Goal: Transaction & Acquisition: Purchase product/service

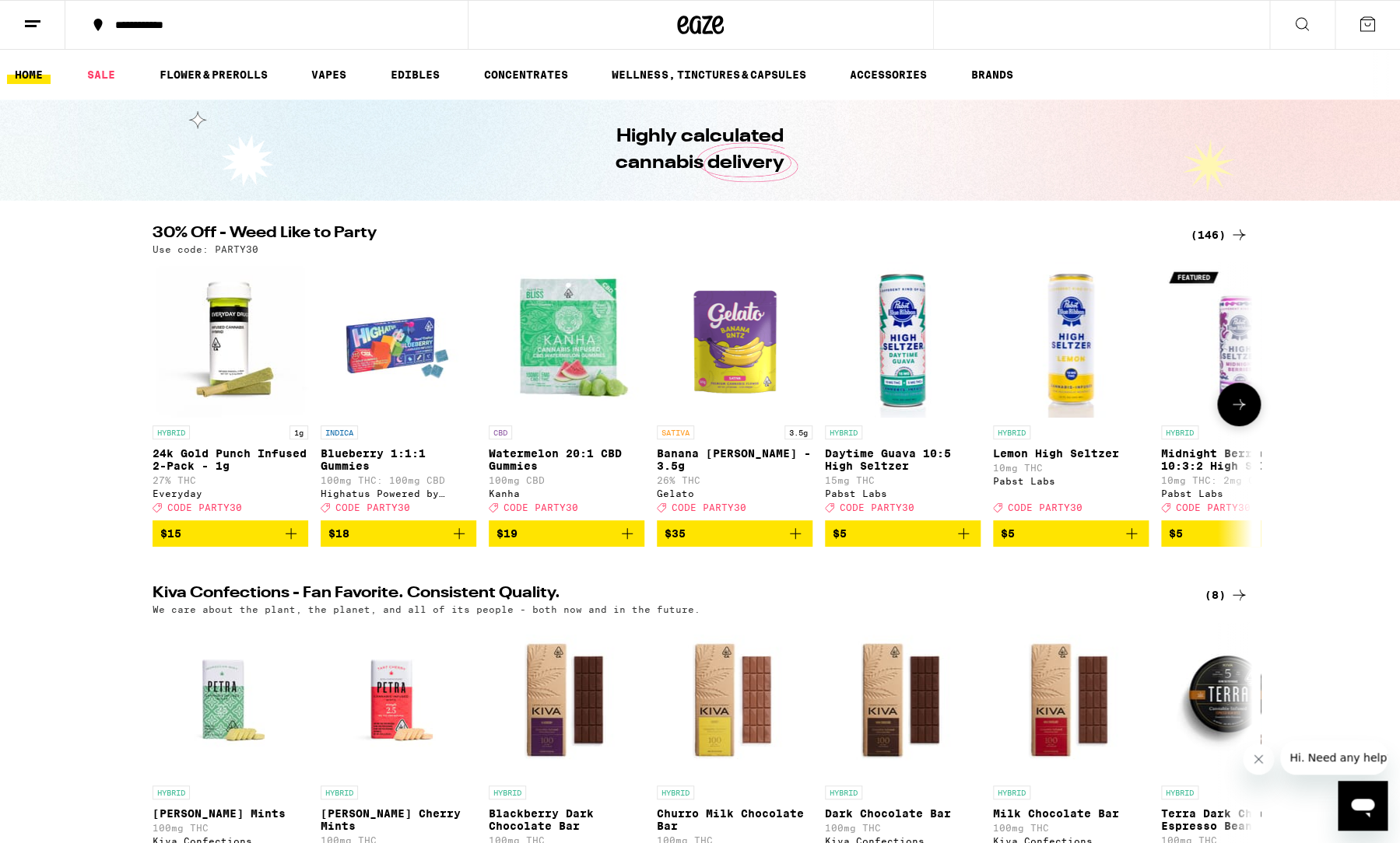
click at [1242, 404] on icon at bounding box center [1239, 404] width 19 height 19
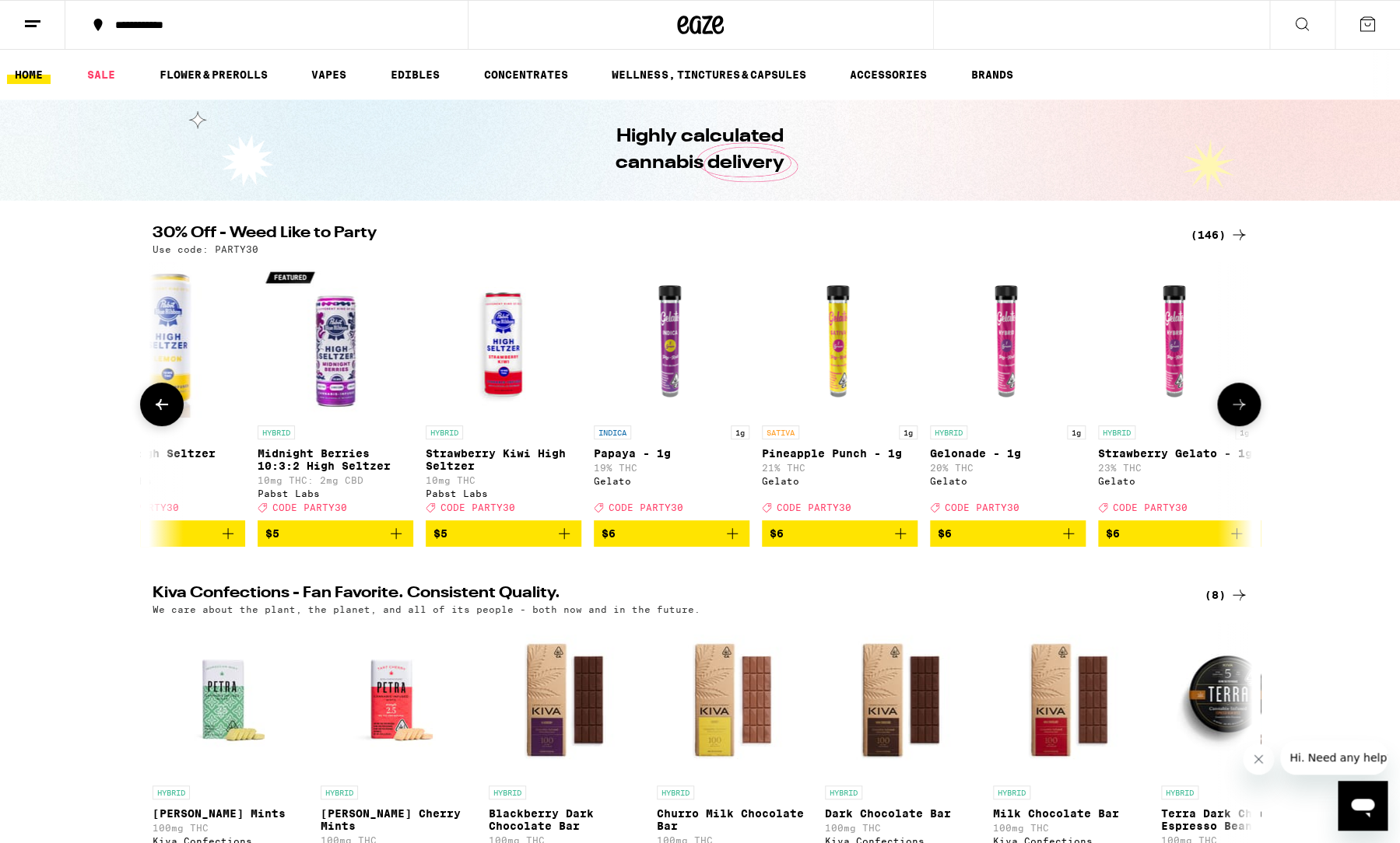
click at [1244, 408] on icon at bounding box center [1239, 404] width 19 height 19
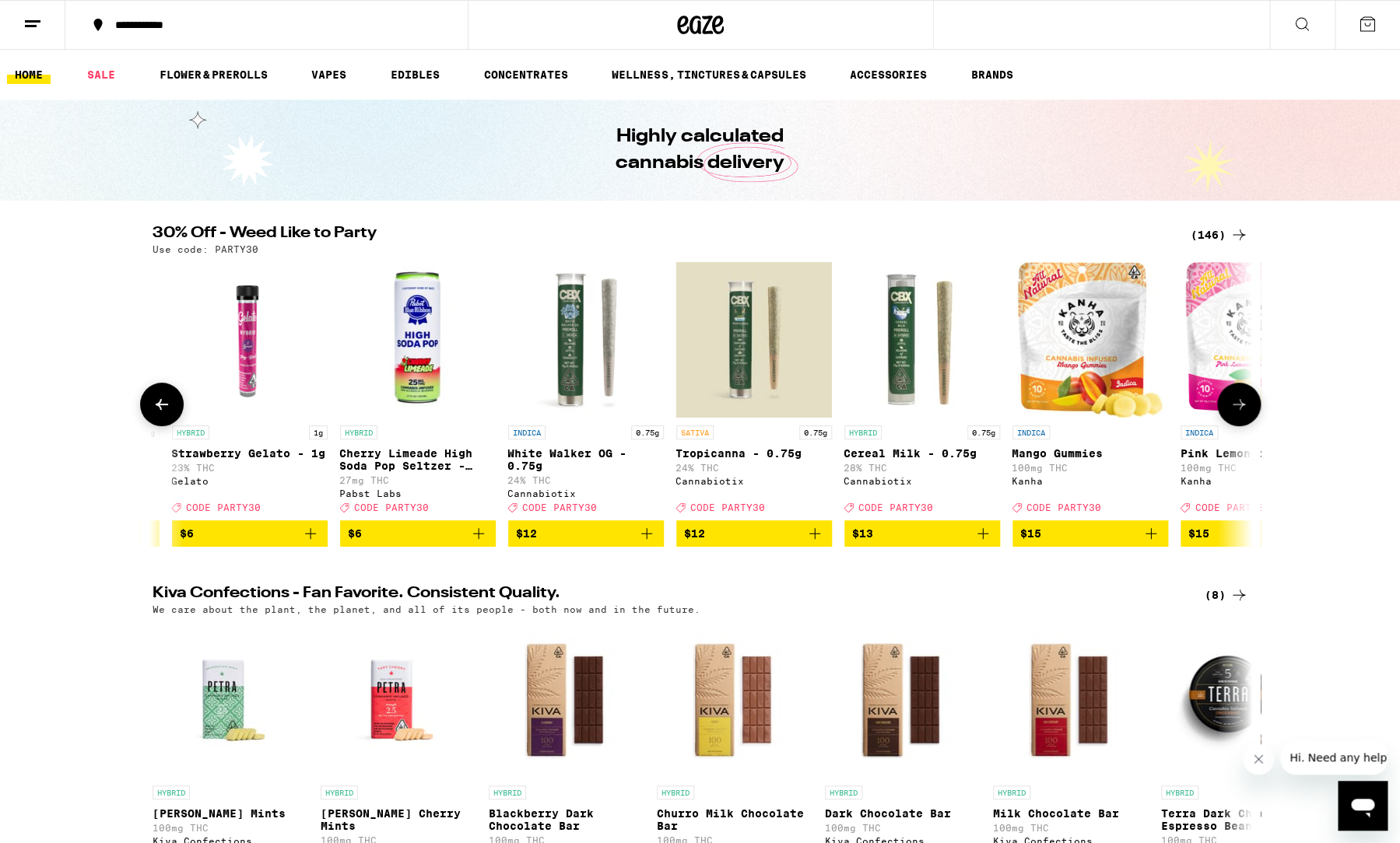
click at [1244, 408] on icon at bounding box center [1239, 404] width 19 height 19
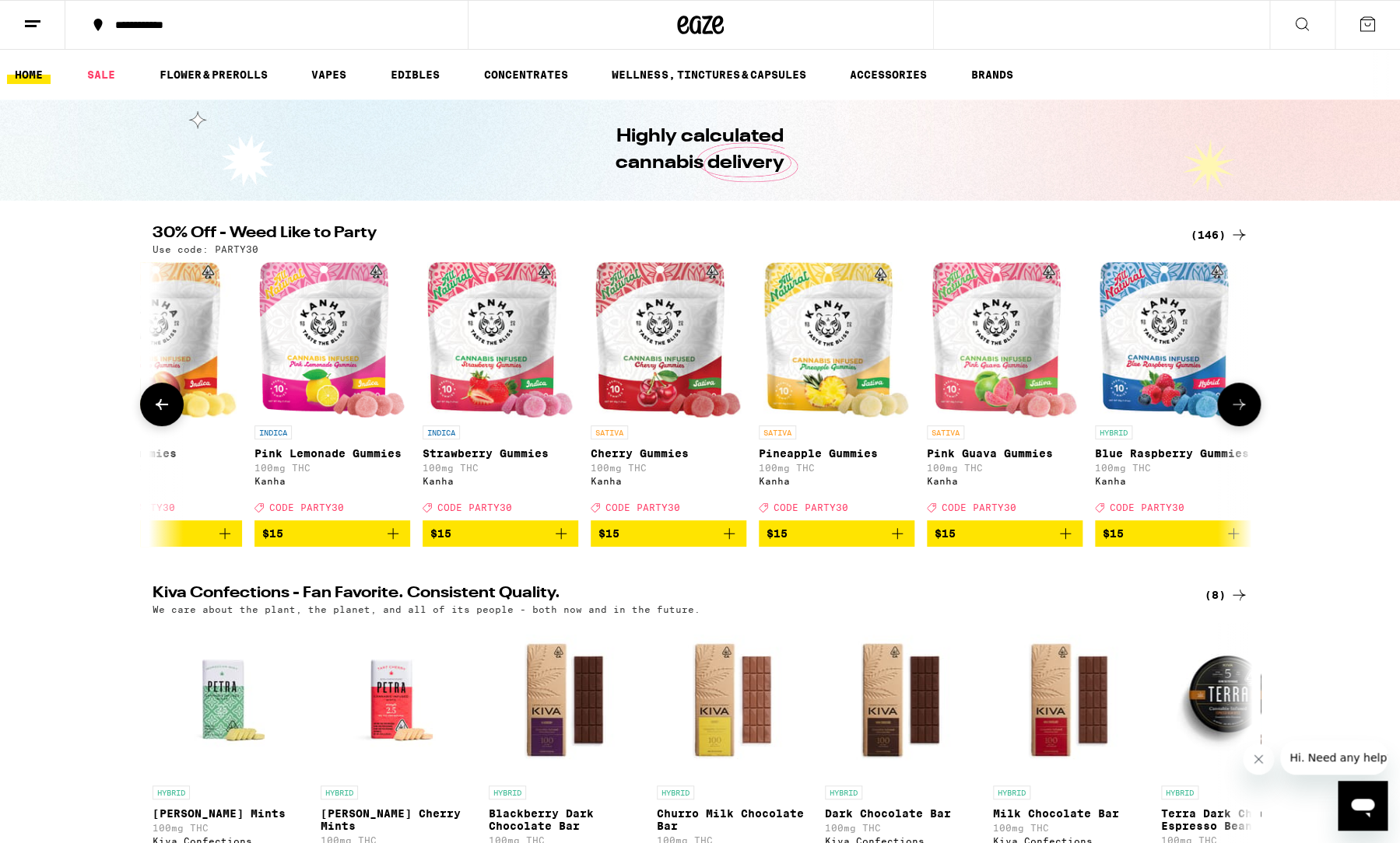
click at [1244, 408] on icon at bounding box center [1239, 404] width 19 height 19
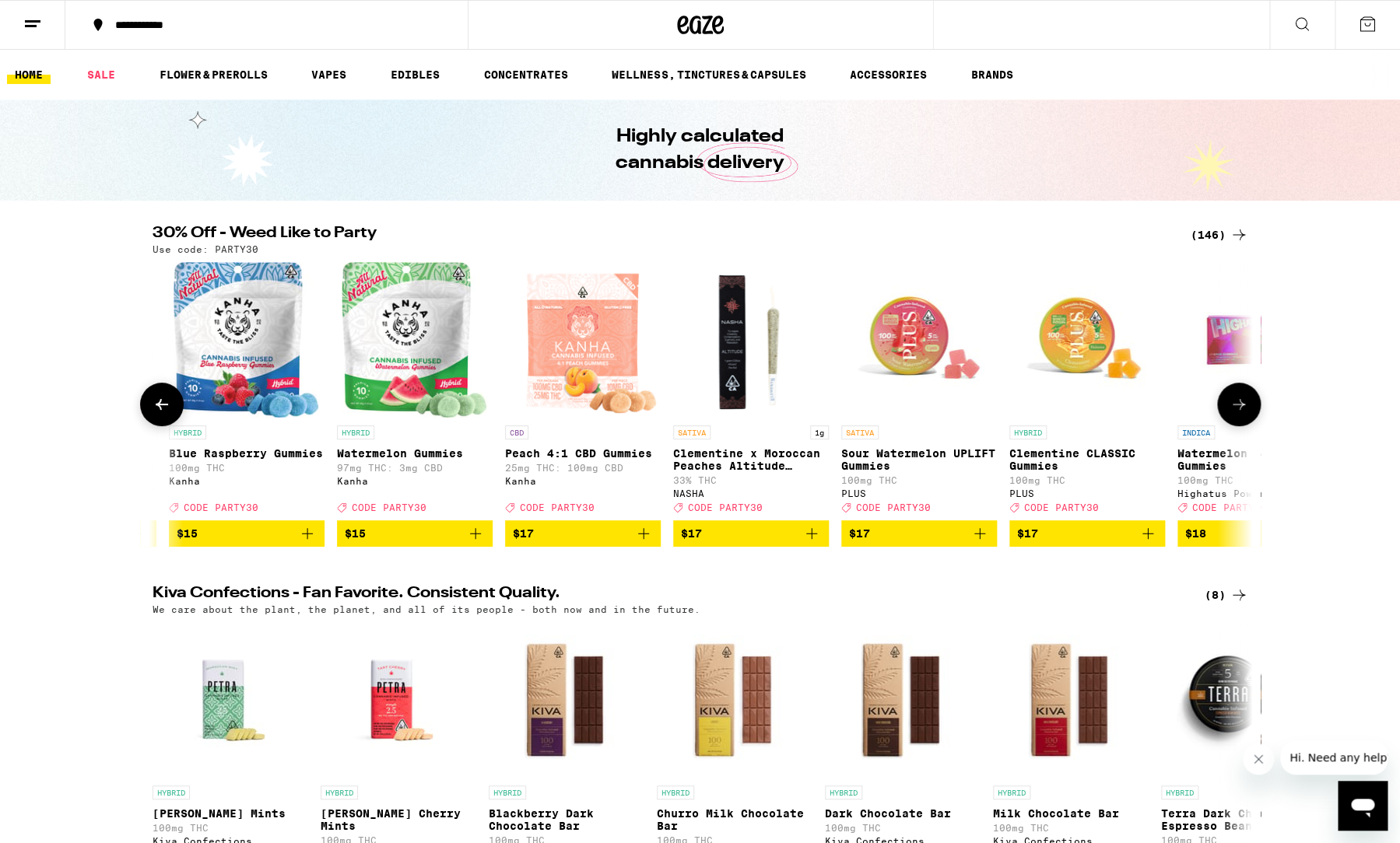
click at [1244, 408] on icon at bounding box center [1239, 404] width 19 height 19
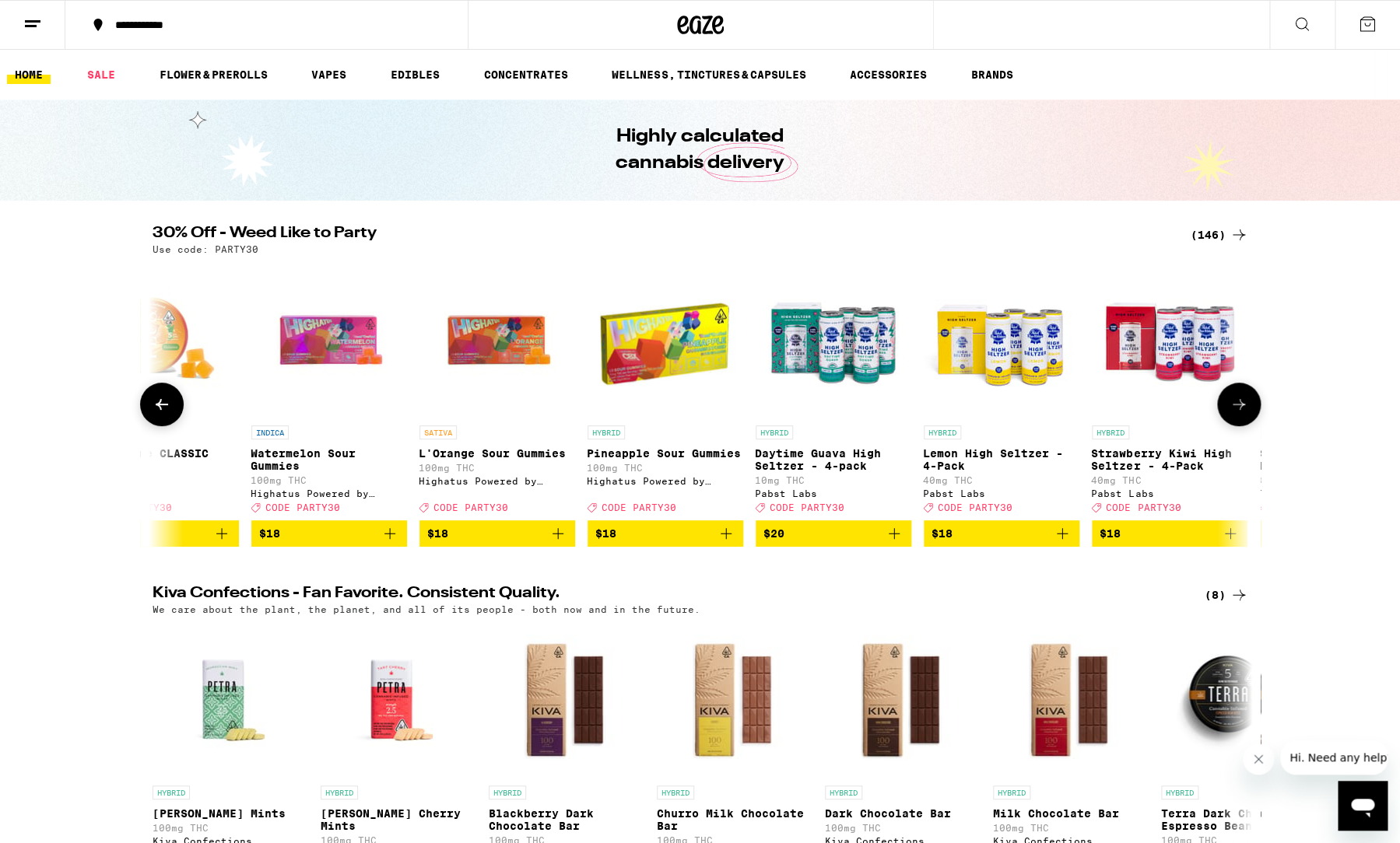
click at [1244, 408] on icon at bounding box center [1239, 404] width 19 height 19
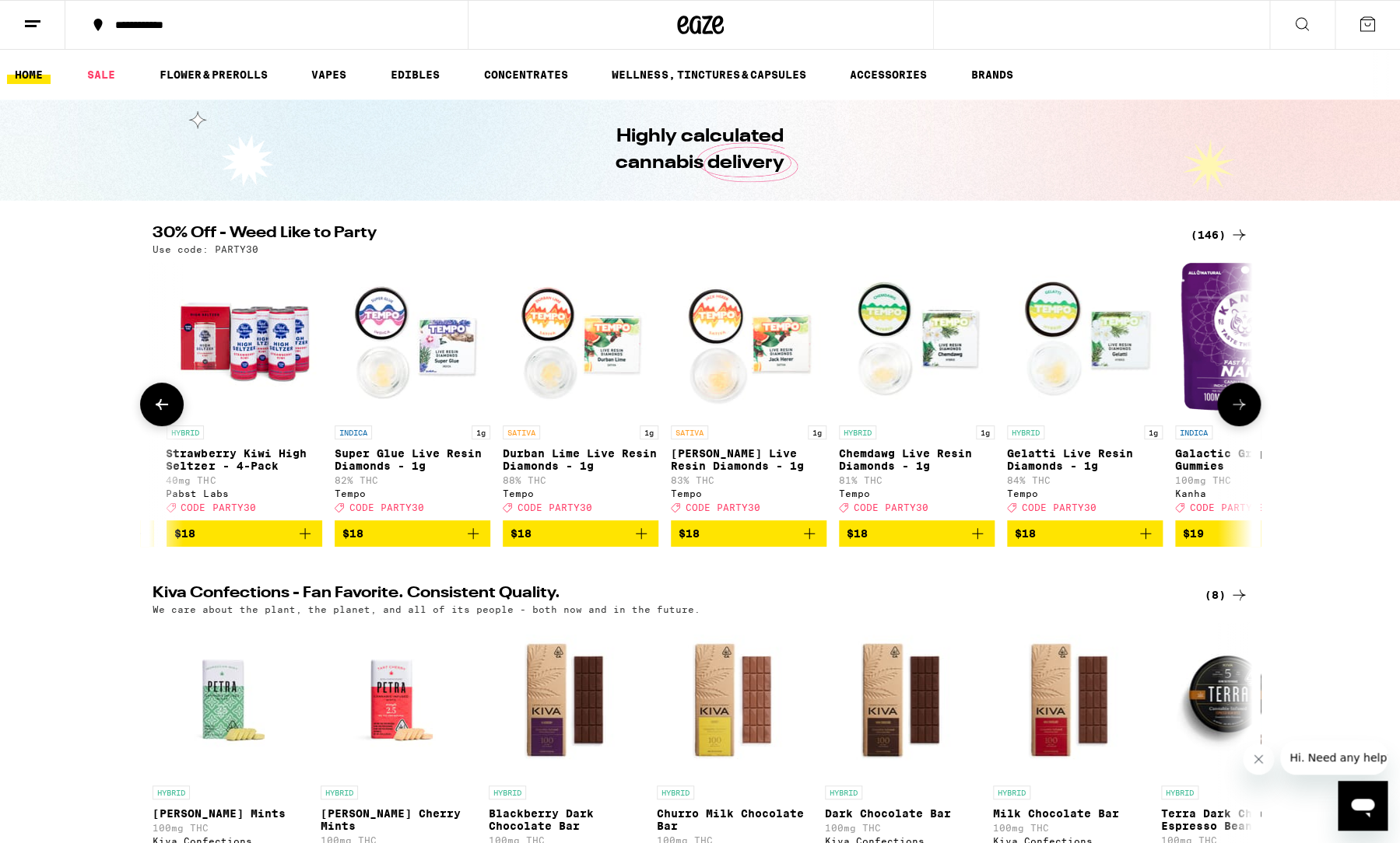
click at [1244, 408] on icon at bounding box center [1239, 404] width 19 height 19
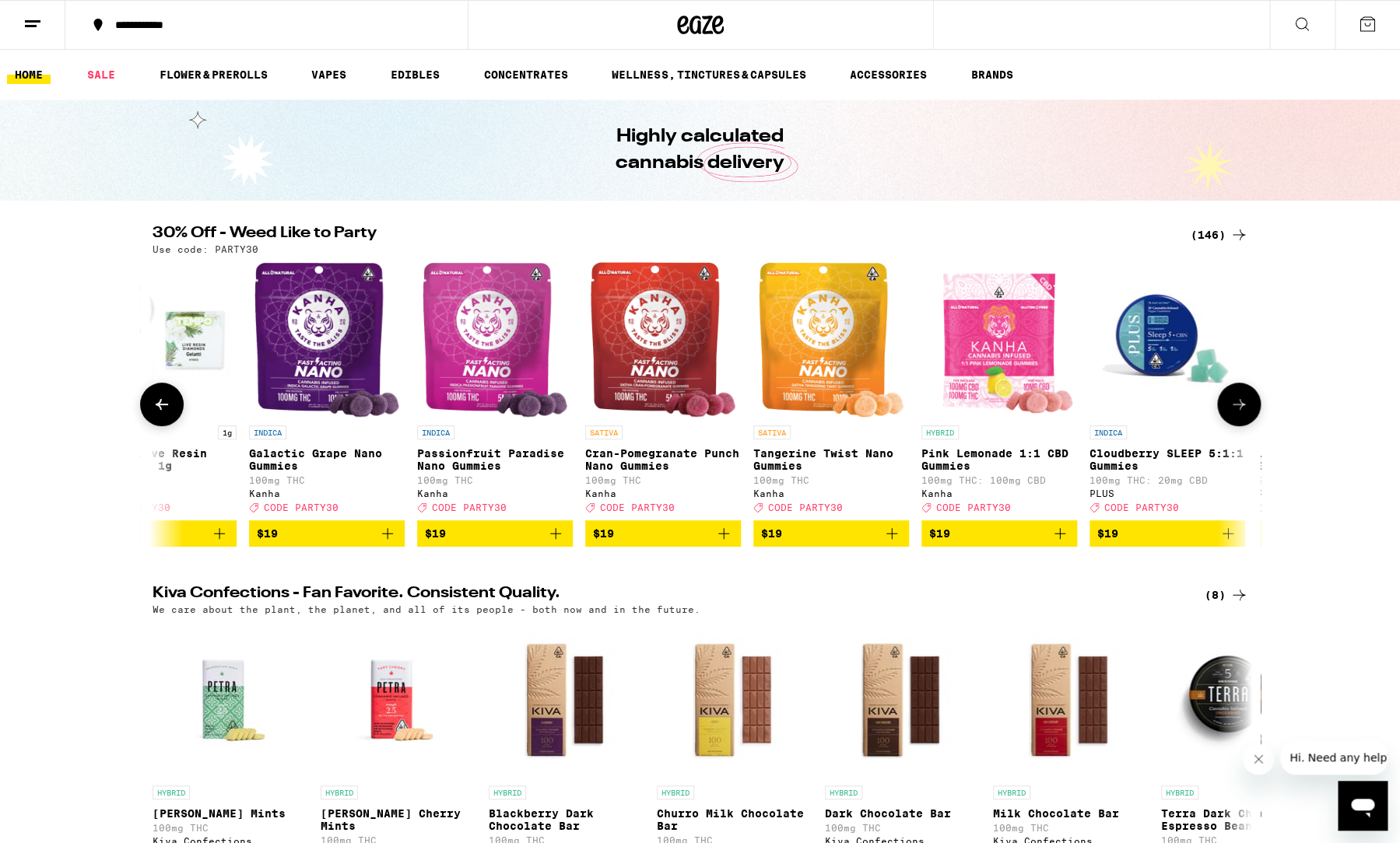
click at [1244, 408] on icon at bounding box center [1239, 404] width 19 height 19
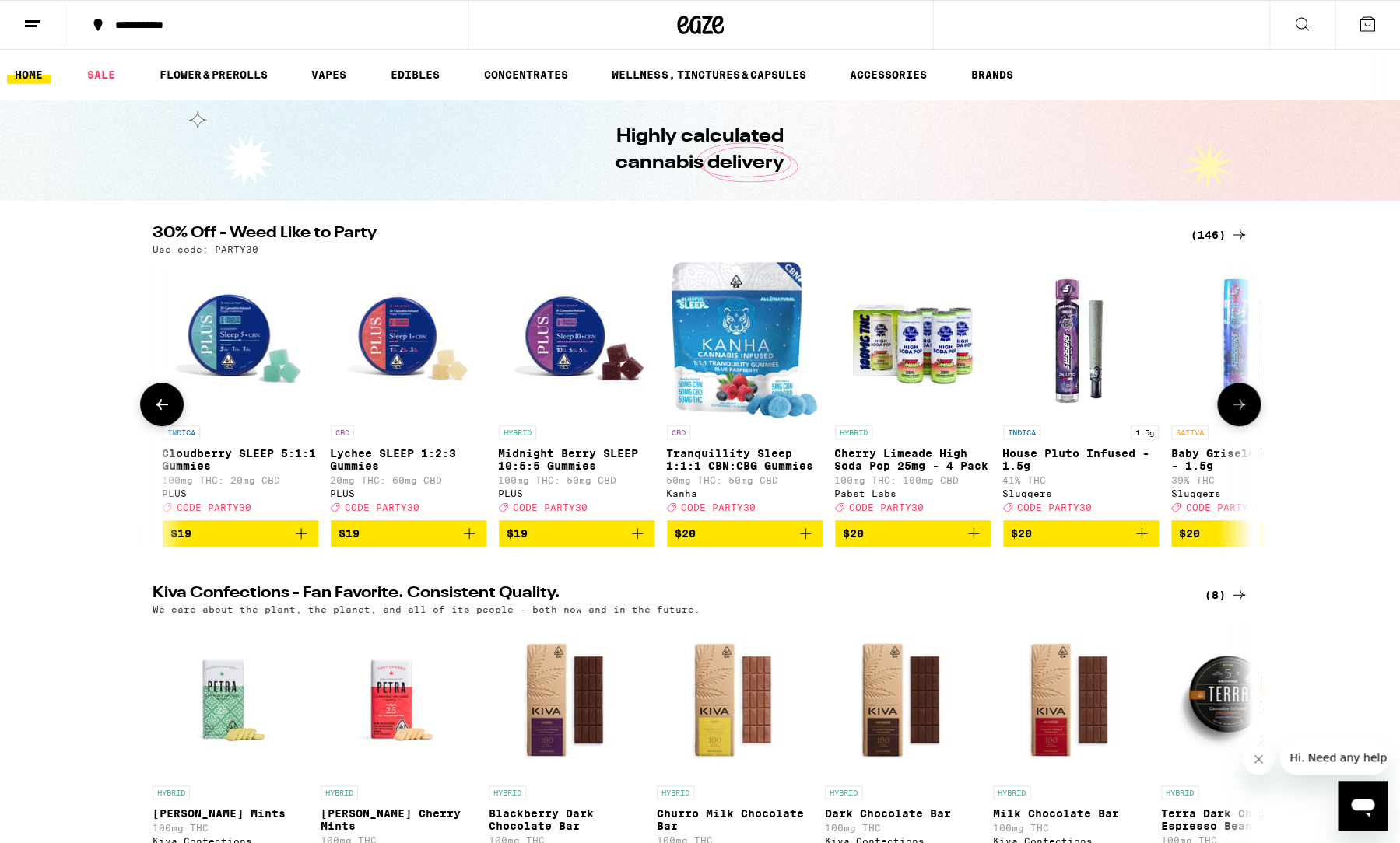
click at [1244, 408] on icon at bounding box center [1239, 404] width 19 height 19
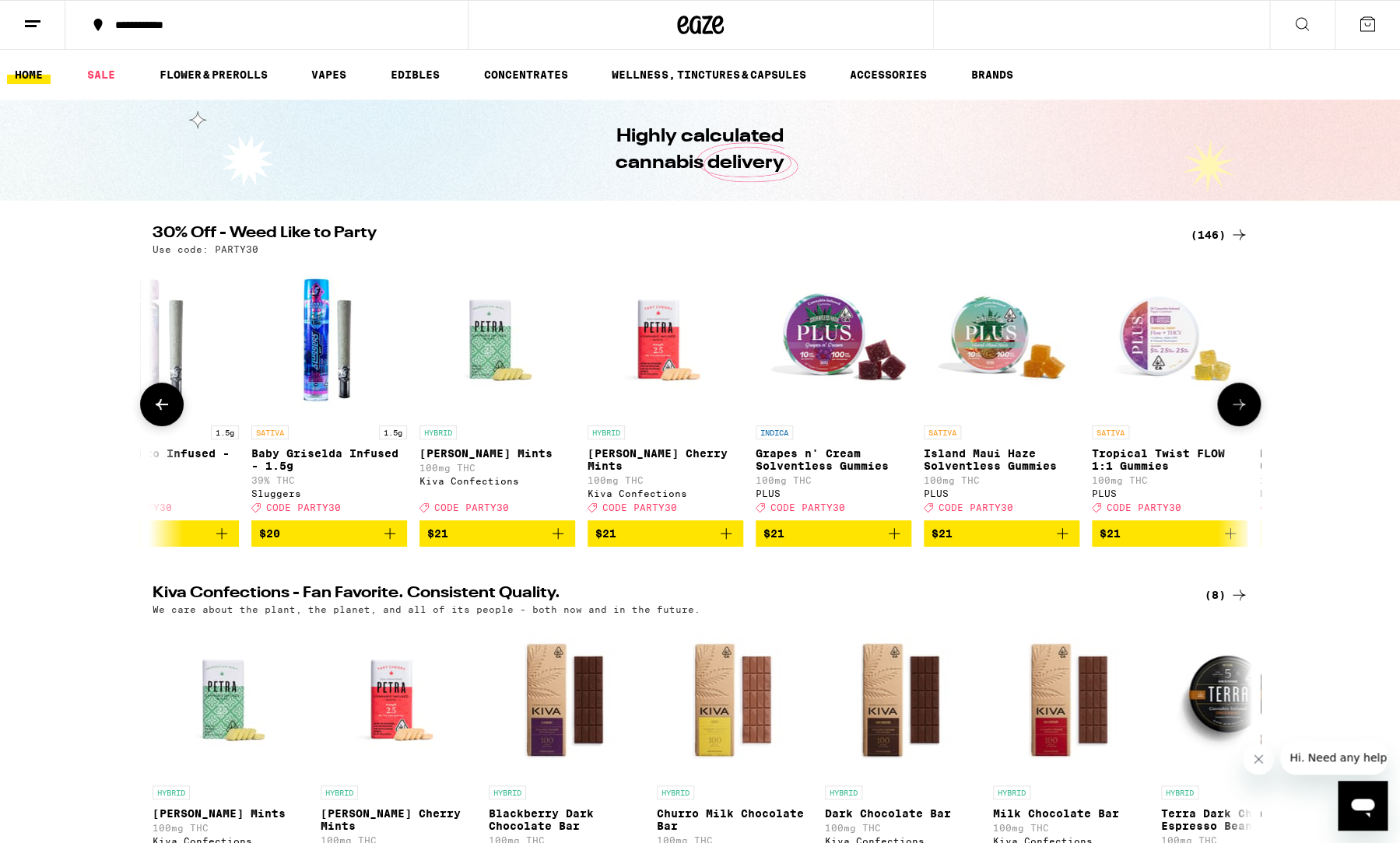
scroll to position [0, 8311]
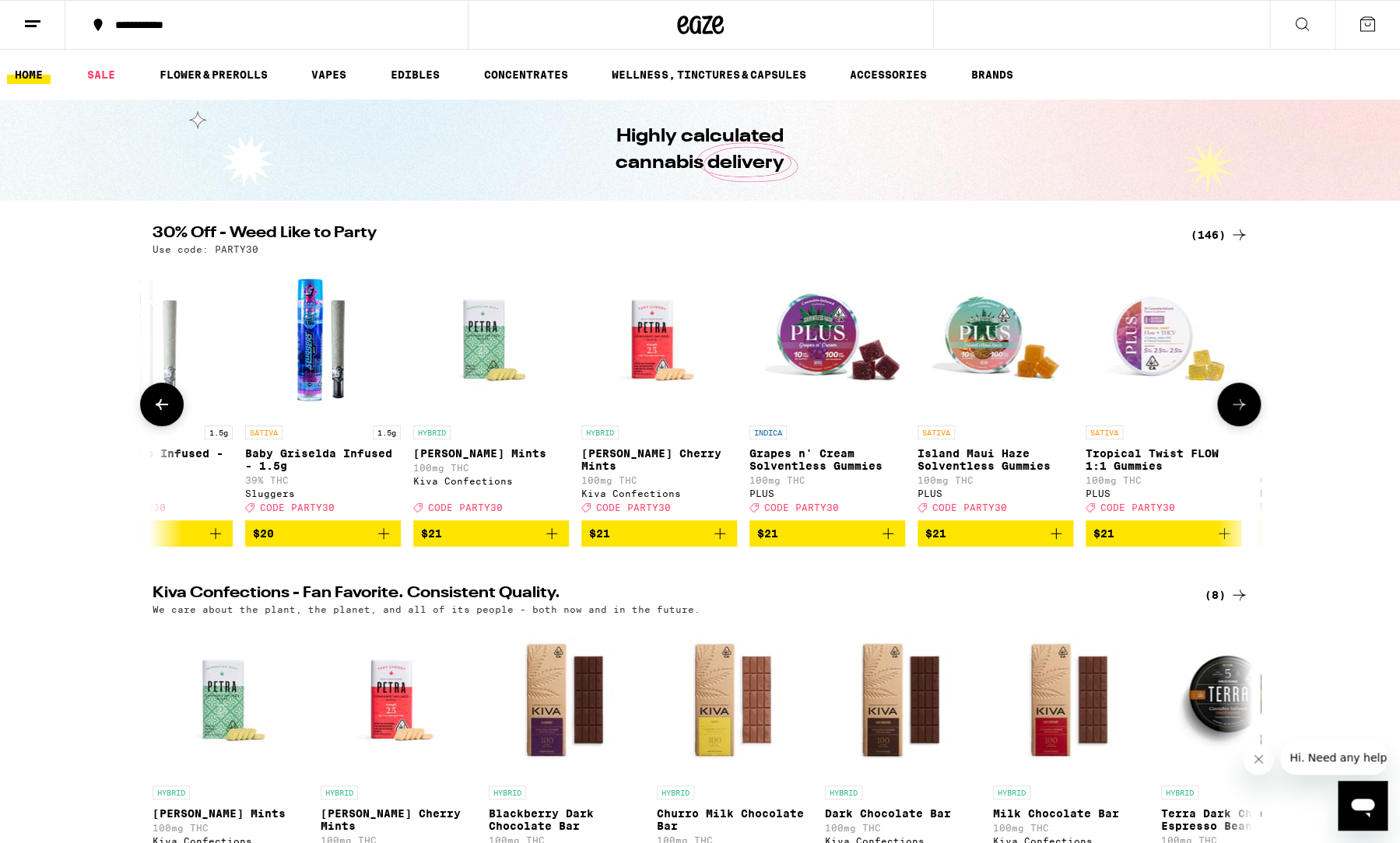
click at [1244, 408] on icon at bounding box center [1239, 404] width 19 height 19
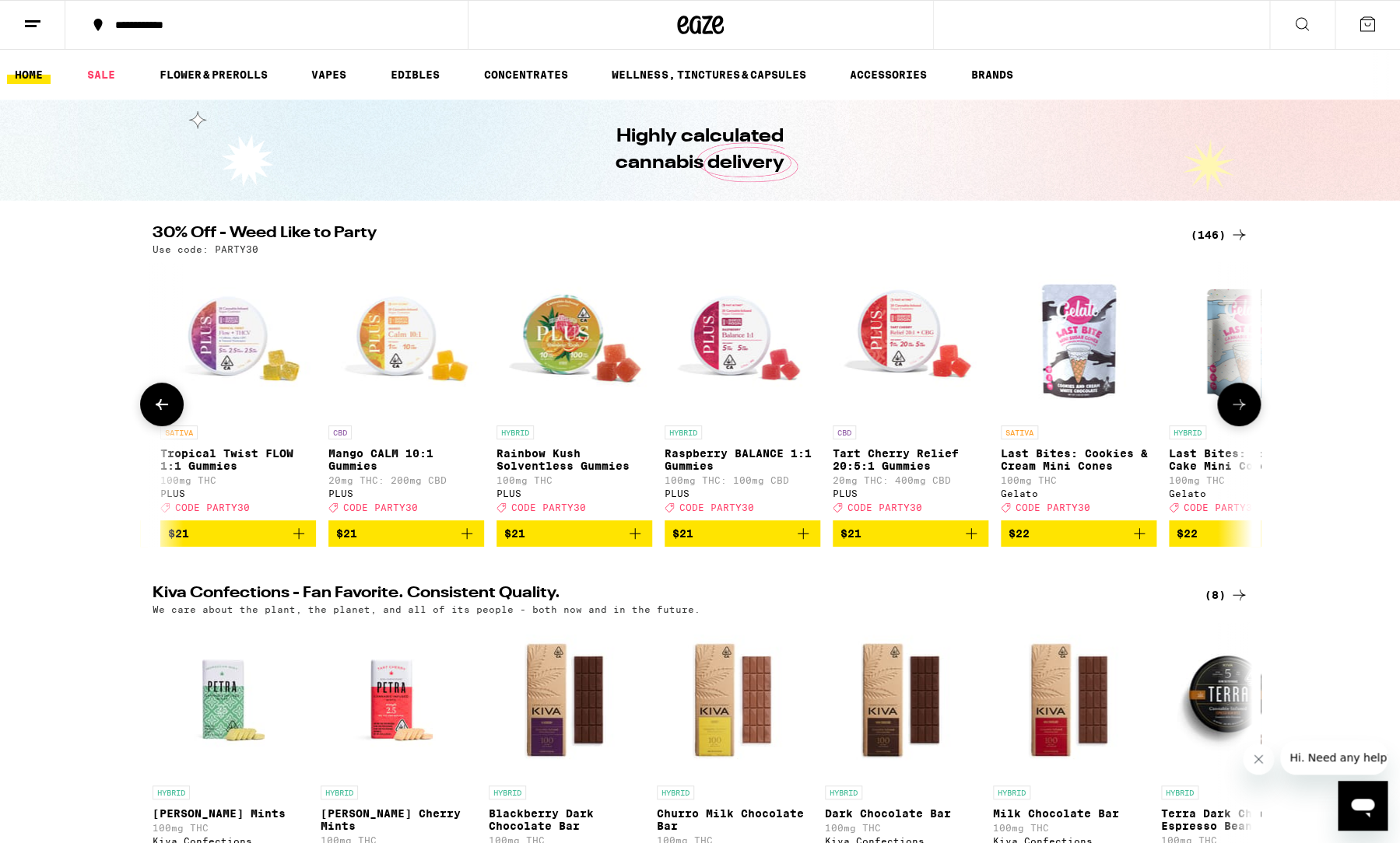
scroll to position [0, 9237]
click at [1244, 408] on icon at bounding box center [1239, 404] width 19 height 19
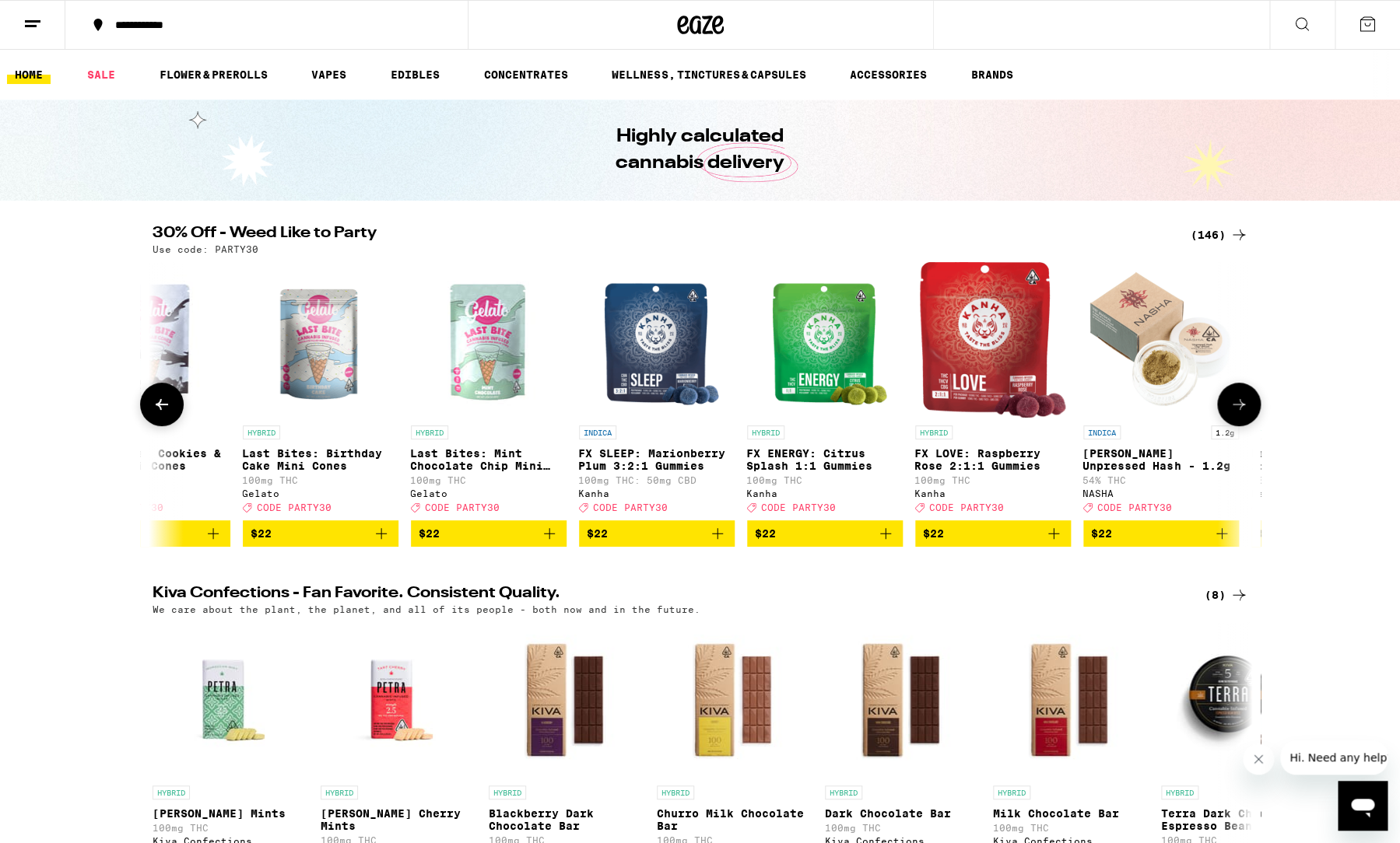
click at [1244, 408] on icon at bounding box center [1239, 404] width 19 height 19
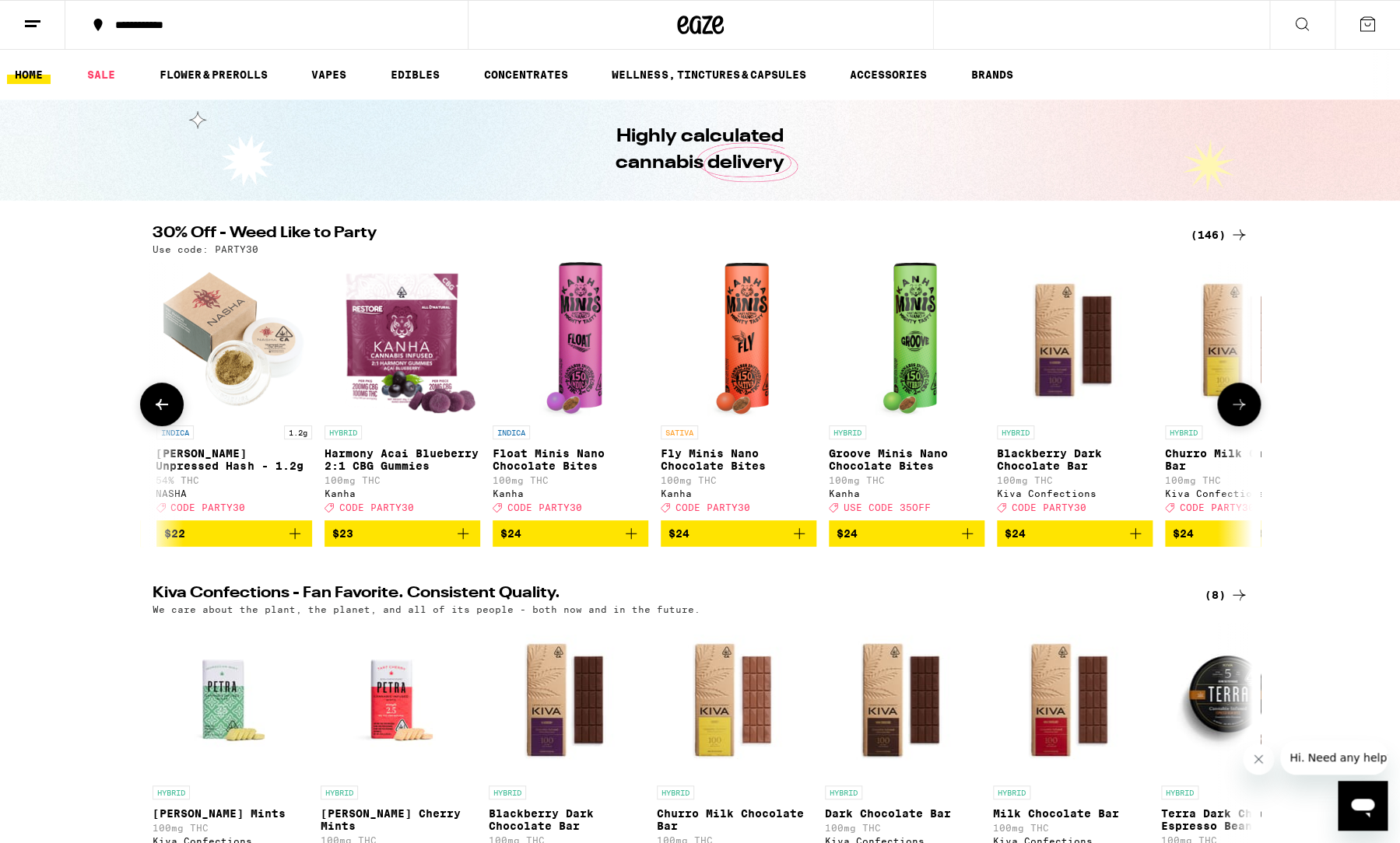
click at [1244, 408] on icon at bounding box center [1239, 404] width 19 height 19
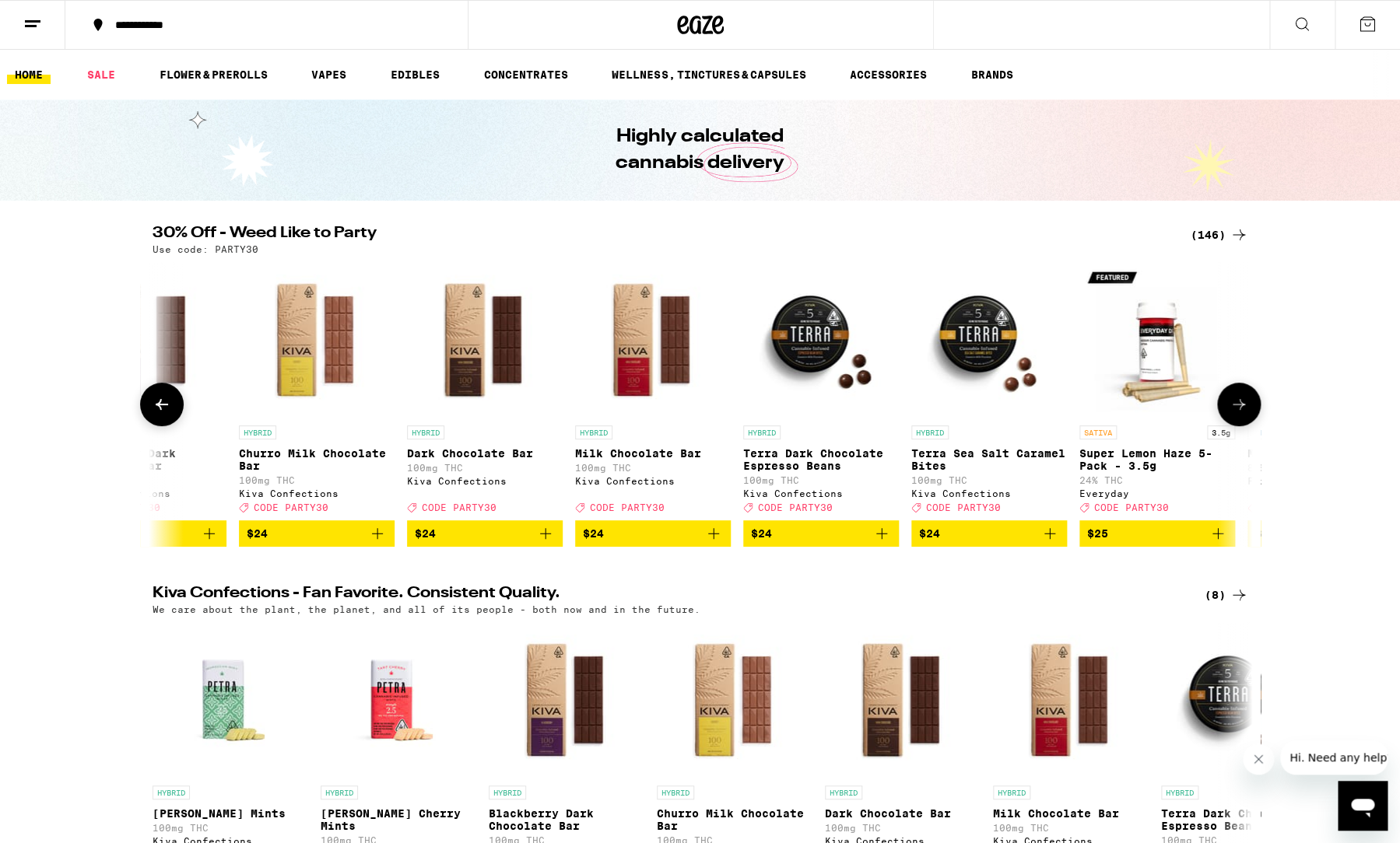
click at [1244, 408] on icon at bounding box center [1239, 404] width 19 height 19
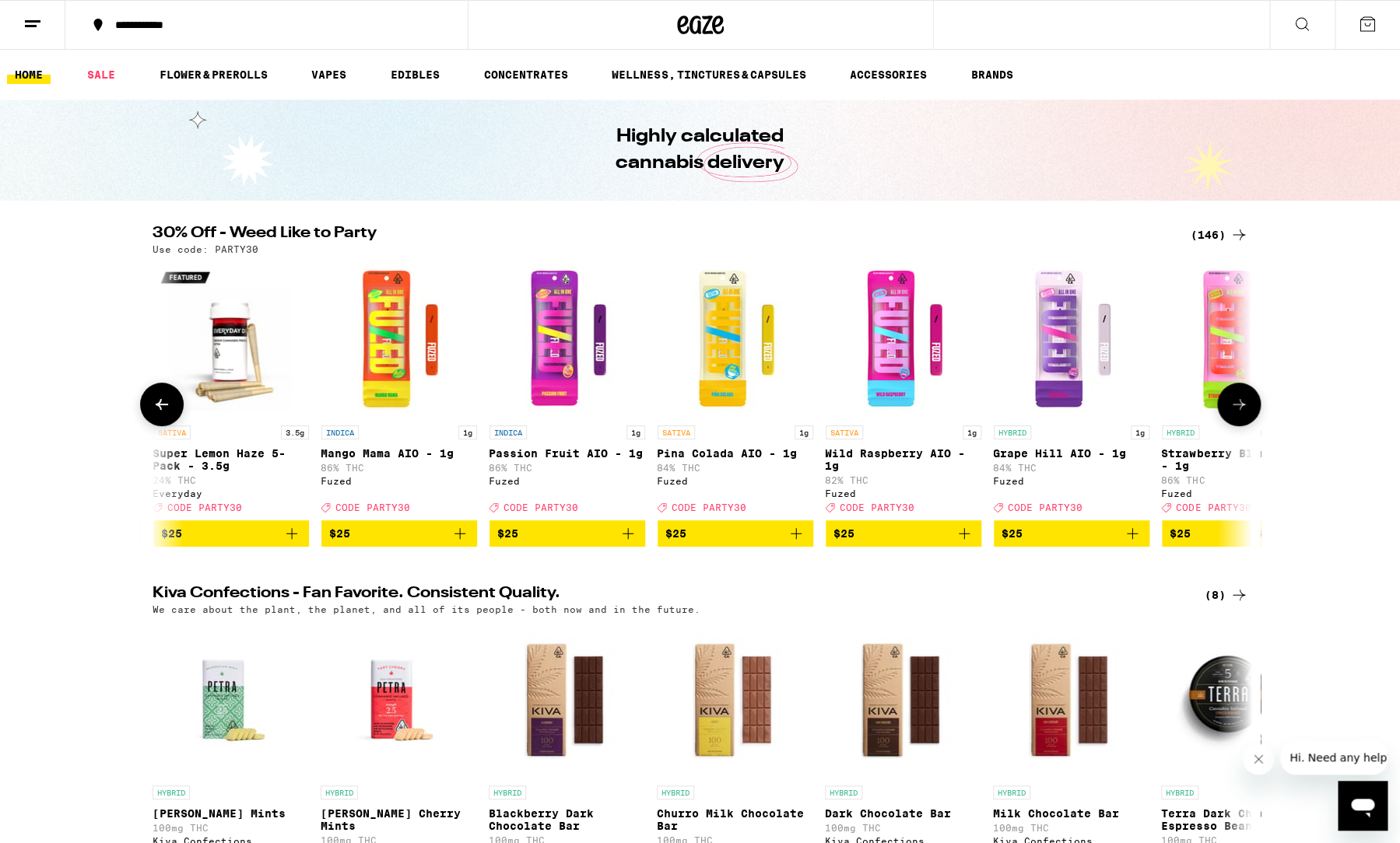
click at [1244, 408] on icon at bounding box center [1239, 404] width 19 height 19
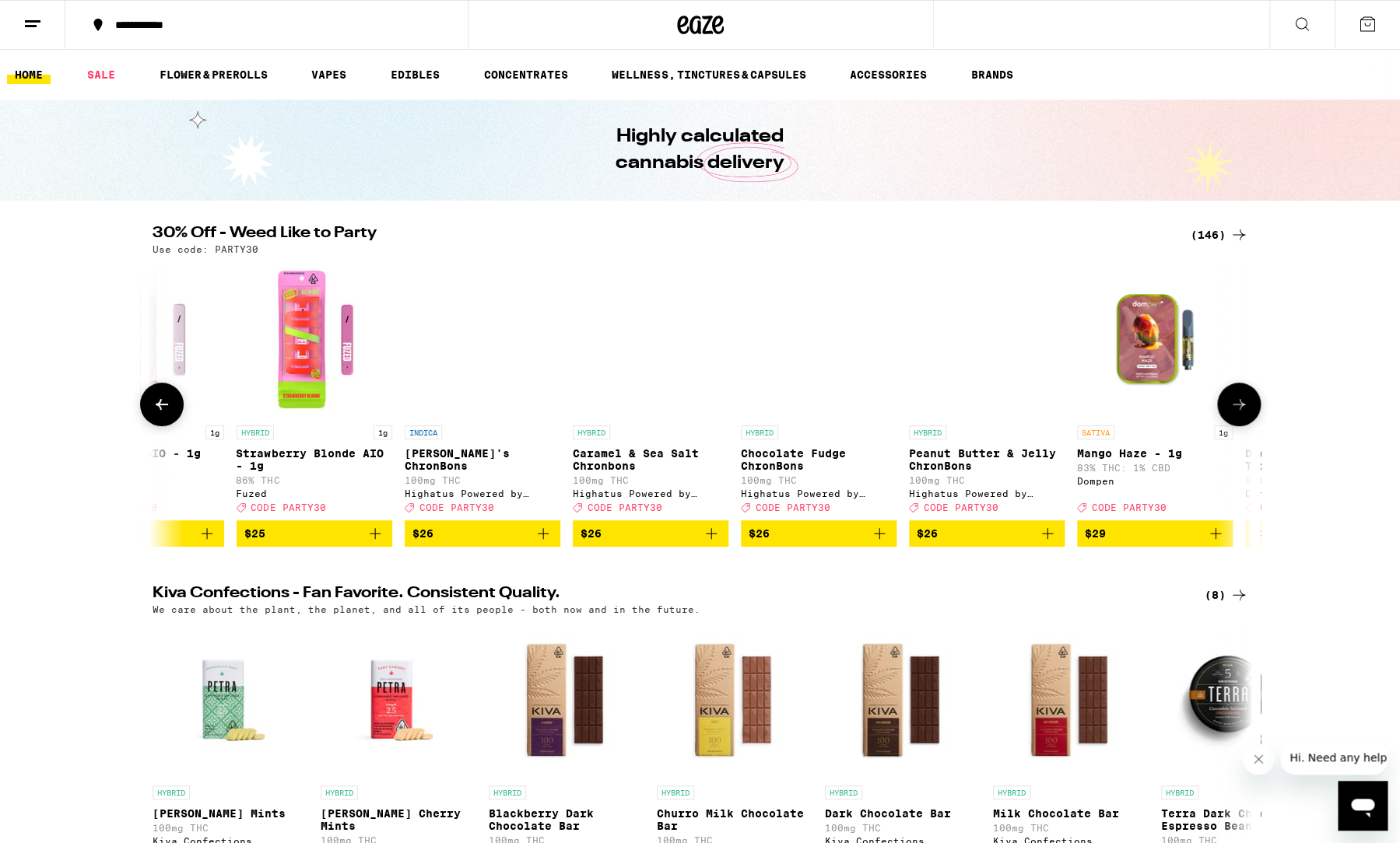
click at [1244, 408] on icon at bounding box center [1239, 404] width 19 height 19
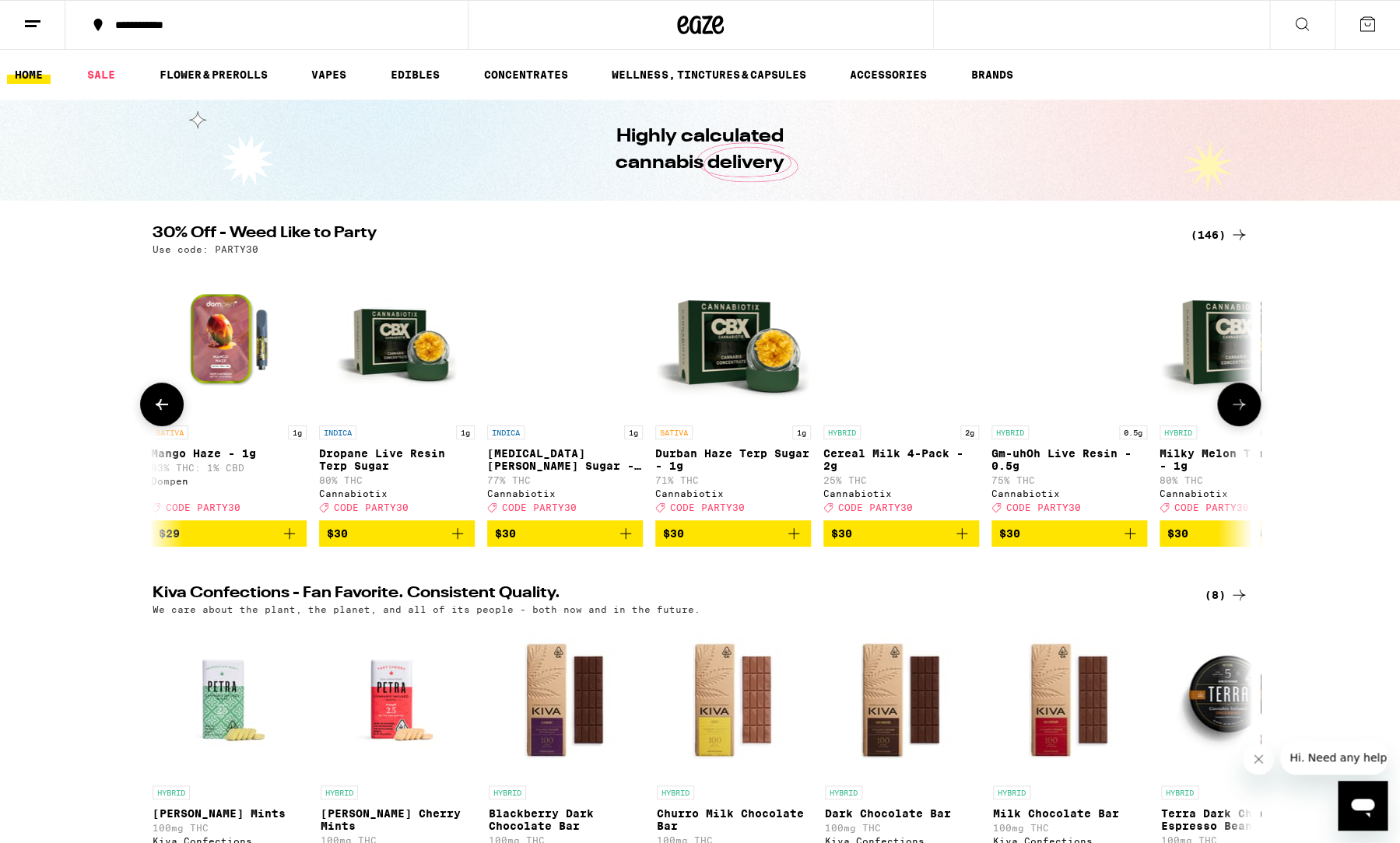
click at [1244, 408] on icon at bounding box center [1239, 404] width 19 height 19
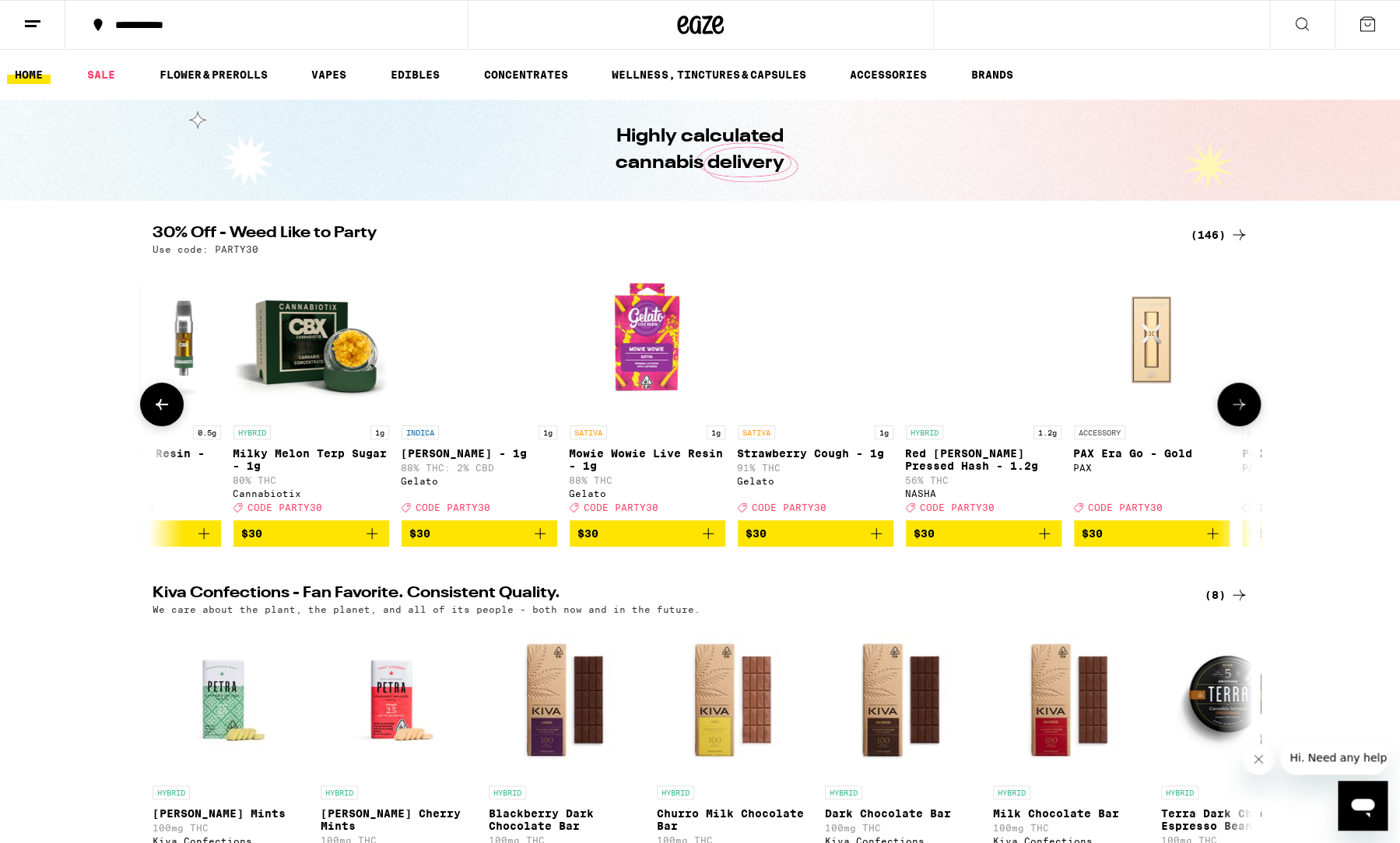
click at [1244, 408] on icon at bounding box center [1239, 404] width 19 height 19
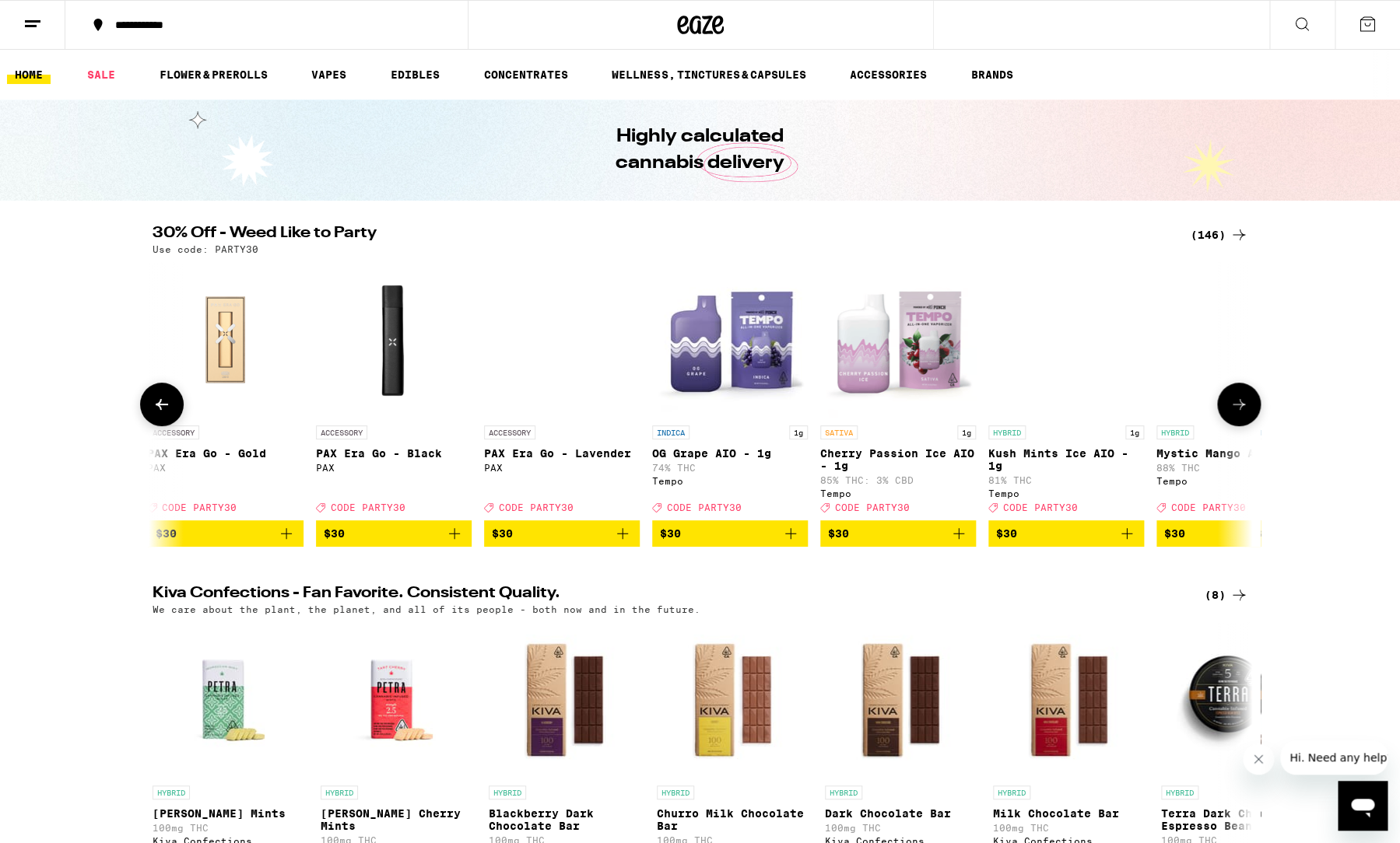
click at [1244, 408] on icon at bounding box center [1239, 404] width 19 height 19
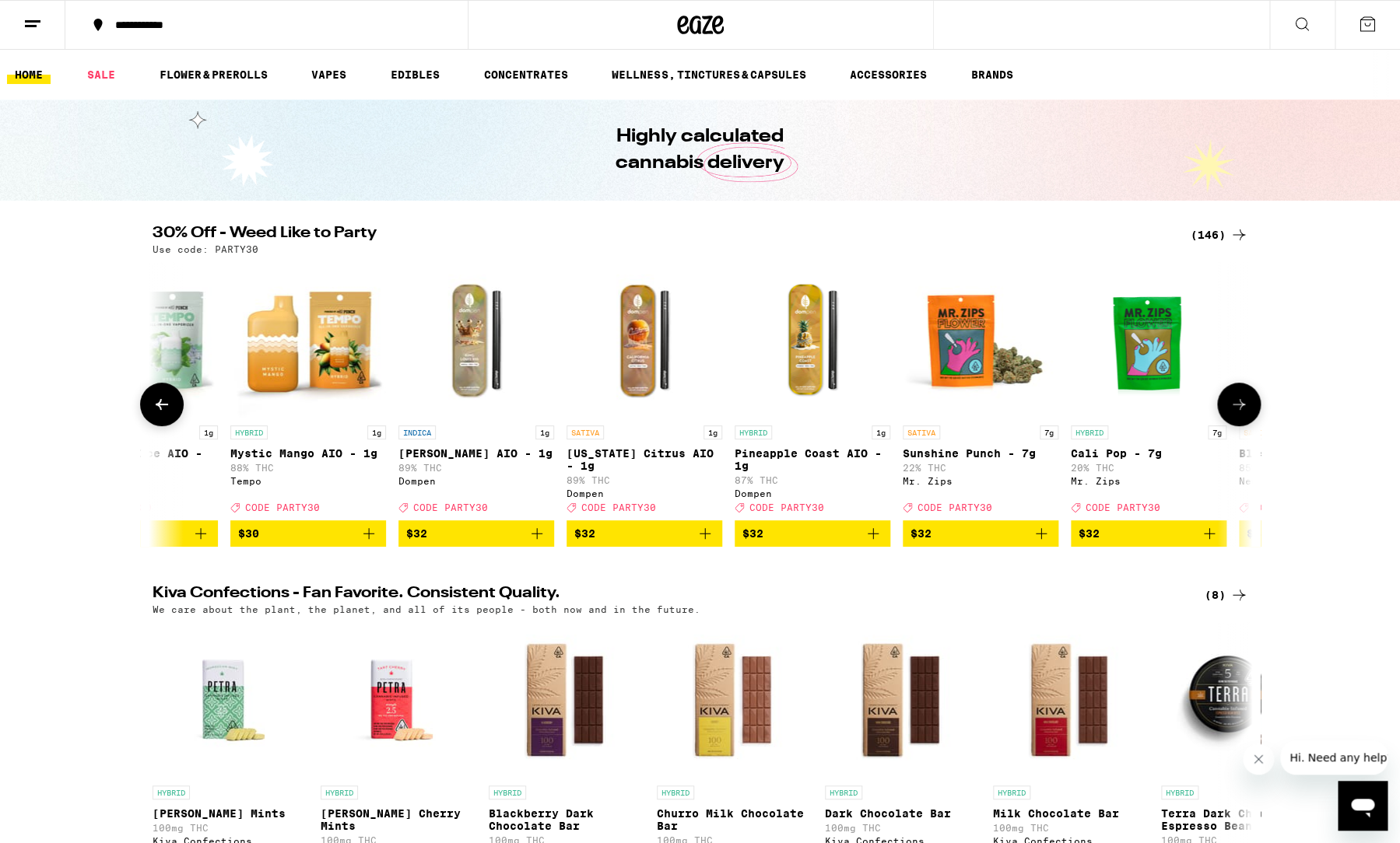
scroll to position [0, 17571]
click at [160, 426] on button at bounding box center [162, 404] width 44 height 44
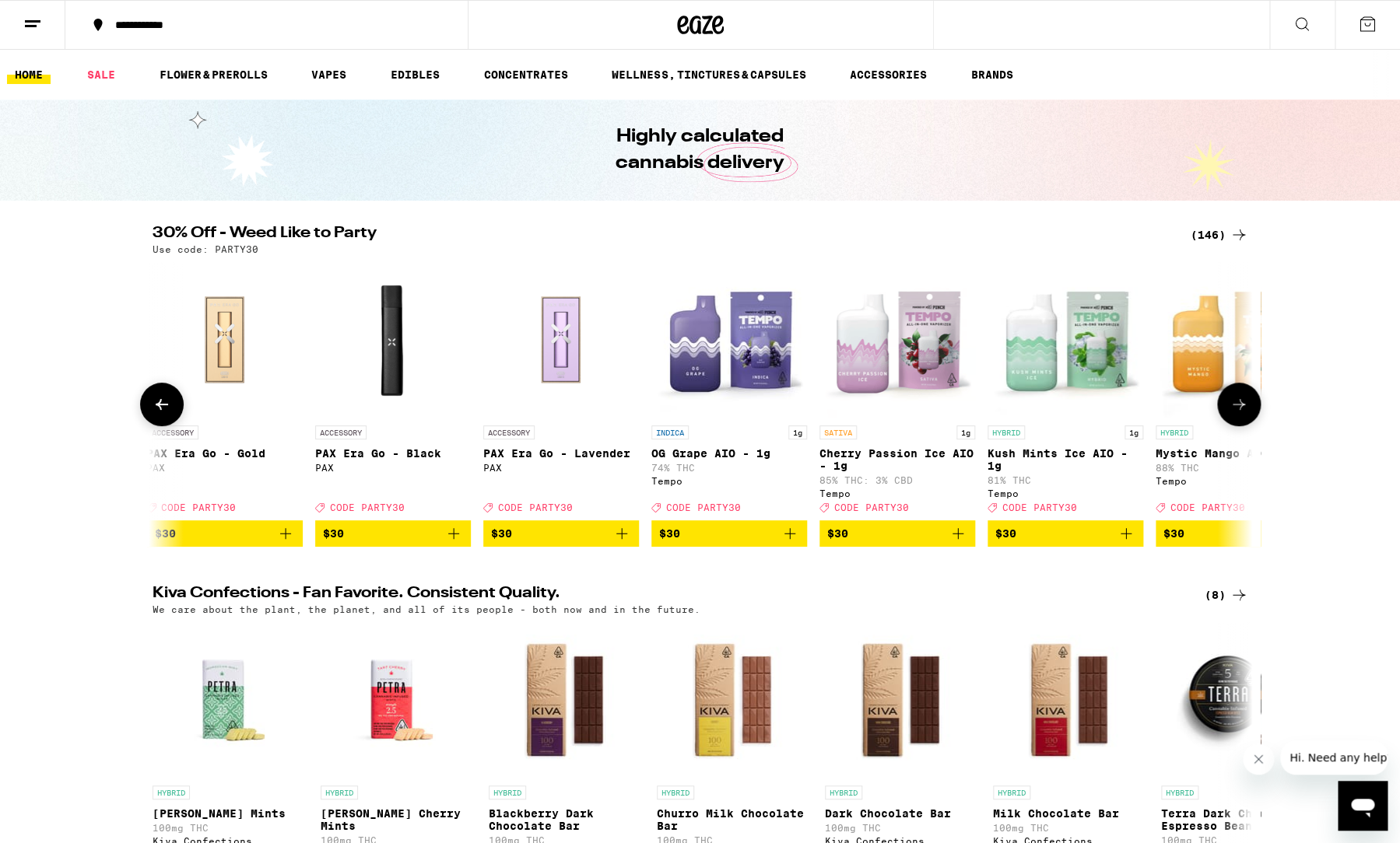
scroll to position [0, 16645]
click at [963, 542] on icon "Add to bag" at bounding box center [958, 533] width 19 height 19
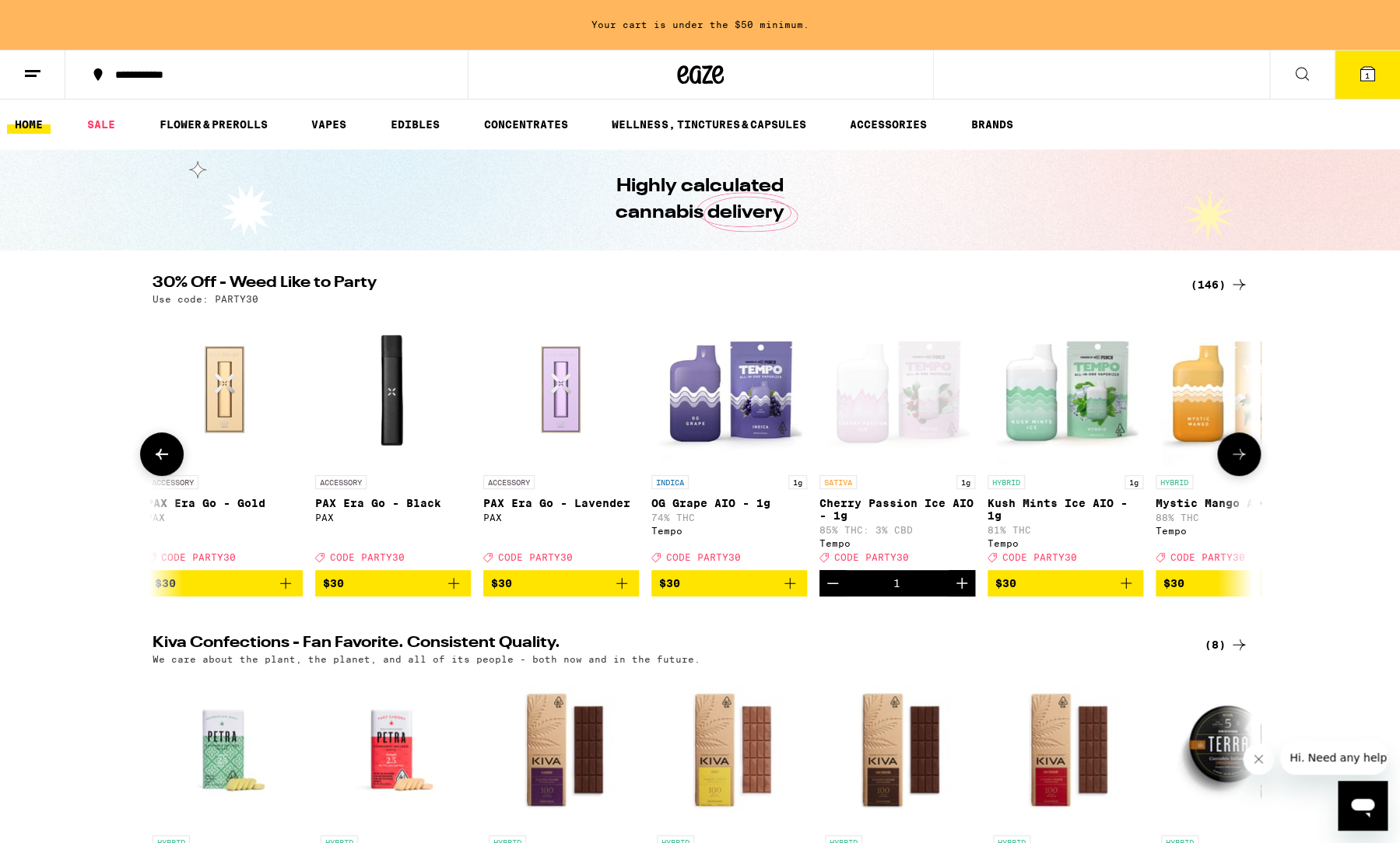
click at [1231, 453] on button at bounding box center [1239, 454] width 44 height 44
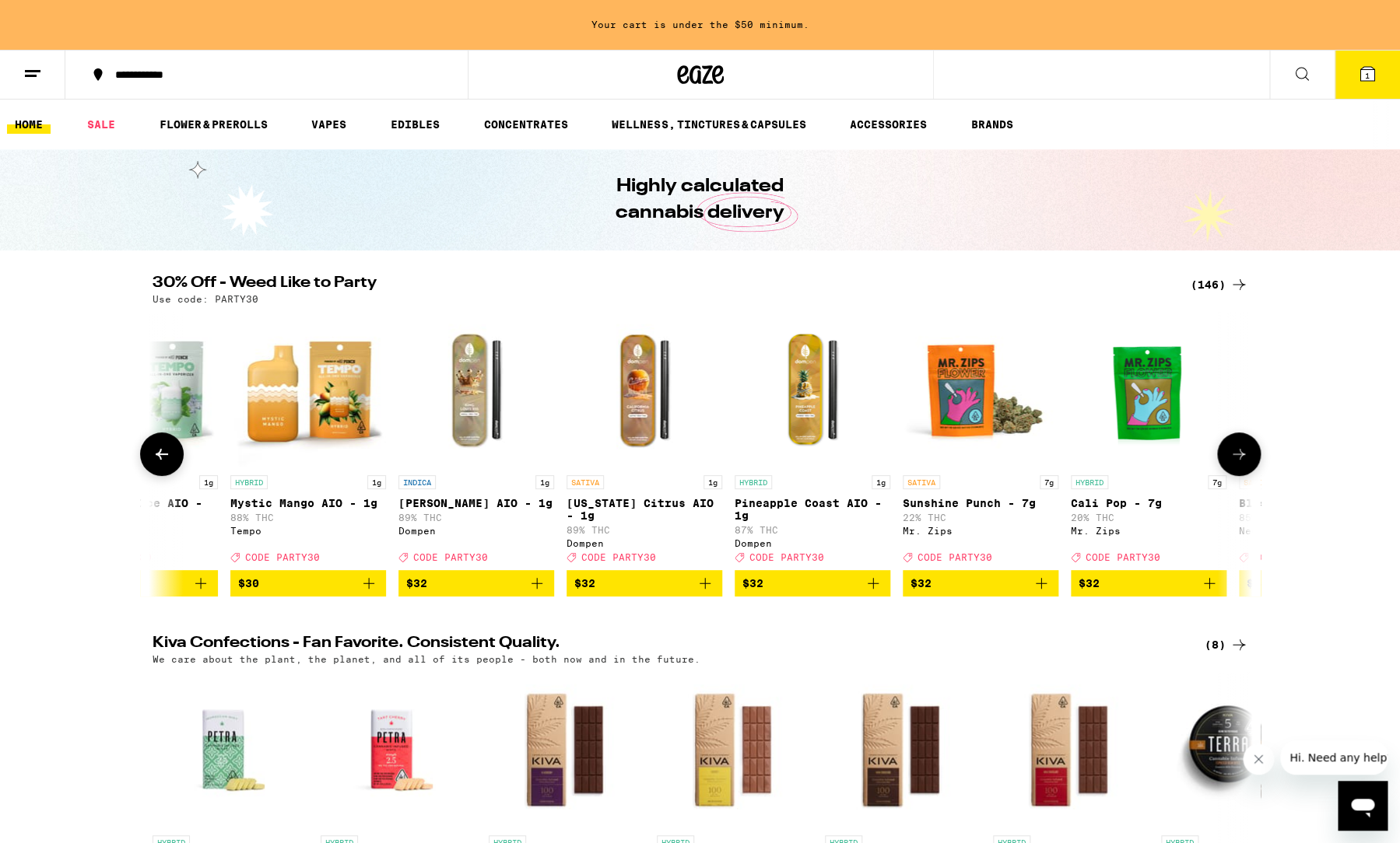
scroll to position [0, 17571]
click at [368, 592] on icon "Add to bag" at bounding box center [367, 583] width 19 height 19
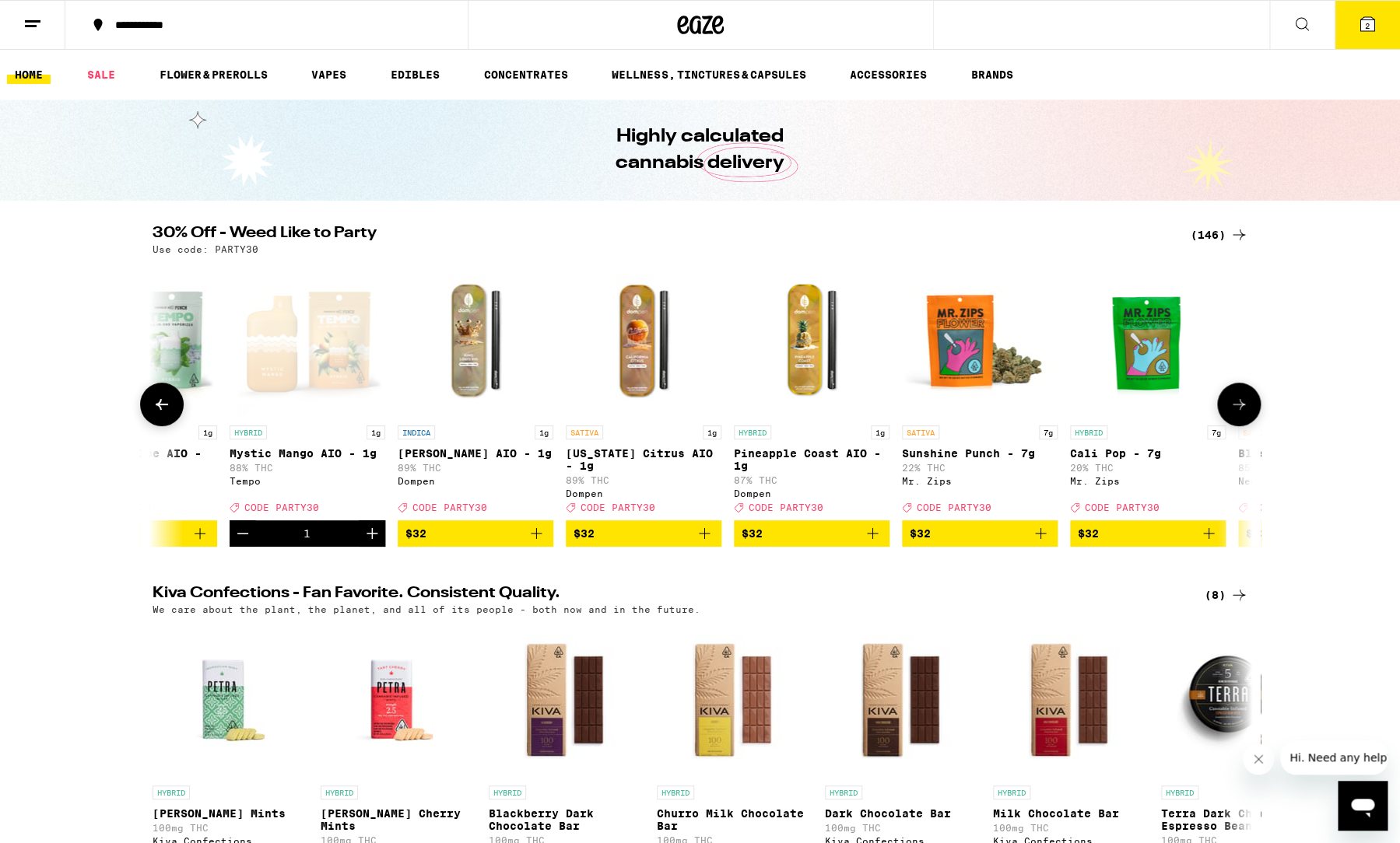
click at [1234, 414] on icon at bounding box center [1239, 404] width 19 height 19
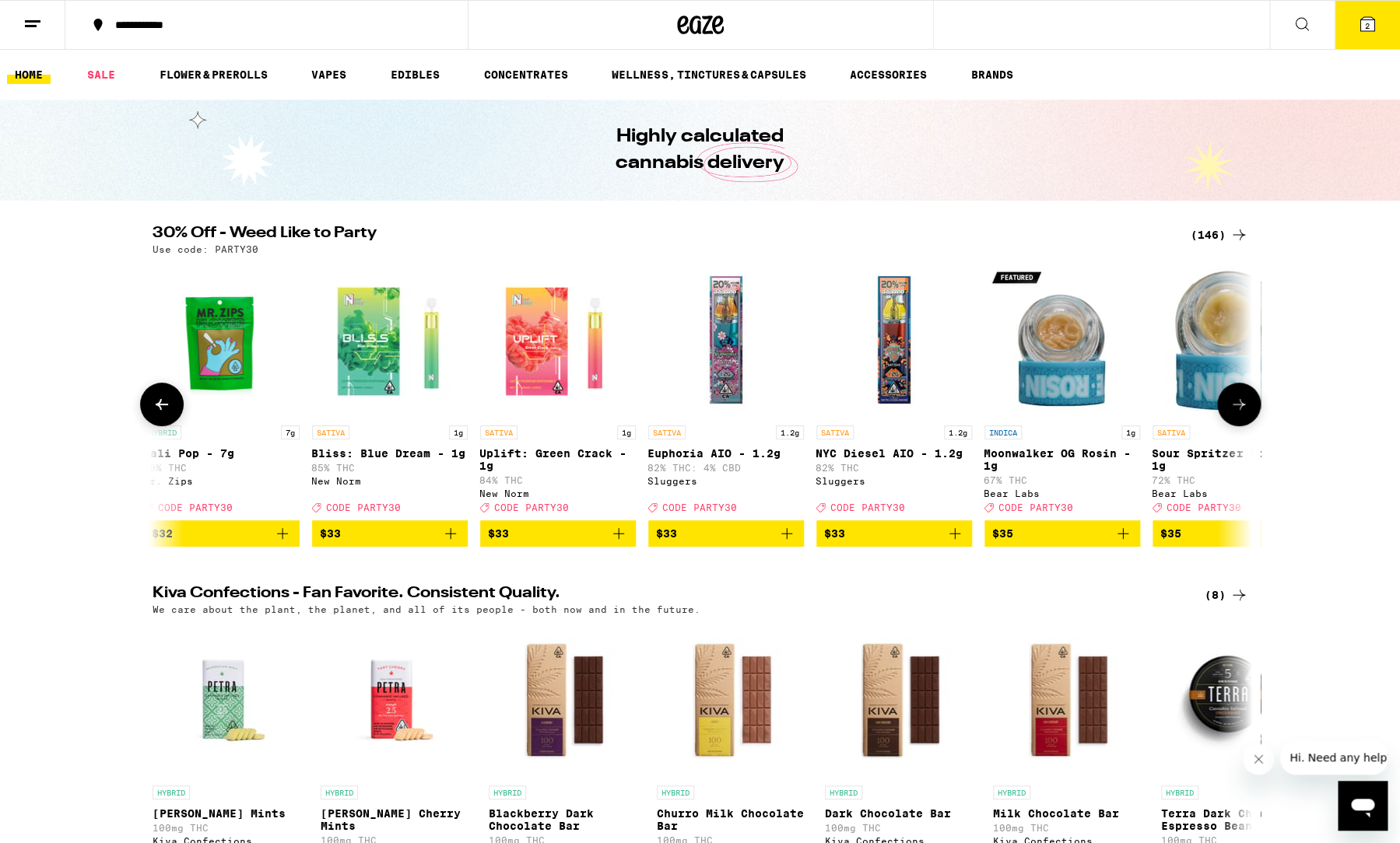
click at [1234, 414] on icon at bounding box center [1239, 404] width 19 height 19
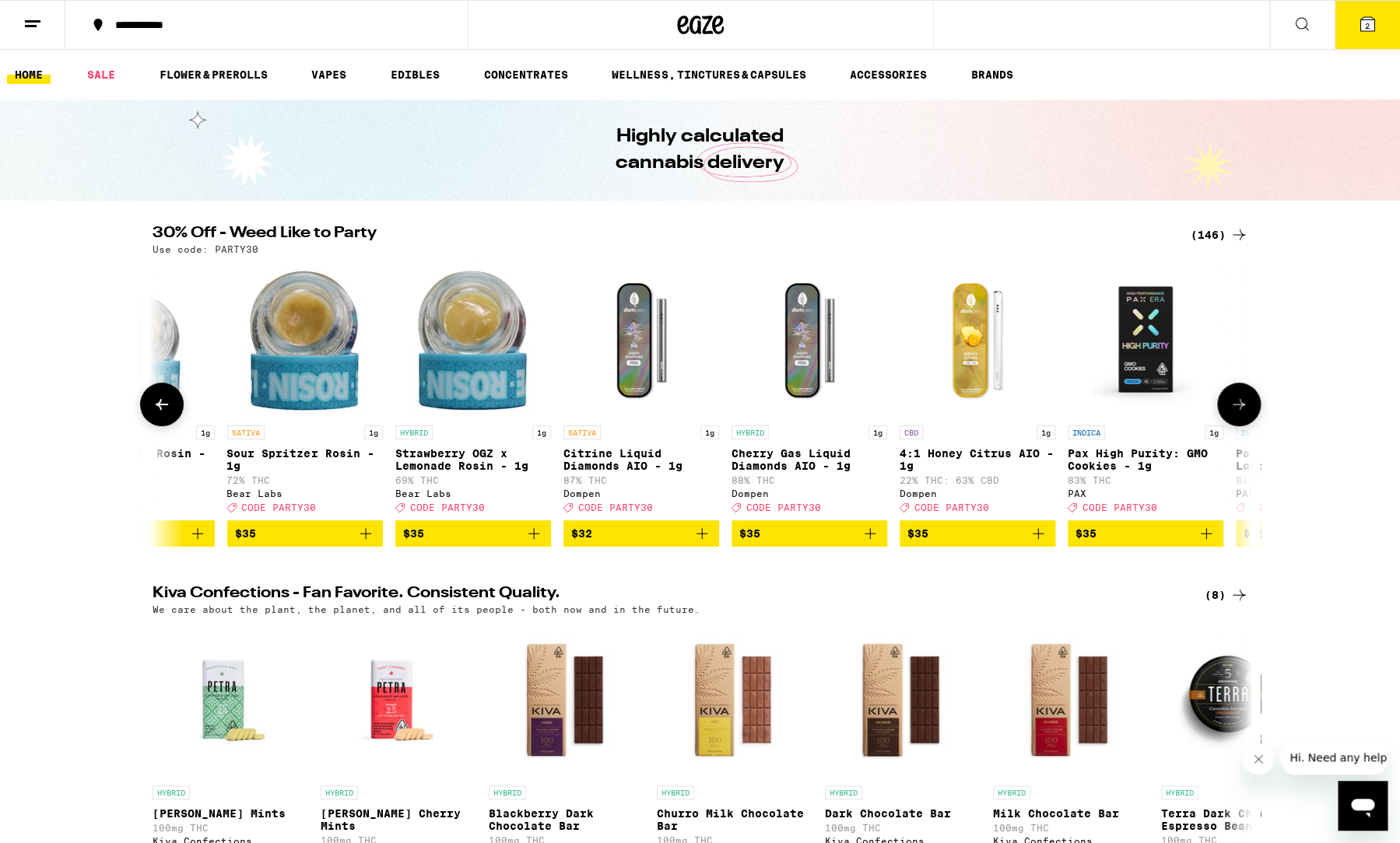
scroll to position [0, 19423]
click at [1234, 414] on icon at bounding box center [1239, 404] width 19 height 19
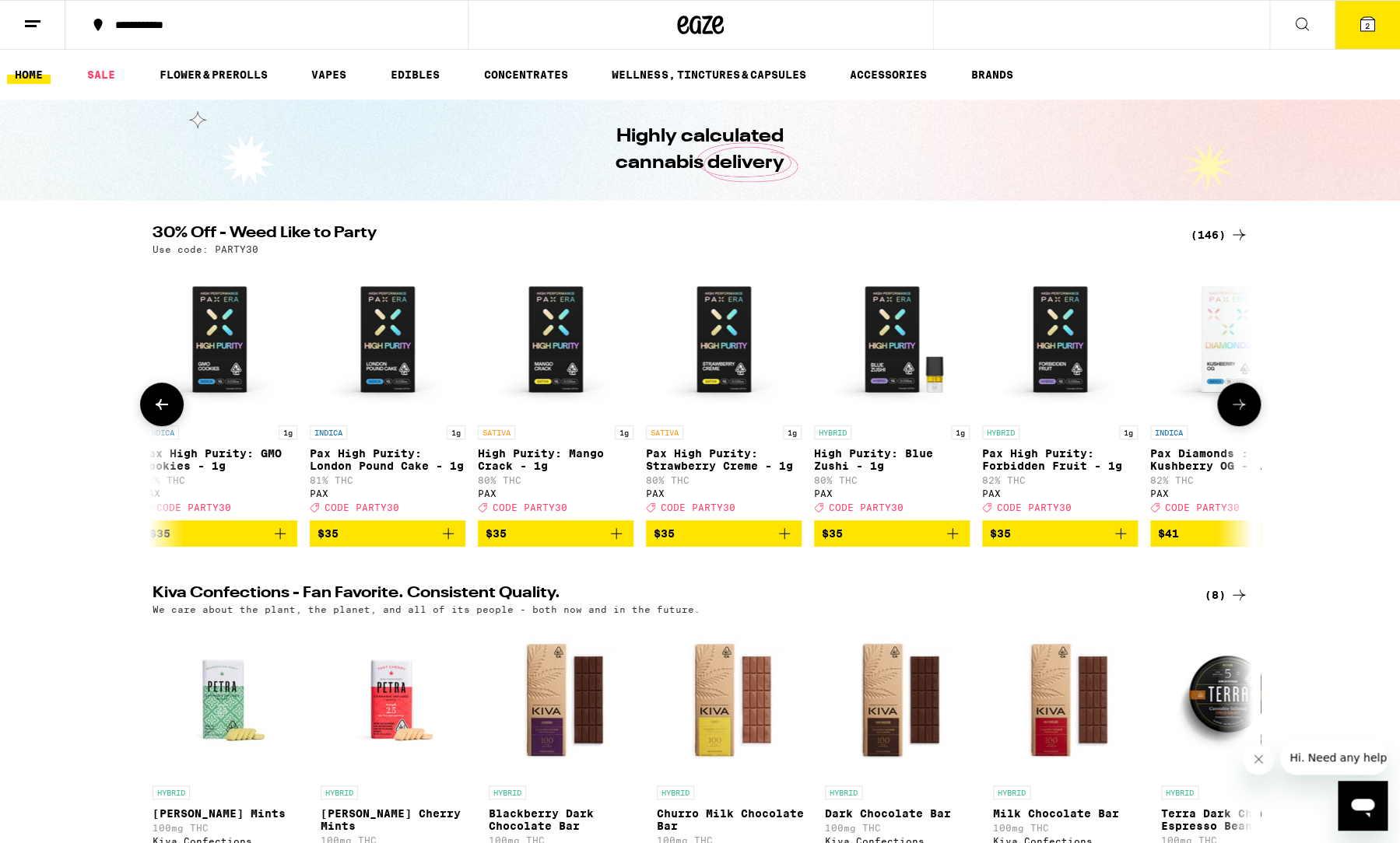
click at [1234, 414] on icon at bounding box center [1239, 404] width 19 height 19
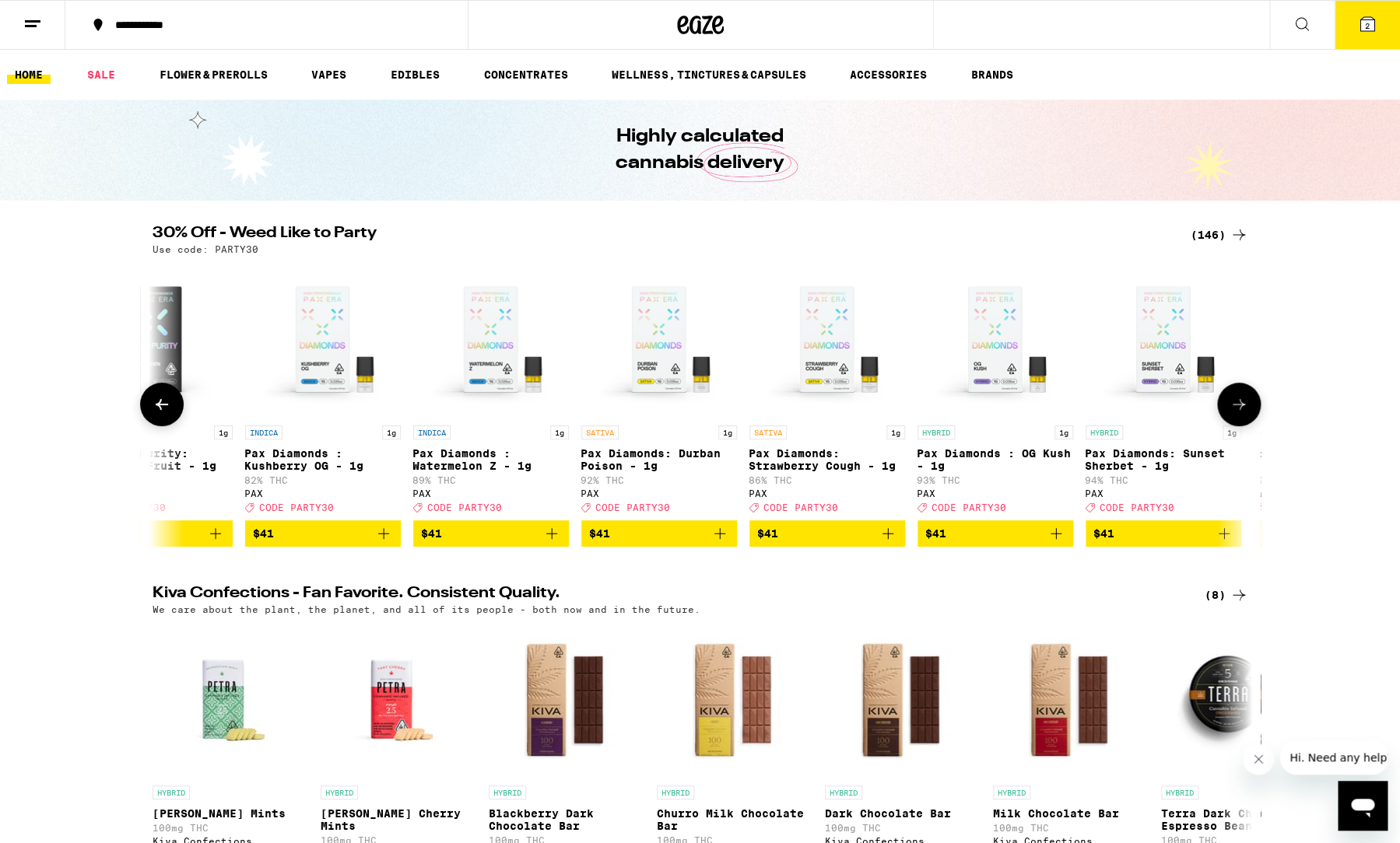
click at [1234, 414] on icon at bounding box center [1239, 404] width 19 height 19
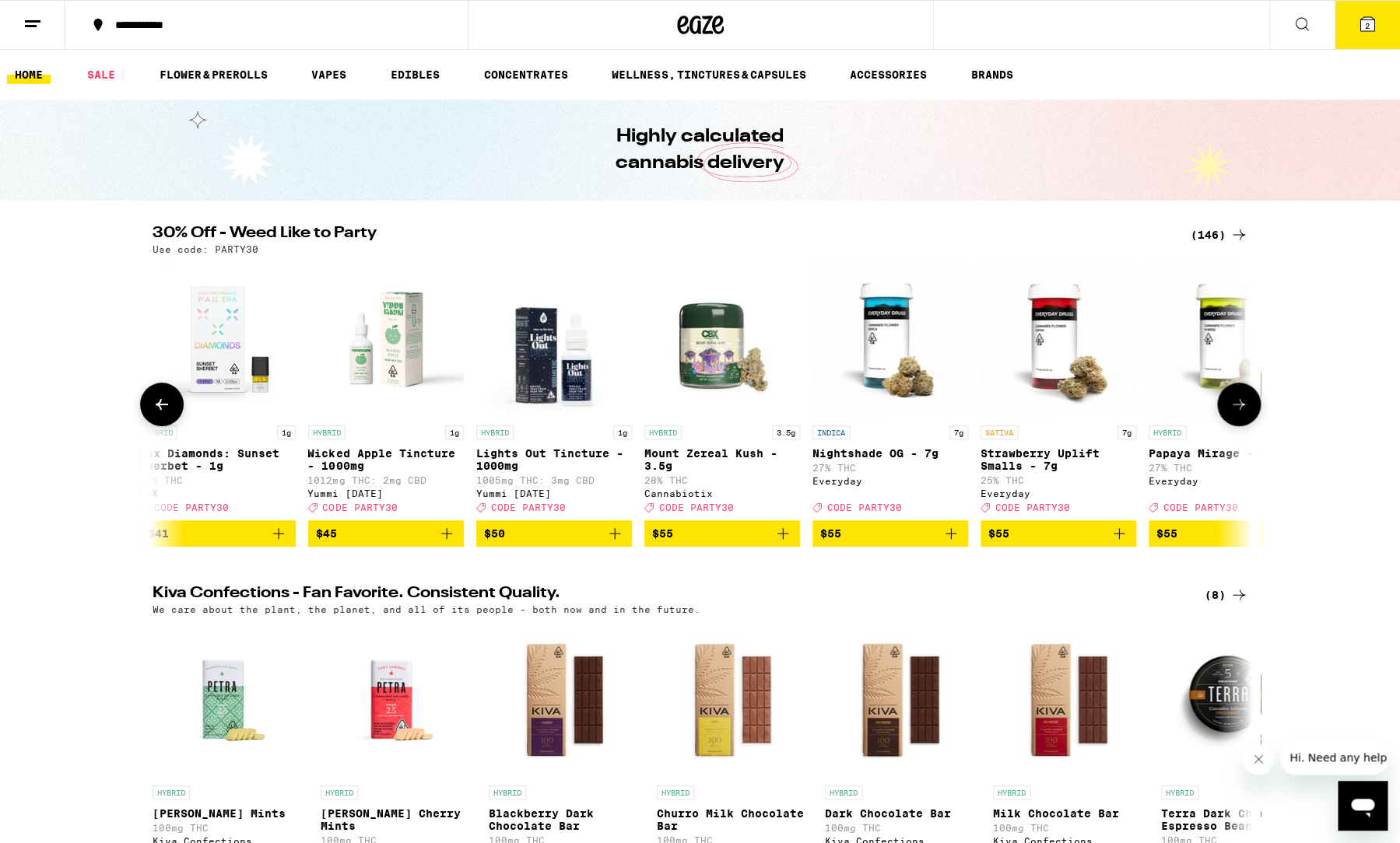
click at [1234, 414] on icon at bounding box center [1239, 404] width 19 height 19
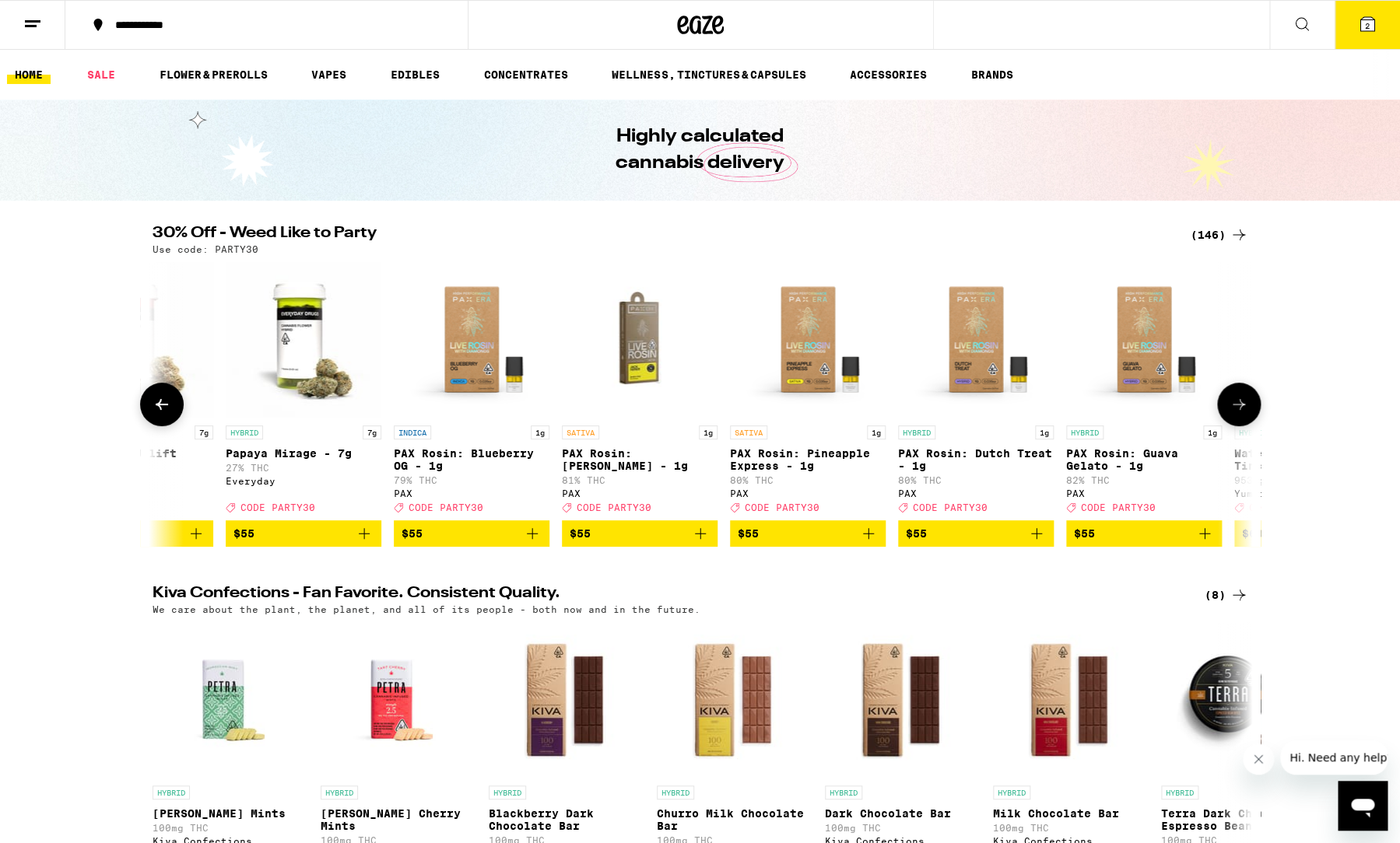
click at [1234, 414] on icon at bounding box center [1239, 404] width 19 height 19
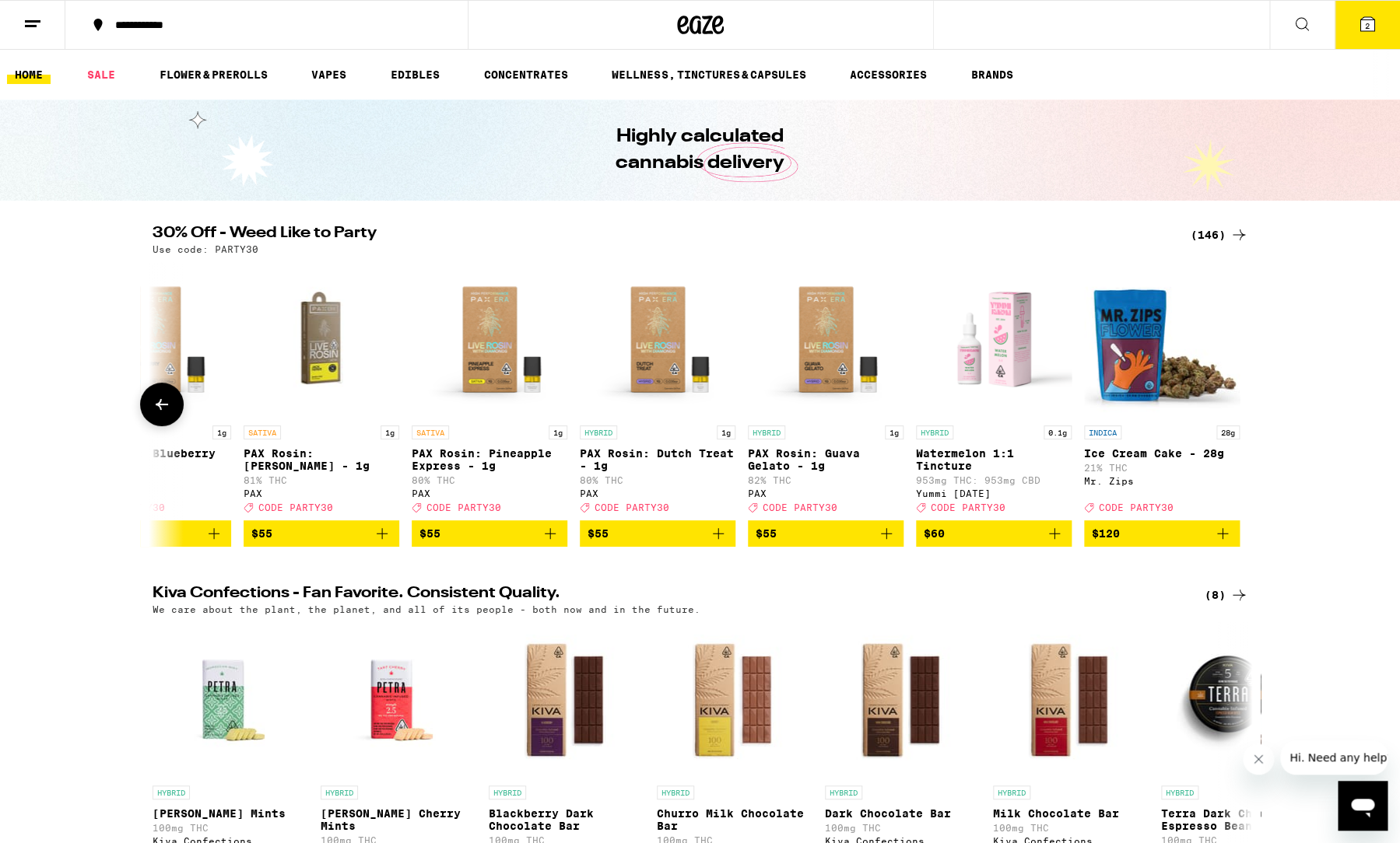
scroll to position [0, 23444]
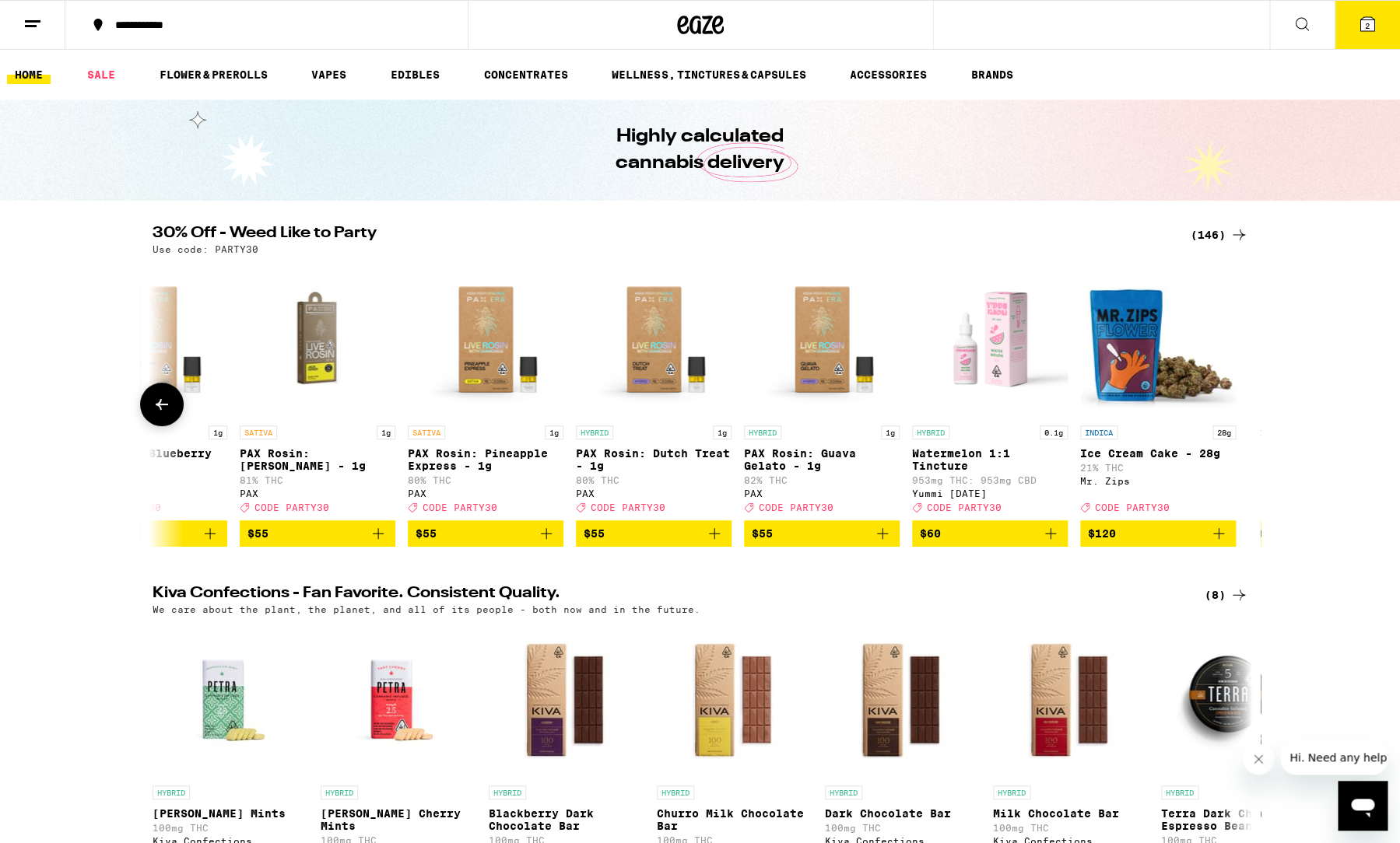
click at [1234, 416] on div at bounding box center [1239, 404] width 44 height 44
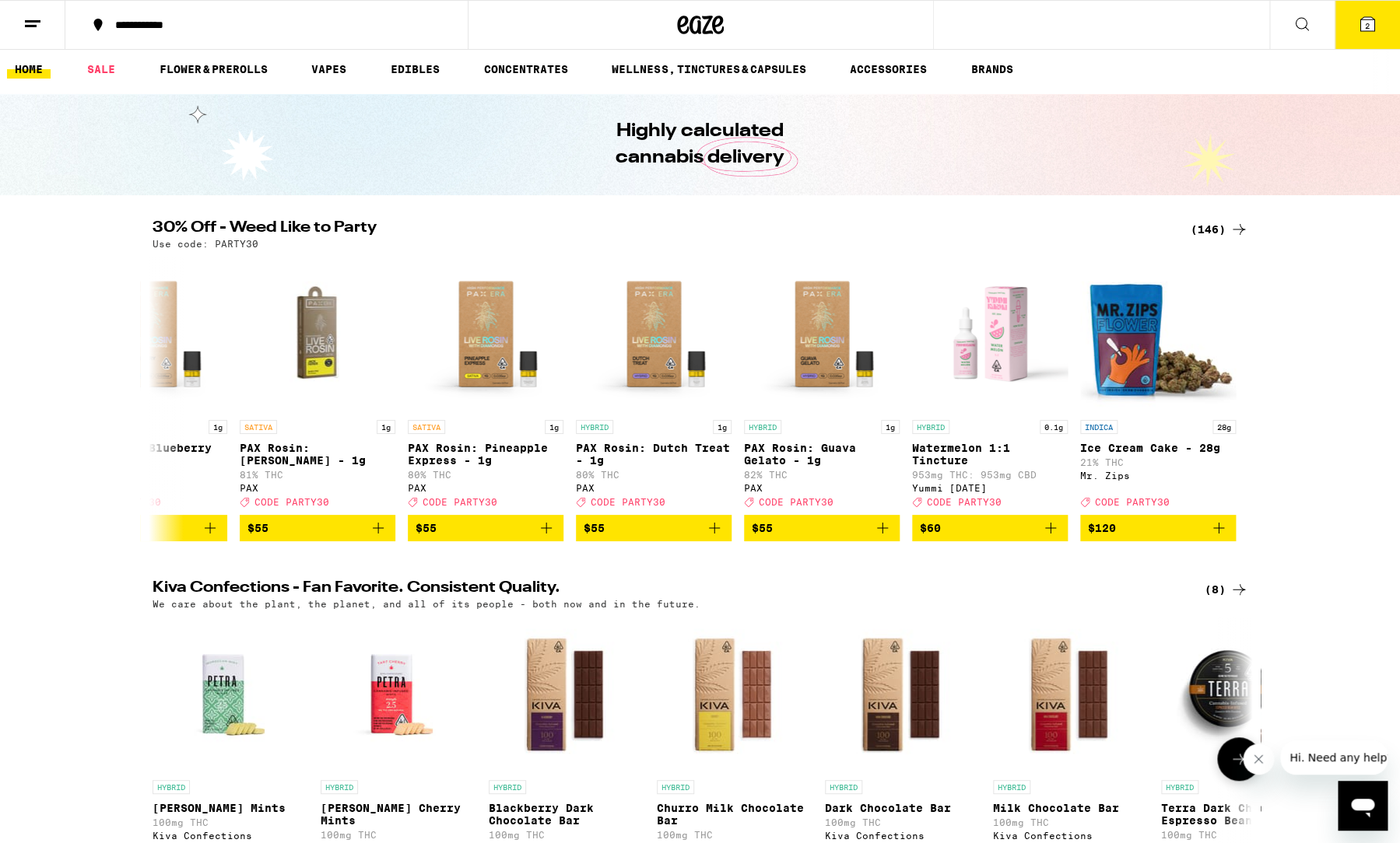
scroll to position [0, 0]
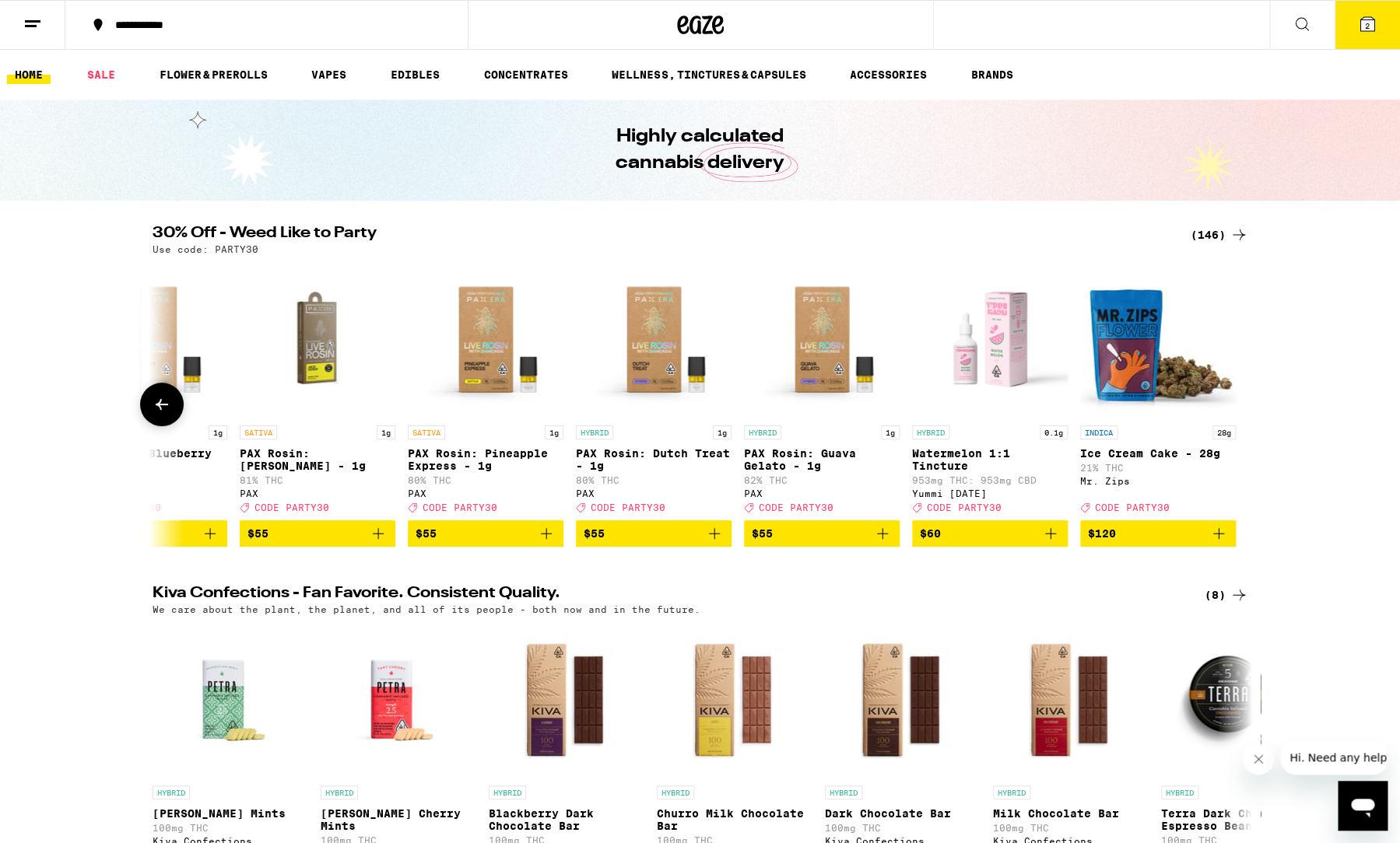
click at [164, 424] on button at bounding box center [162, 404] width 44 height 44
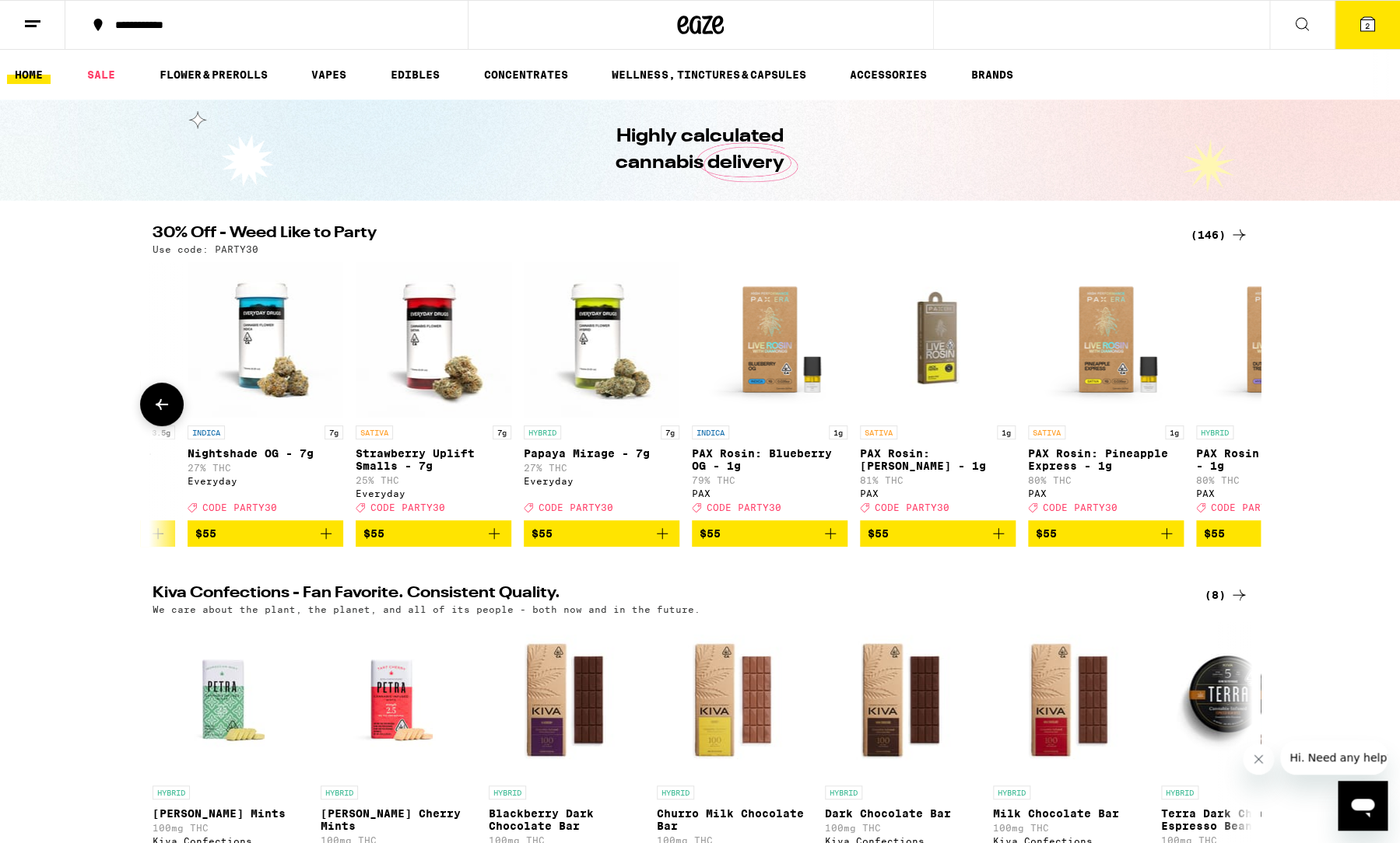
click at [164, 424] on button at bounding box center [162, 404] width 44 height 44
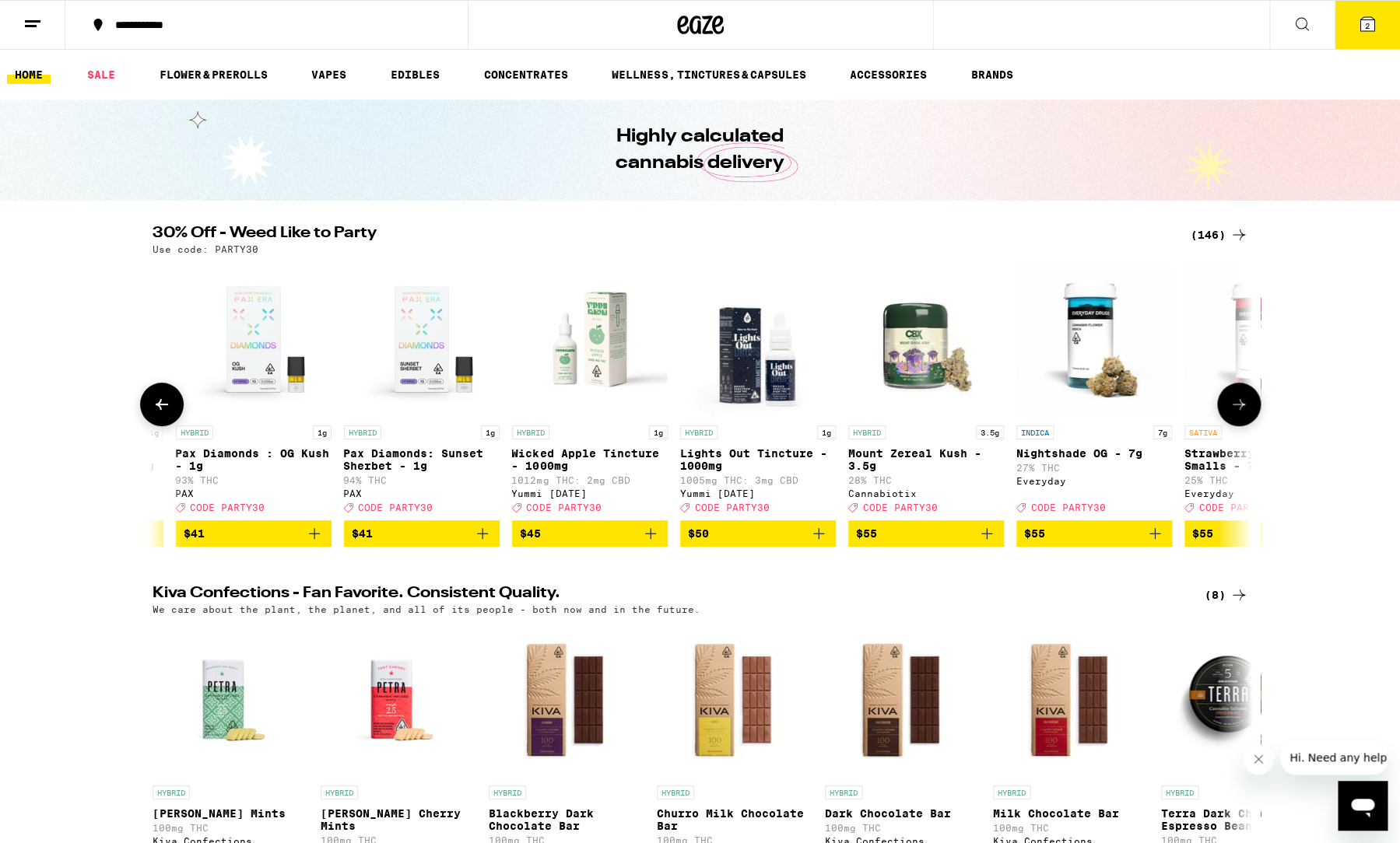
click at [164, 424] on button at bounding box center [162, 404] width 44 height 44
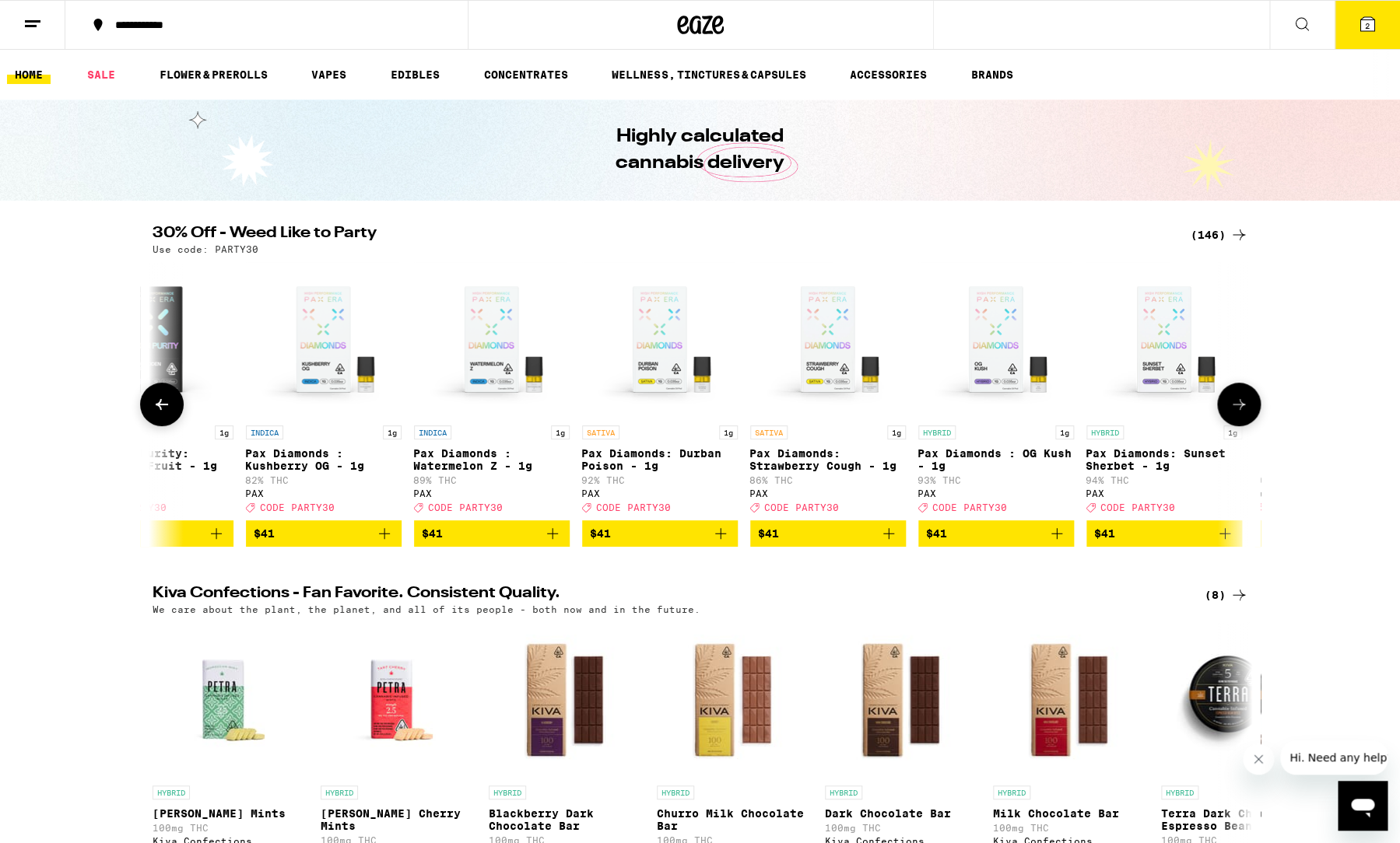
click at [164, 424] on button at bounding box center [162, 404] width 44 height 44
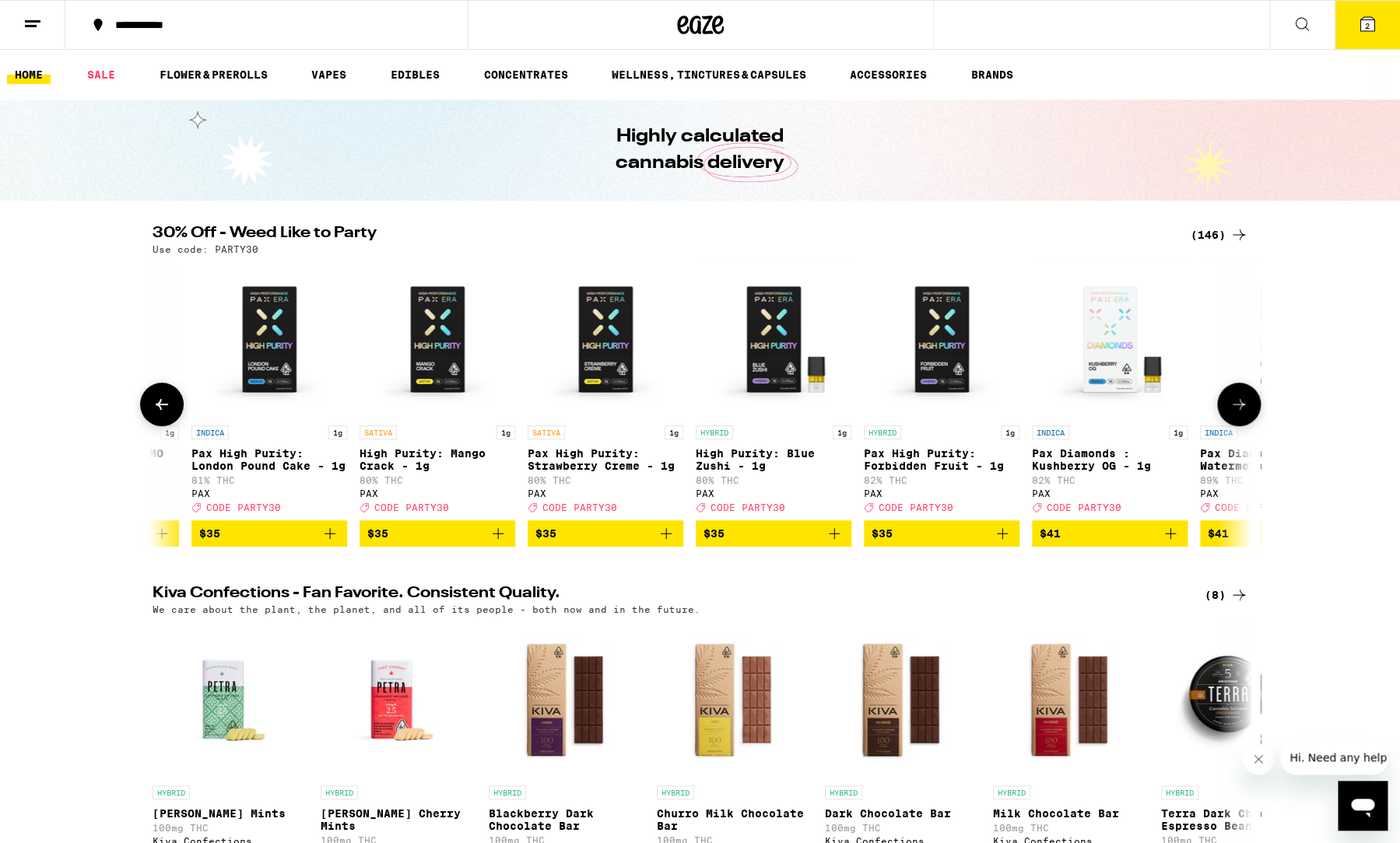
click at [164, 424] on button at bounding box center [162, 404] width 44 height 44
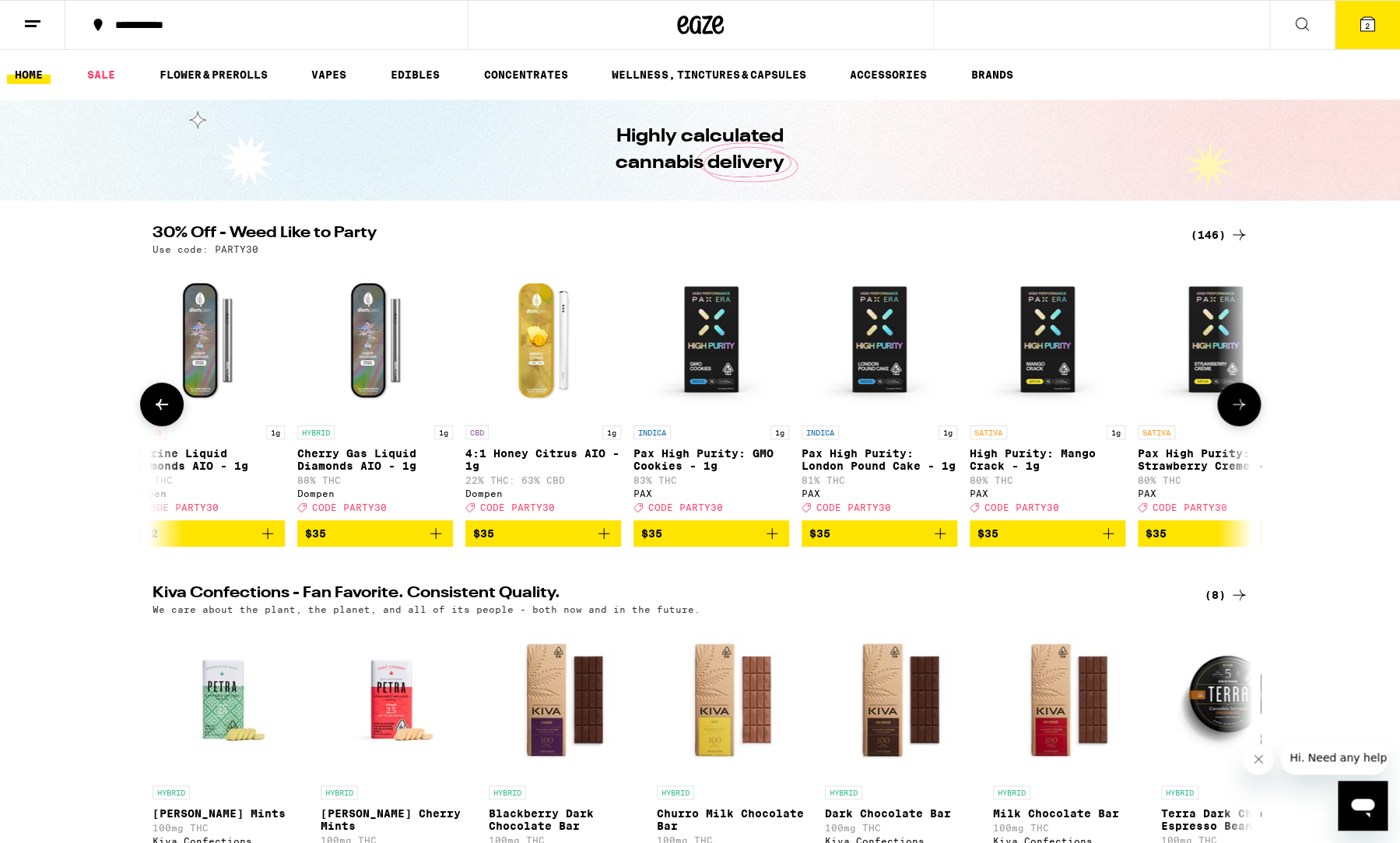
click at [164, 424] on button at bounding box center [162, 404] width 44 height 44
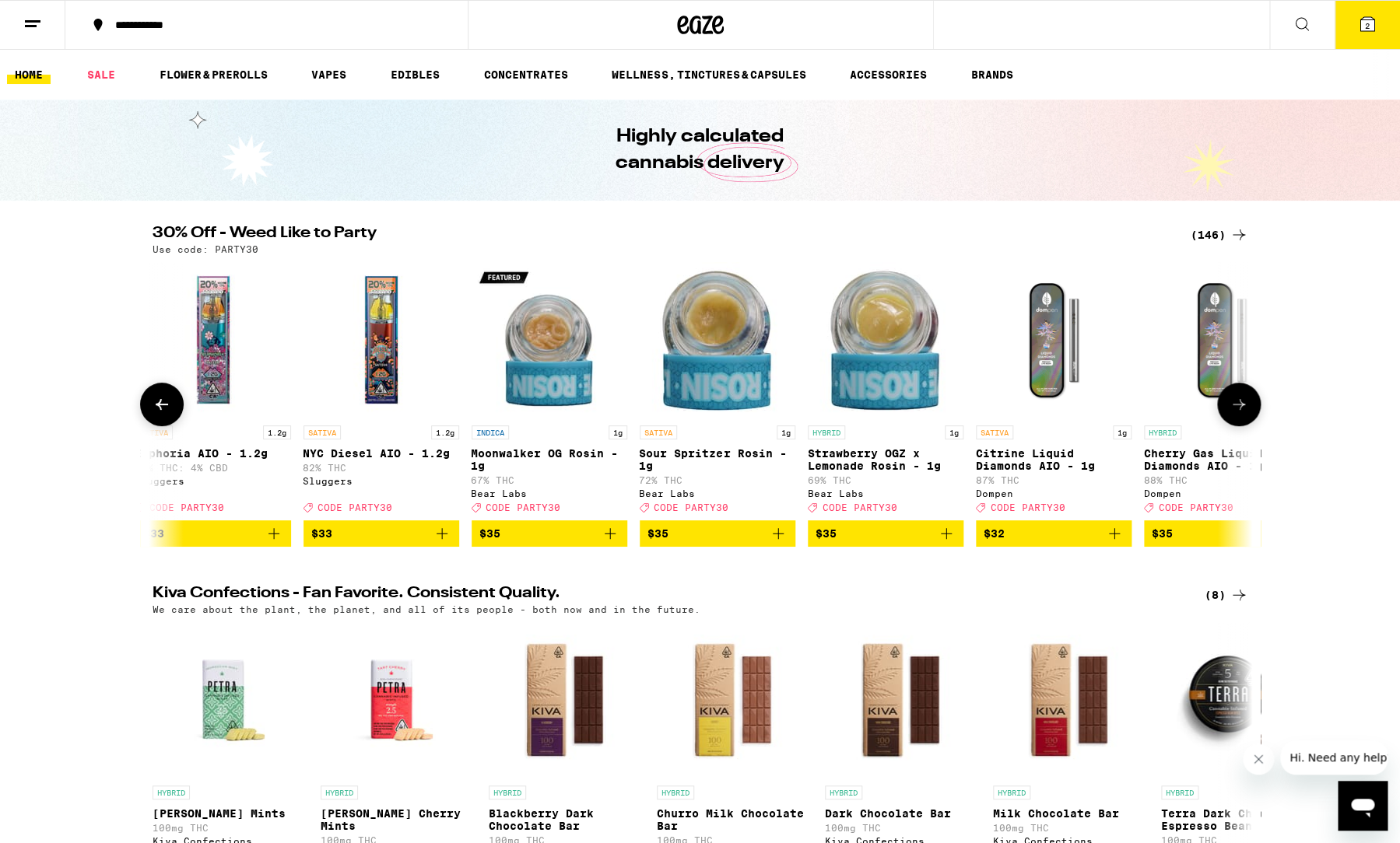
click at [164, 424] on button at bounding box center [162, 404] width 44 height 44
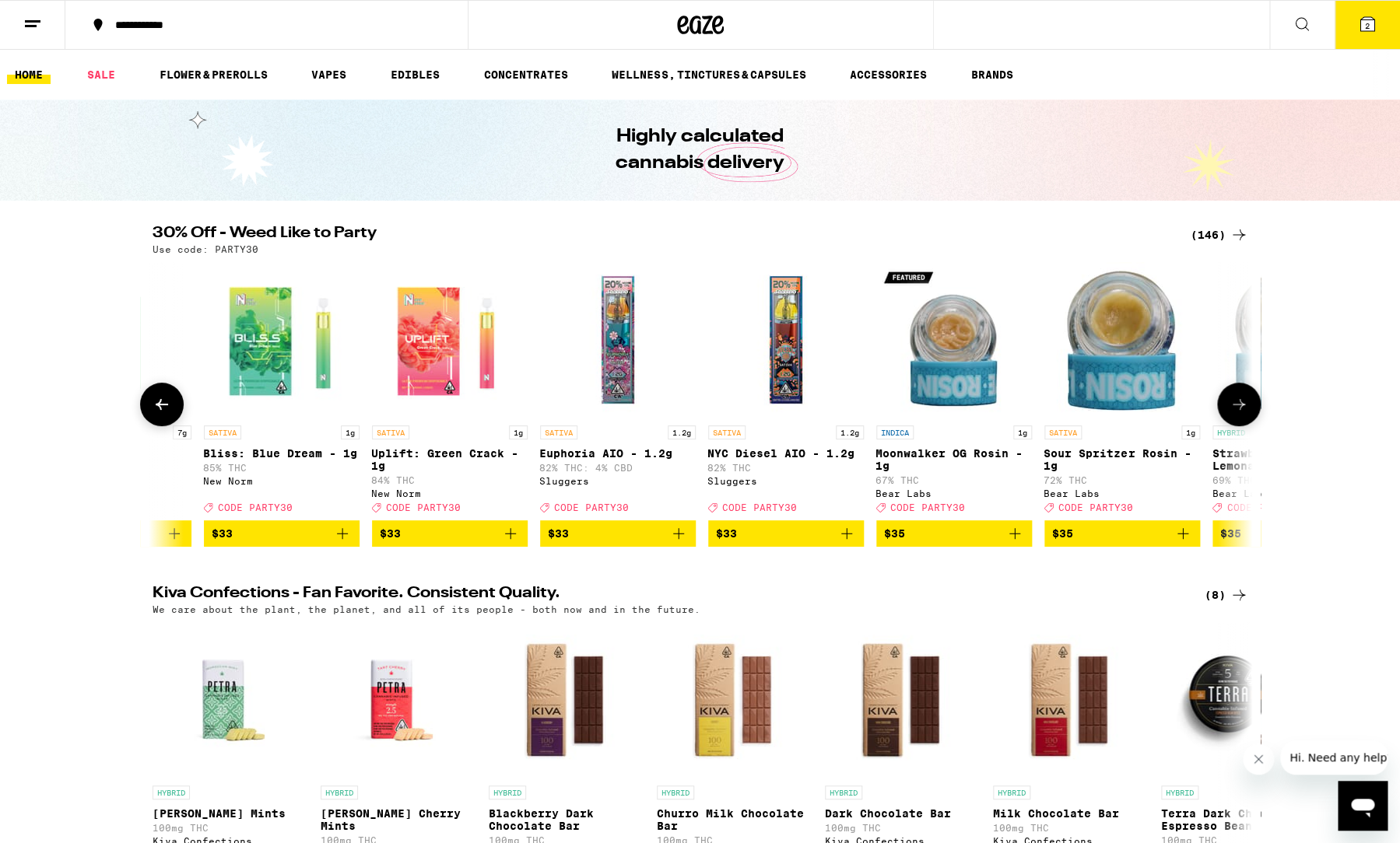
click at [164, 424] on button at bounding box center [162, 404] width 44 height 44
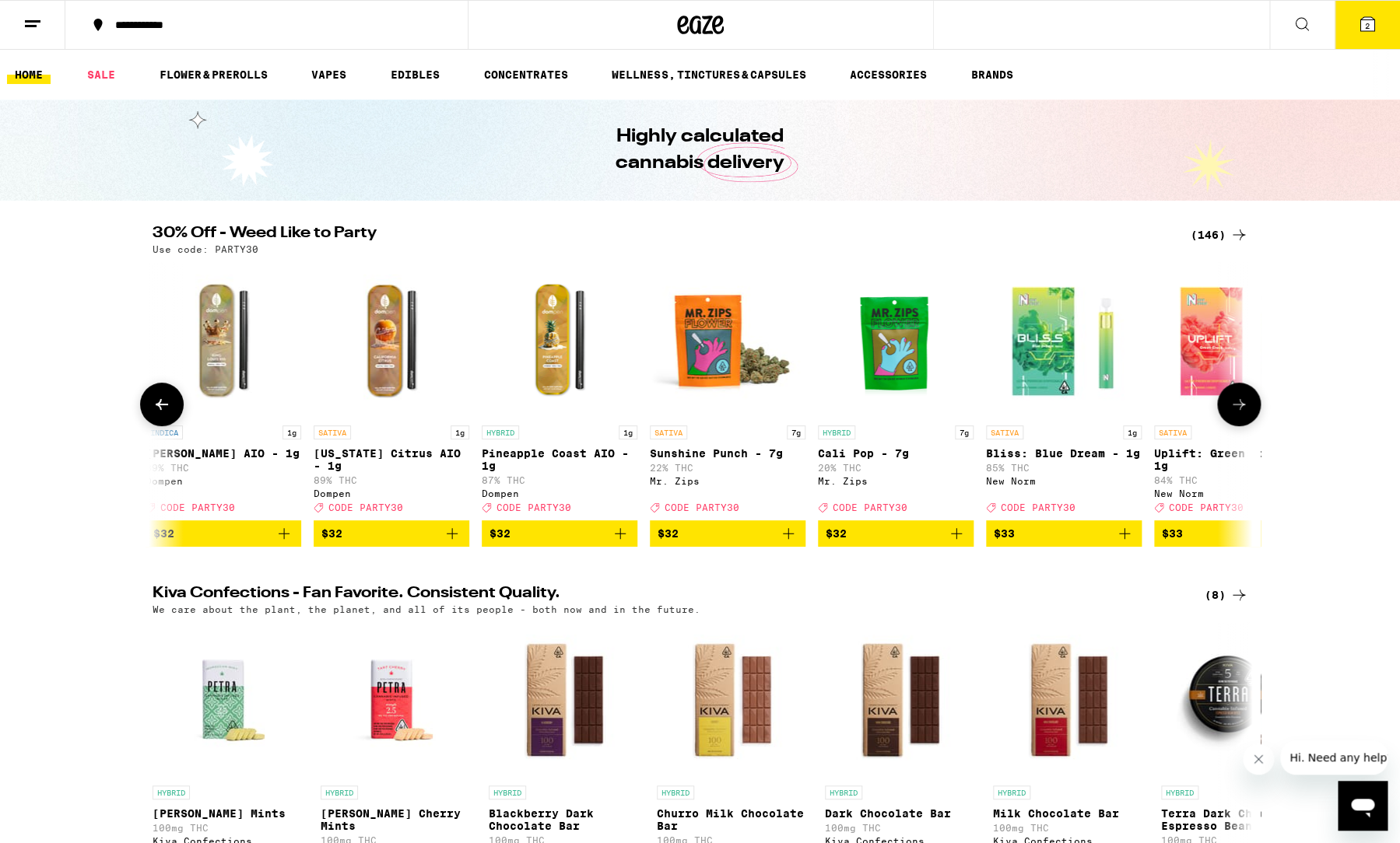
click at [164, 424] on button at bounding box center [162, 404] width 44 height 44
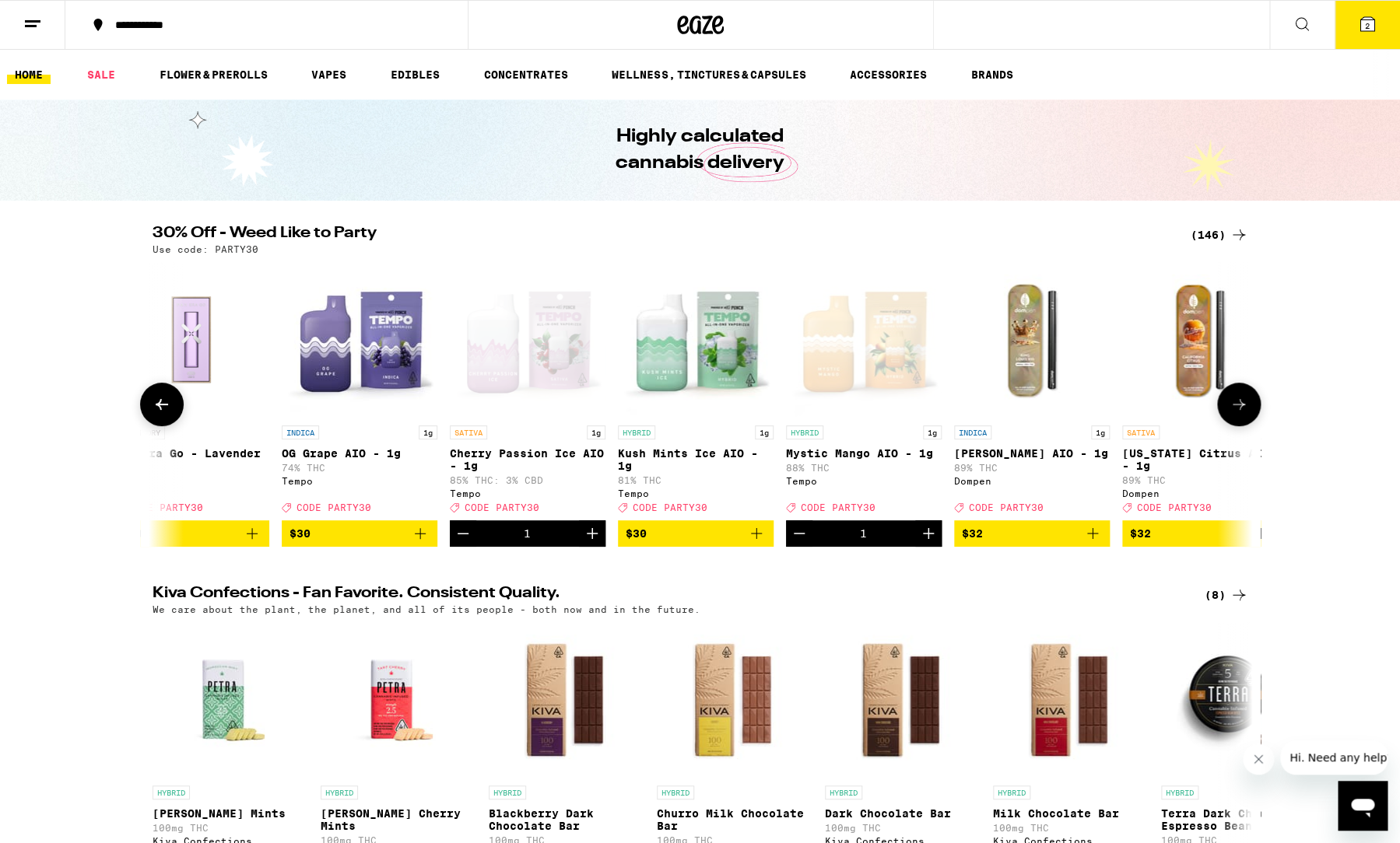
click at [164, 424] on button at bounding box center [162, 404] width 44 height 44
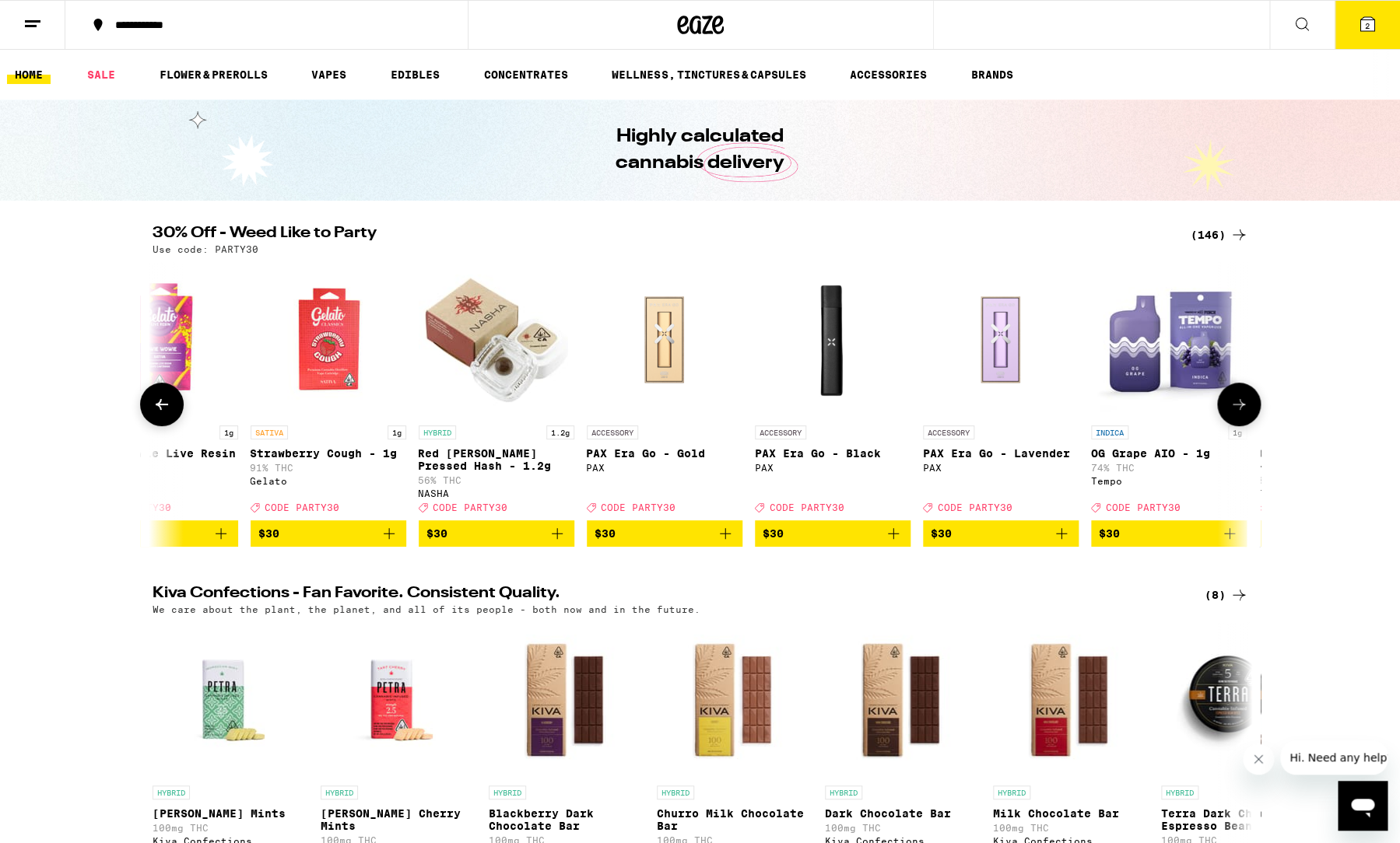
click at [164, 424] on button at bounding box center [162, 404] width 44 height 44
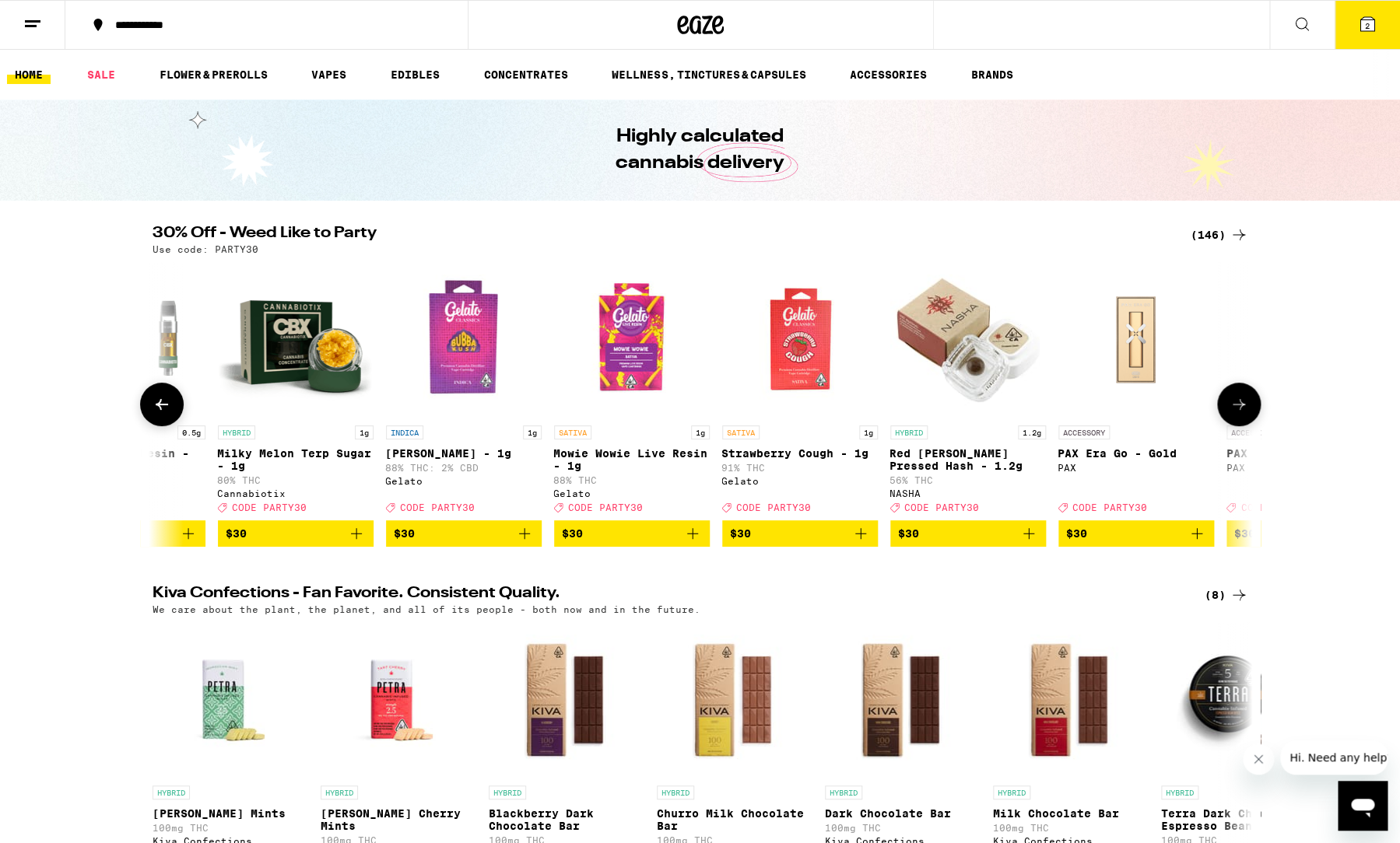
click at [165, 423] on button at bounding box center [162, 404] width 44 height 44
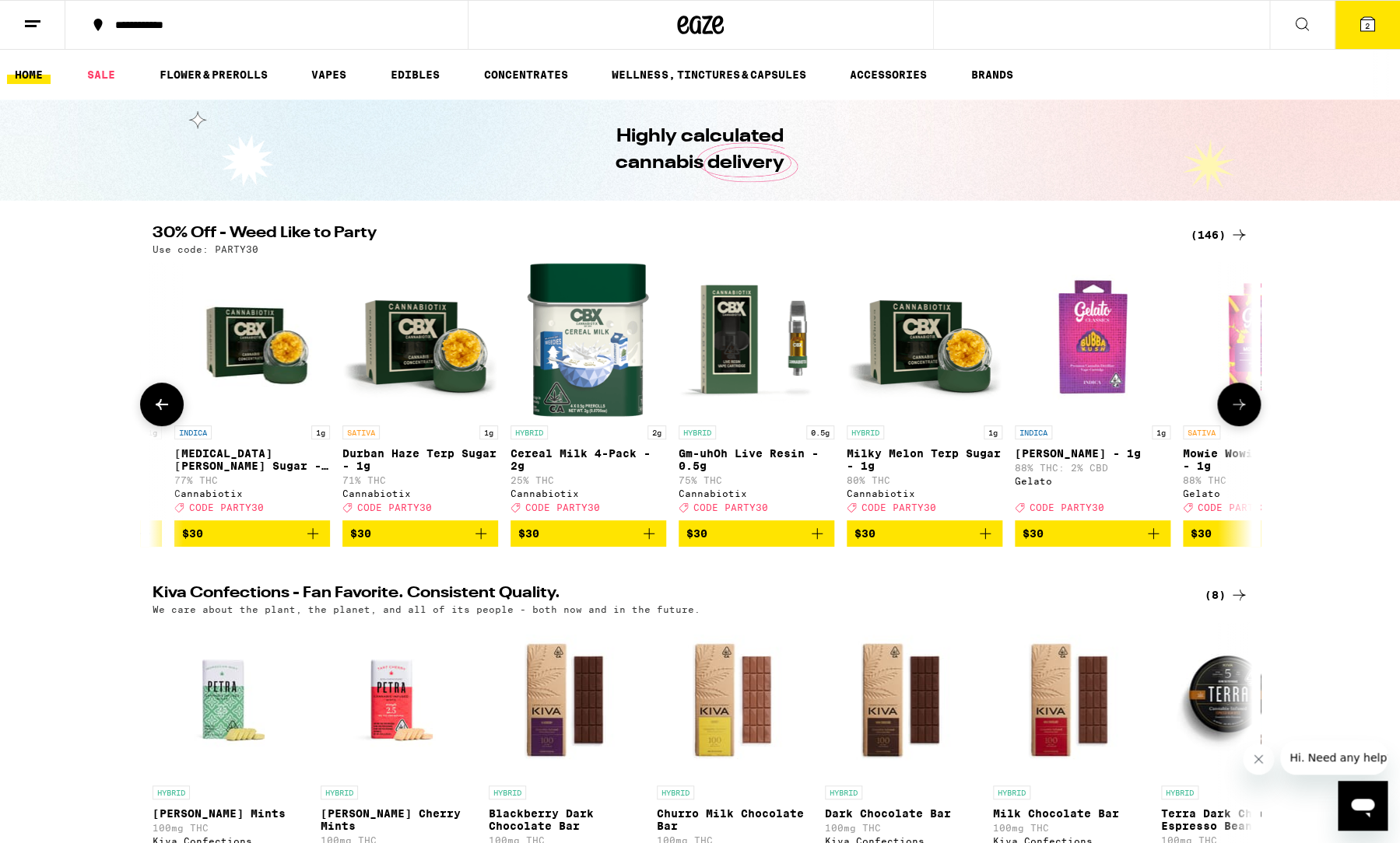
click at [165, 422] on button at bounding box center [162, 404] width 44 height 44
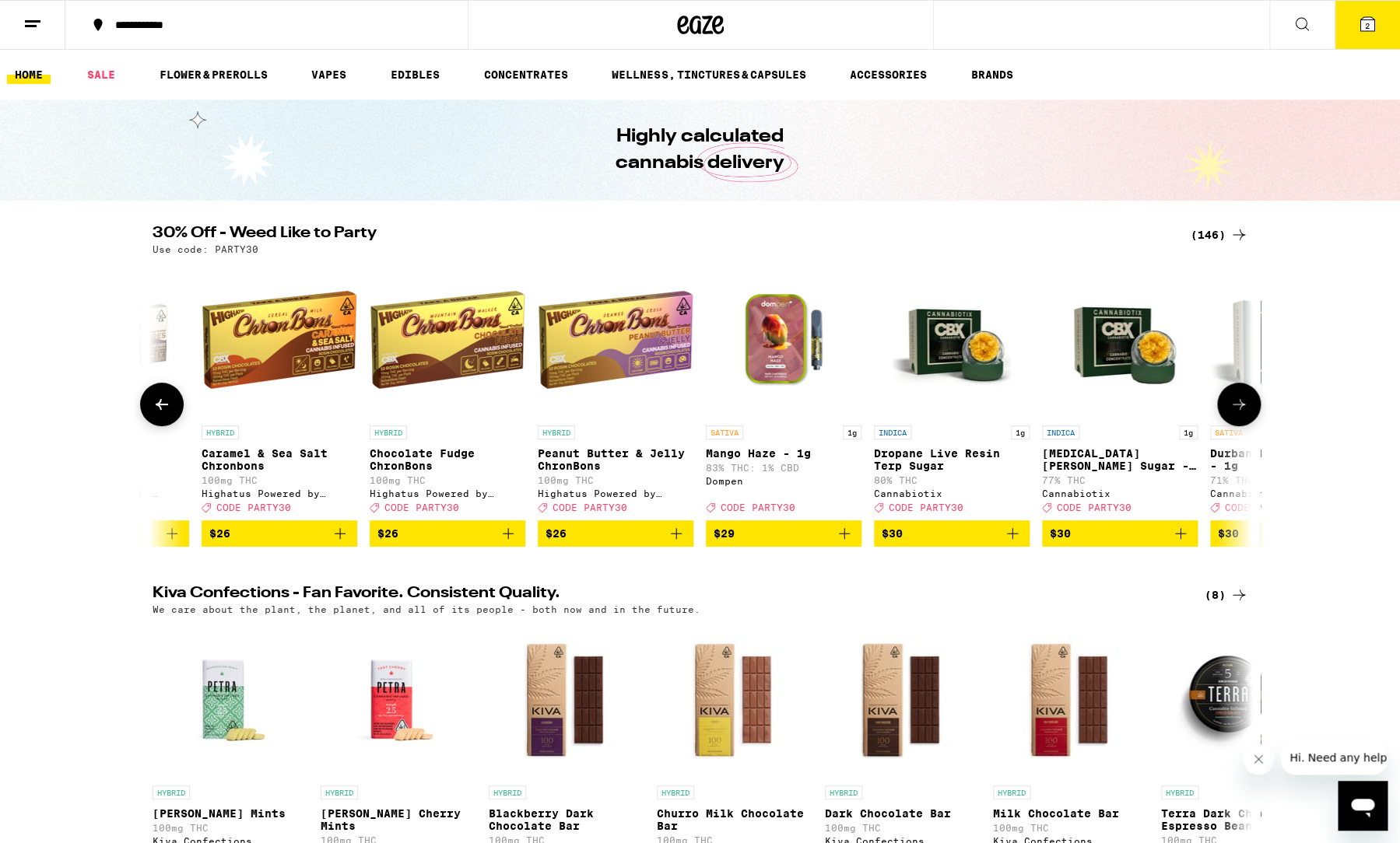
click at [165, 422] on button at bounding box center [162, 404] width 44 height 44
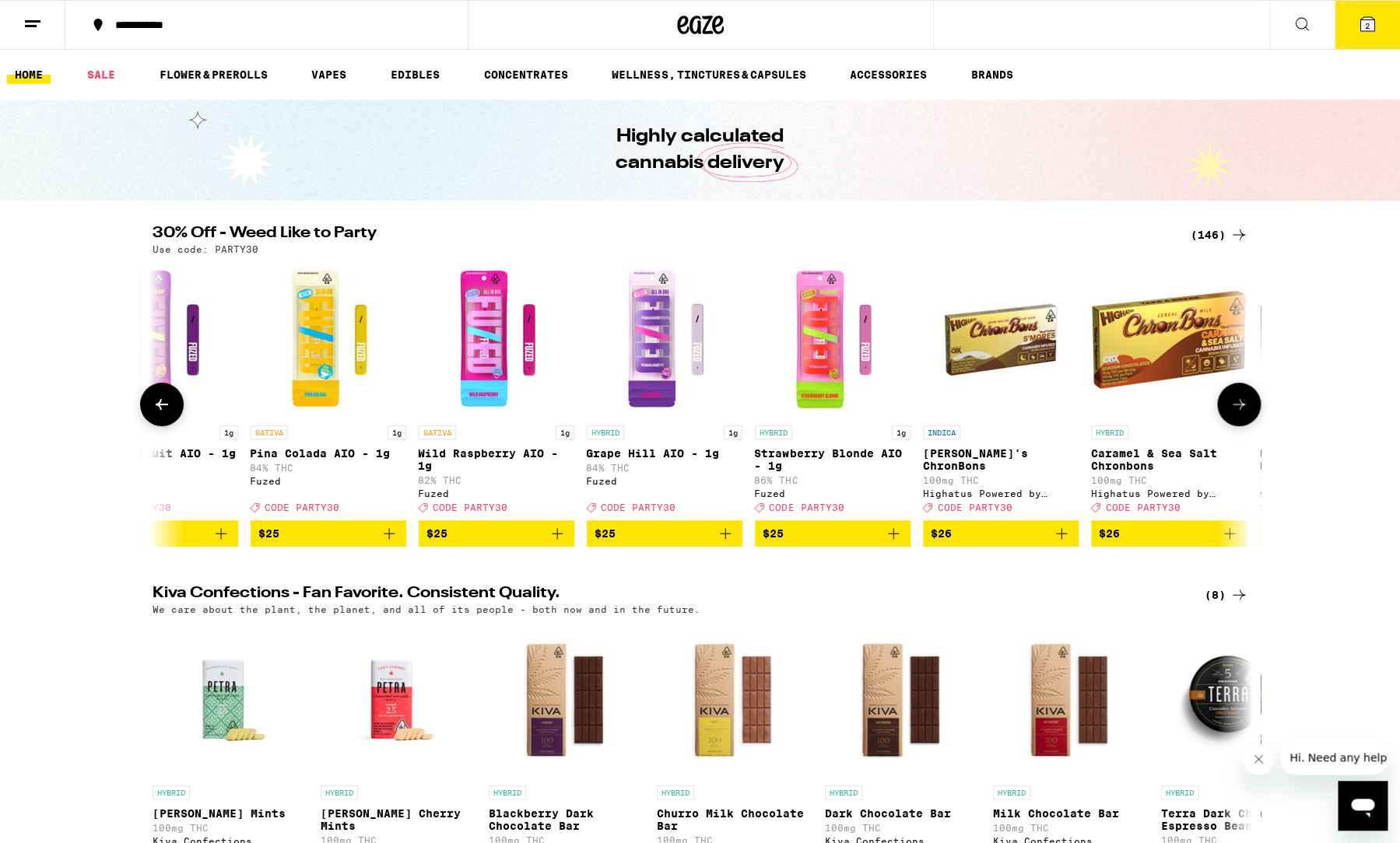
click at [165, 422] on button at bounding box center [162, 404] width 44 height 44
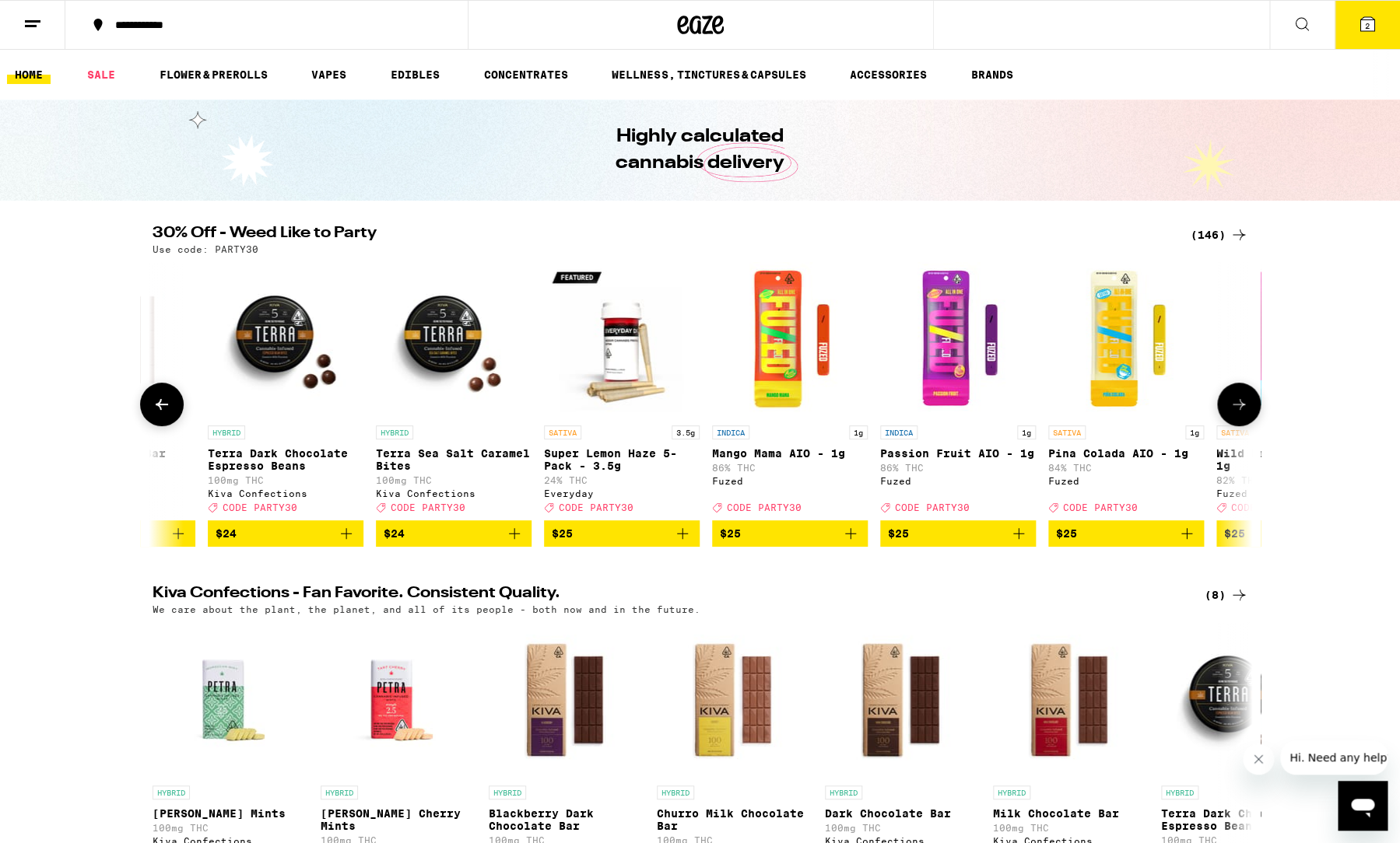
click at [165, 422] on button at bounding box center [162, 404] width 44 height 44
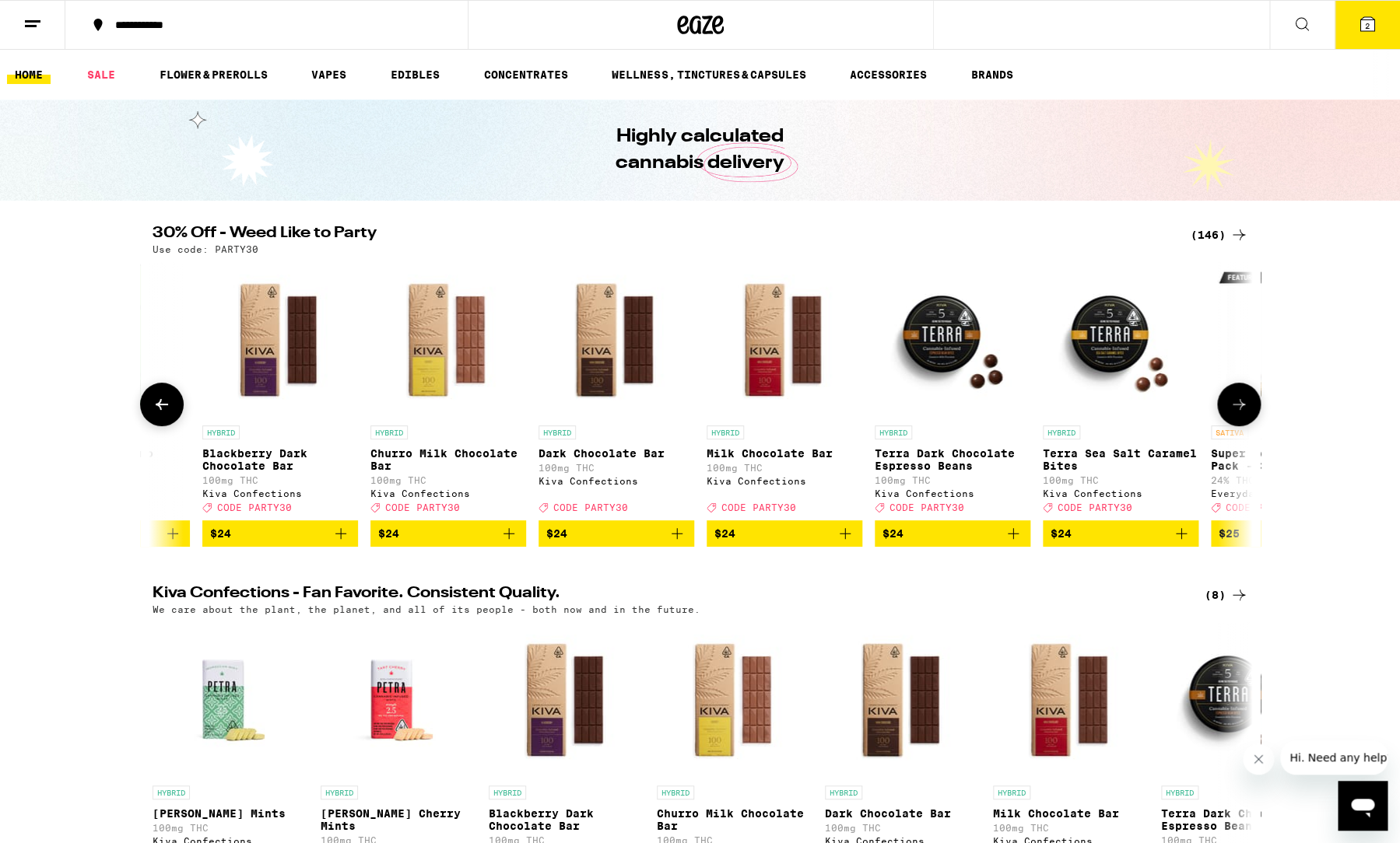
click at [165, 422] on button at bounding box center [162, 404] width 44 height 44
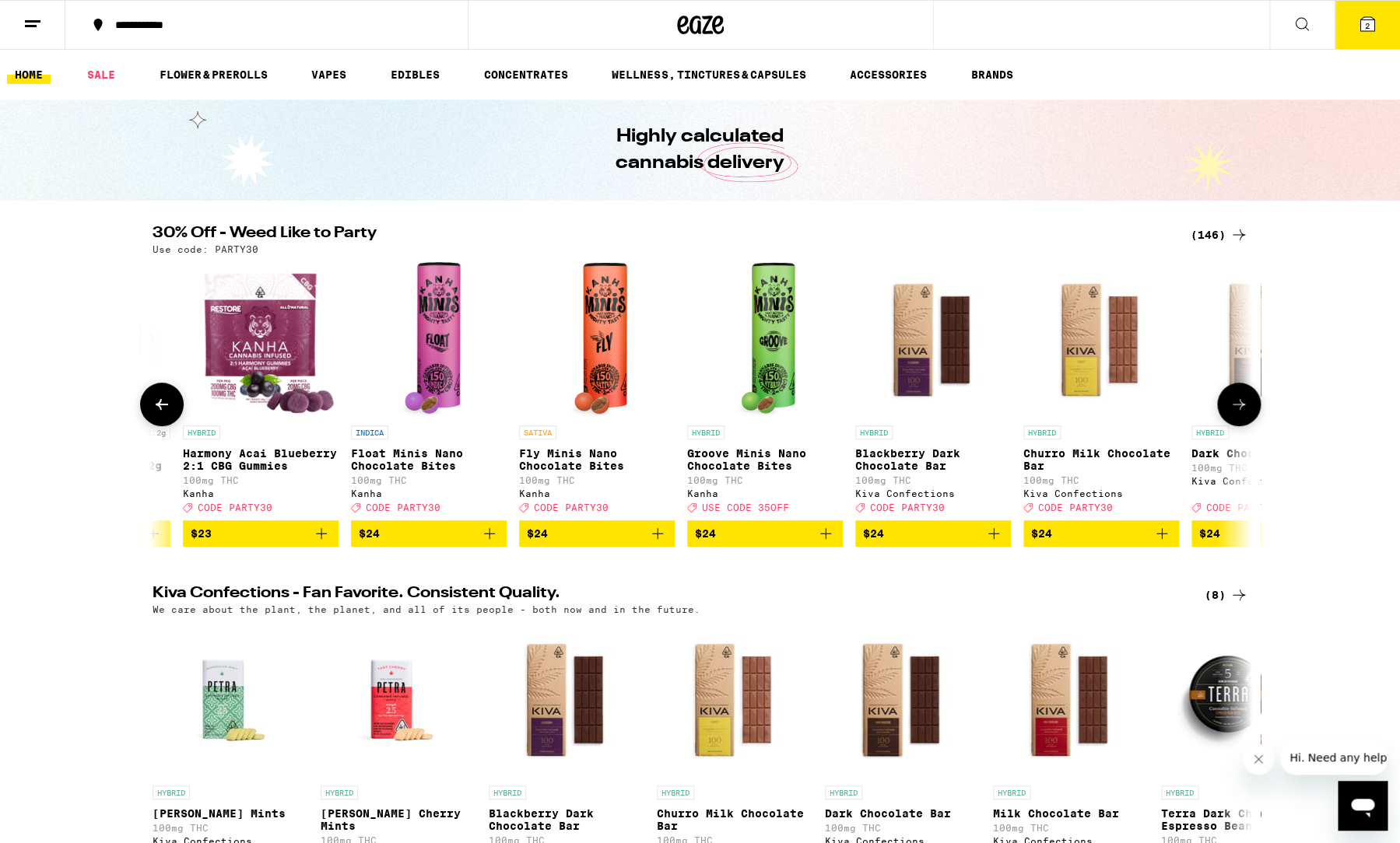
click at [165, 422] on button at bounding box center [162, 404] width 44 height 44
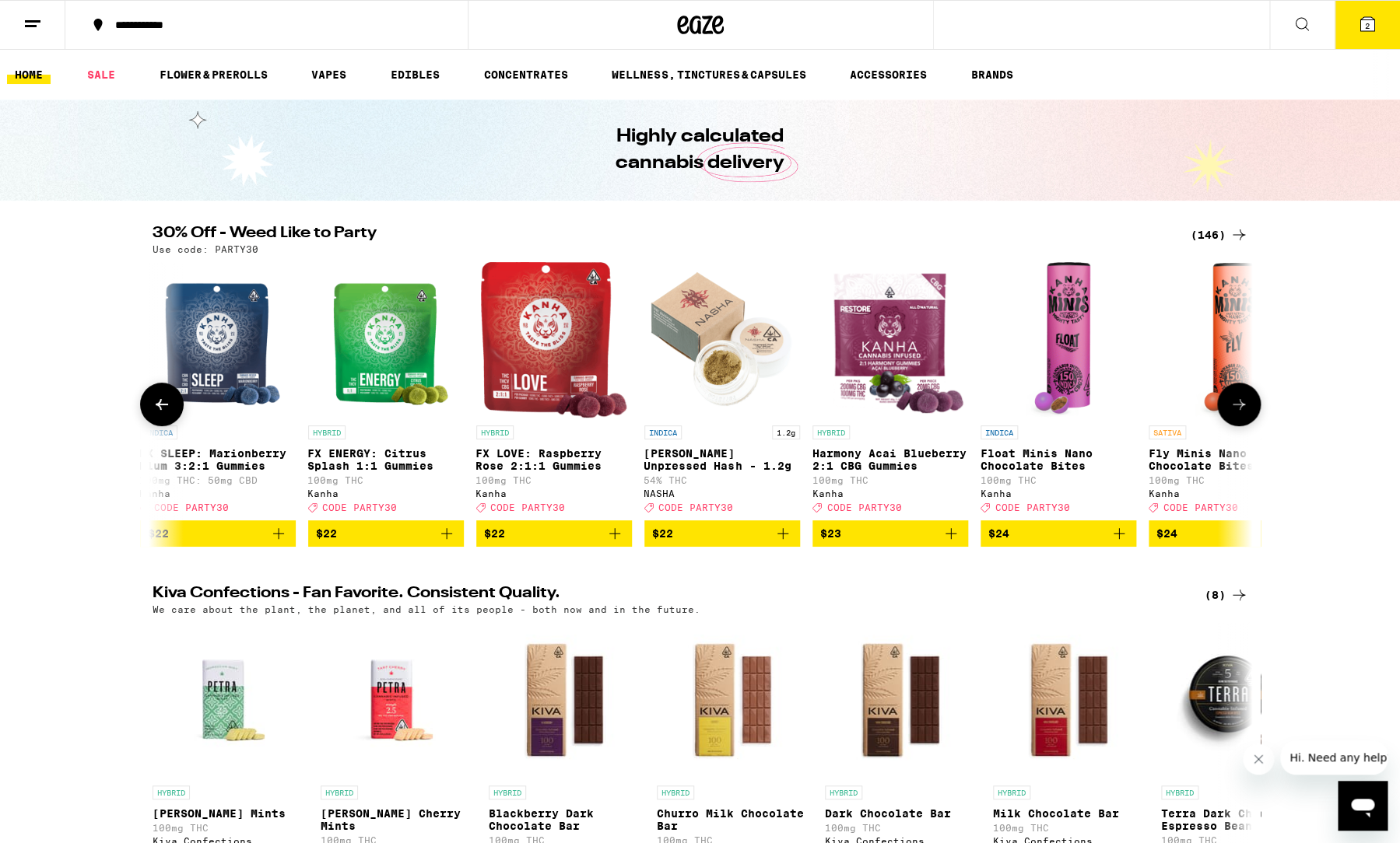
click at [165, 422] on button at bounding box center [162, 404] width 44 height 44
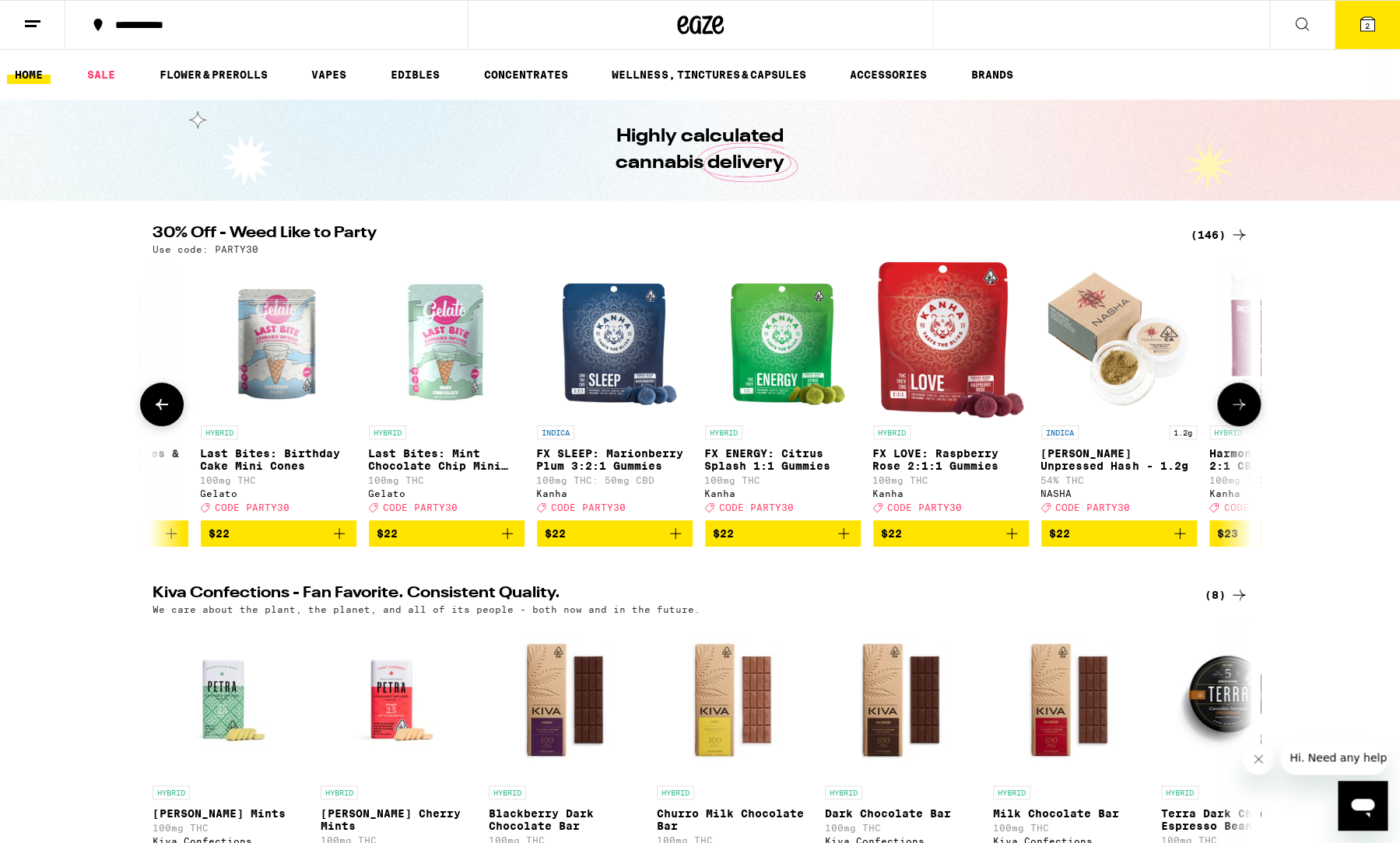
click at [165, 422] on button at bounding box center [162, 404] width 44 height 44
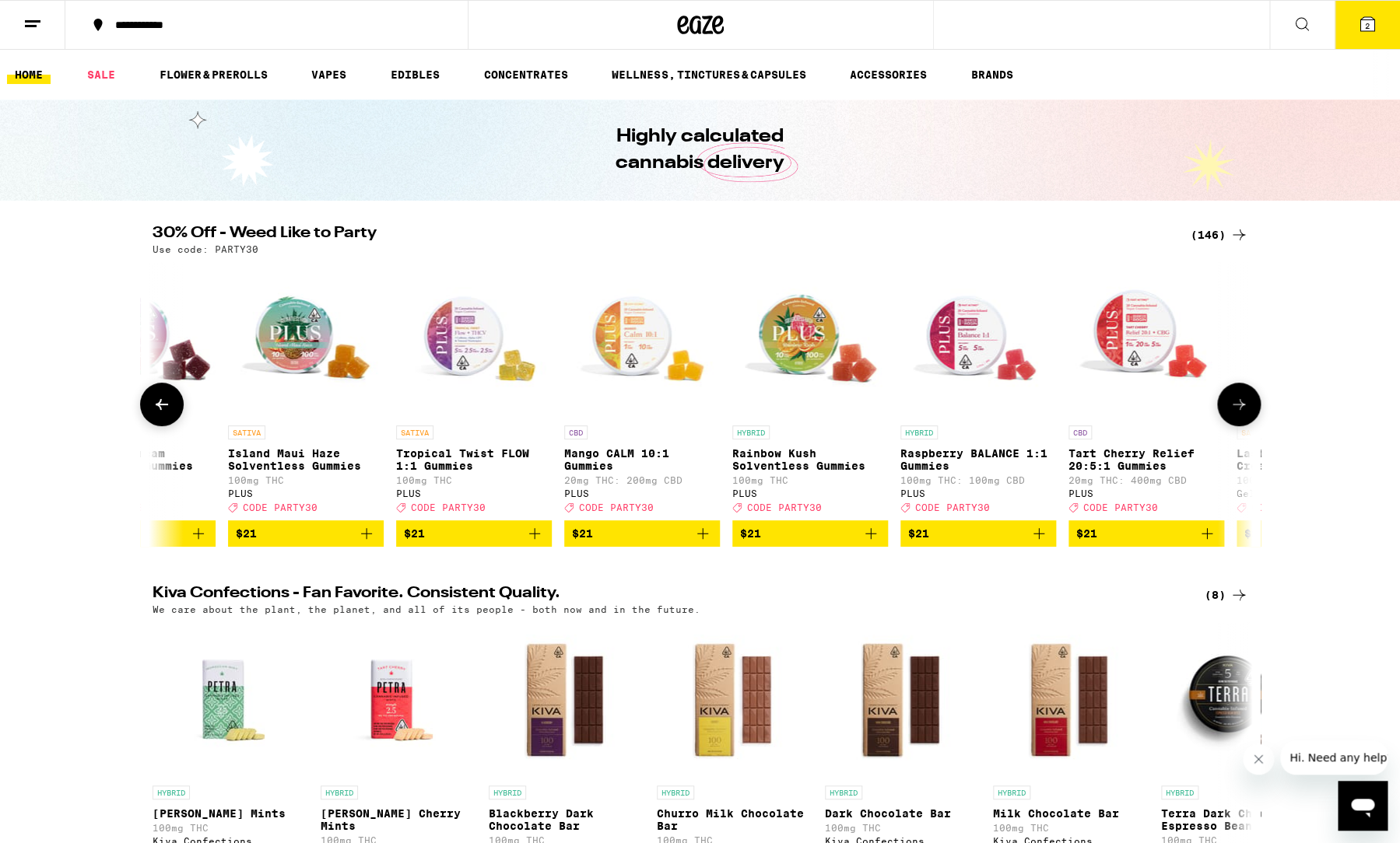
click at [165, 422] on button at bounding box center [162, 404] width 44 height 44
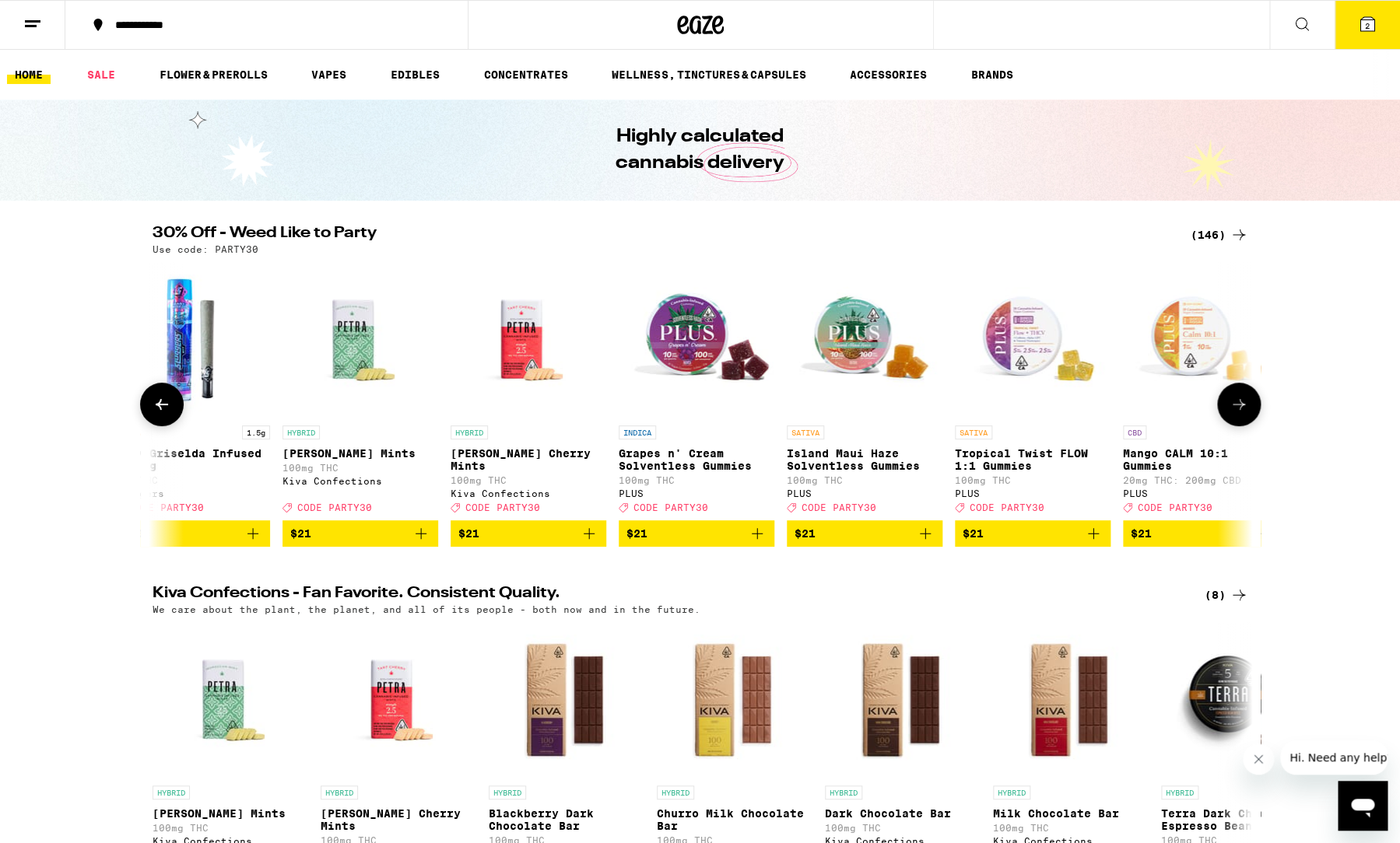
click at [165, 422] on button at bounding box center [162, 404] width 44 height 44
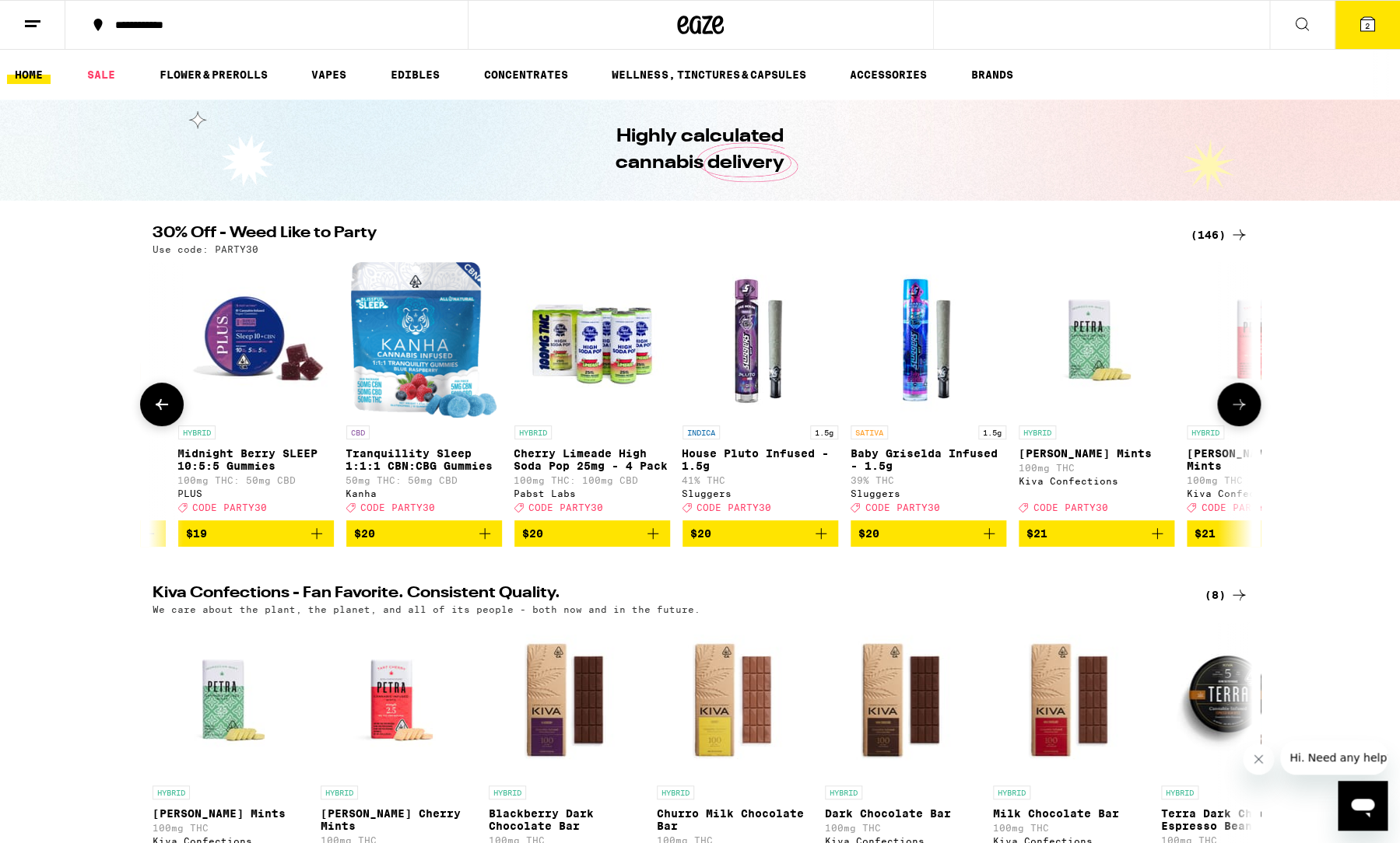
click at [165, 422] on button at bounding box center [162, 404] width 44 height 44
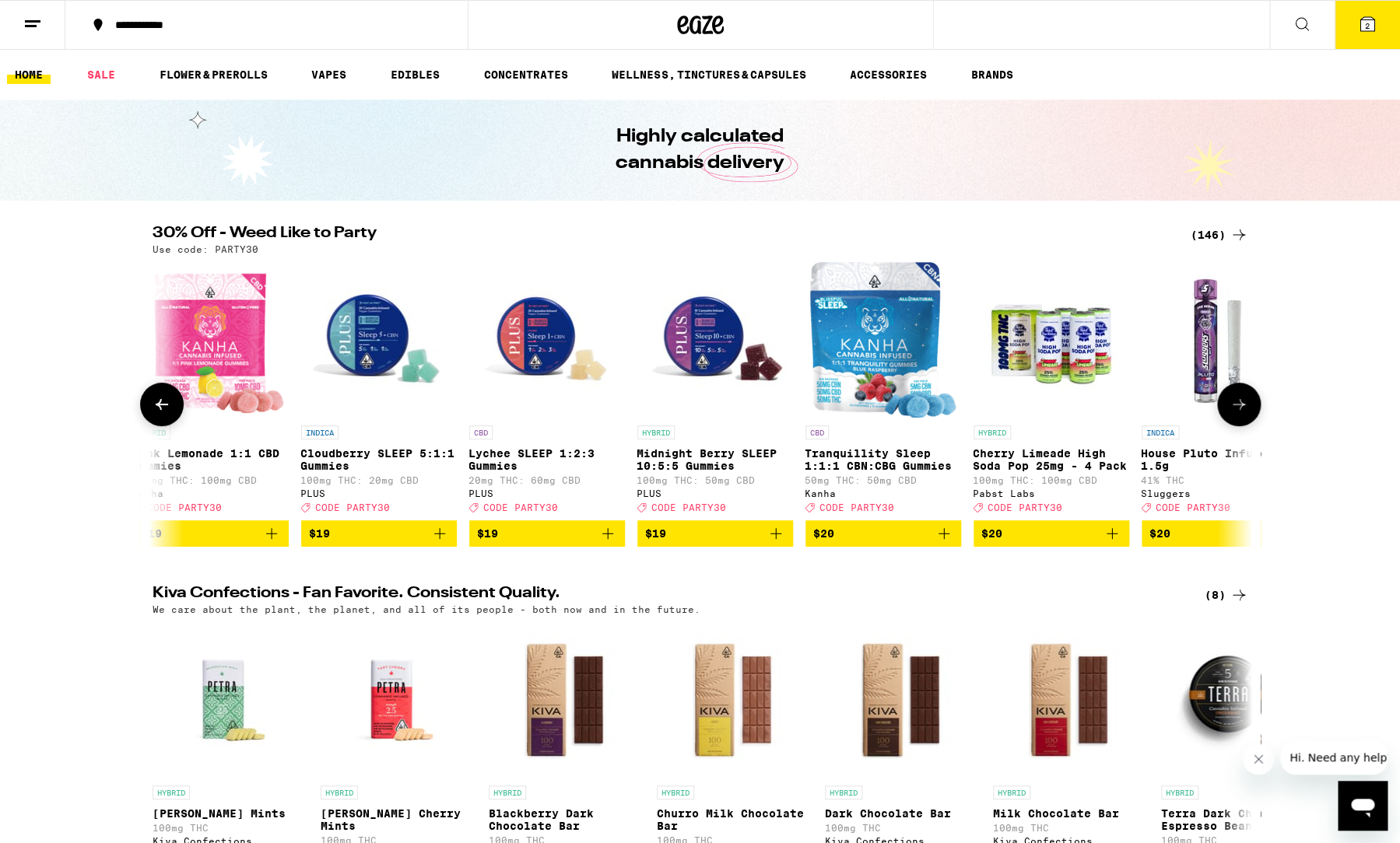
click at [165, 422] on button at bounding box center [162, 404] width 44 height 44
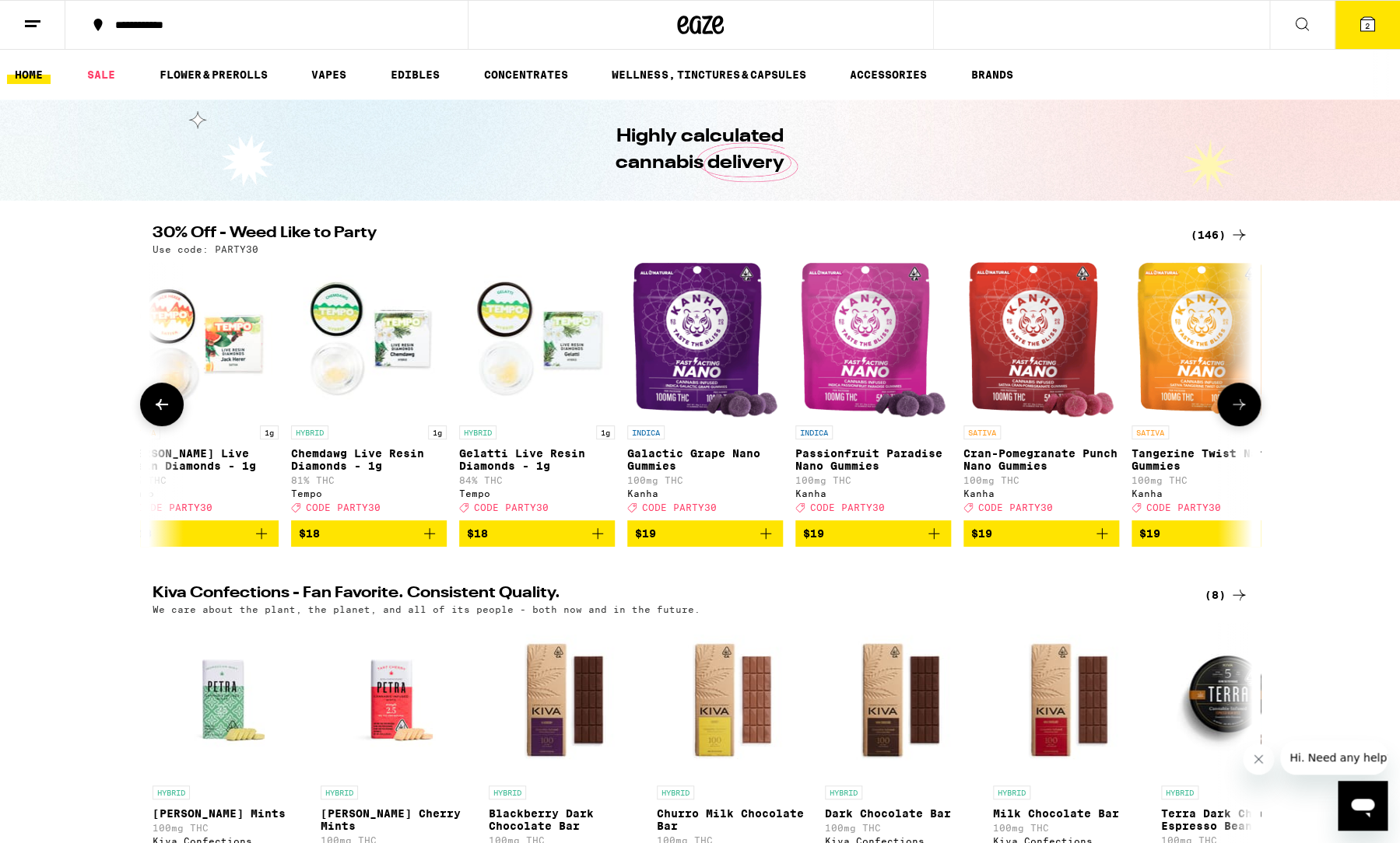
click at [165, 422] on button at bounding box center [162, 404] width 44 height 44
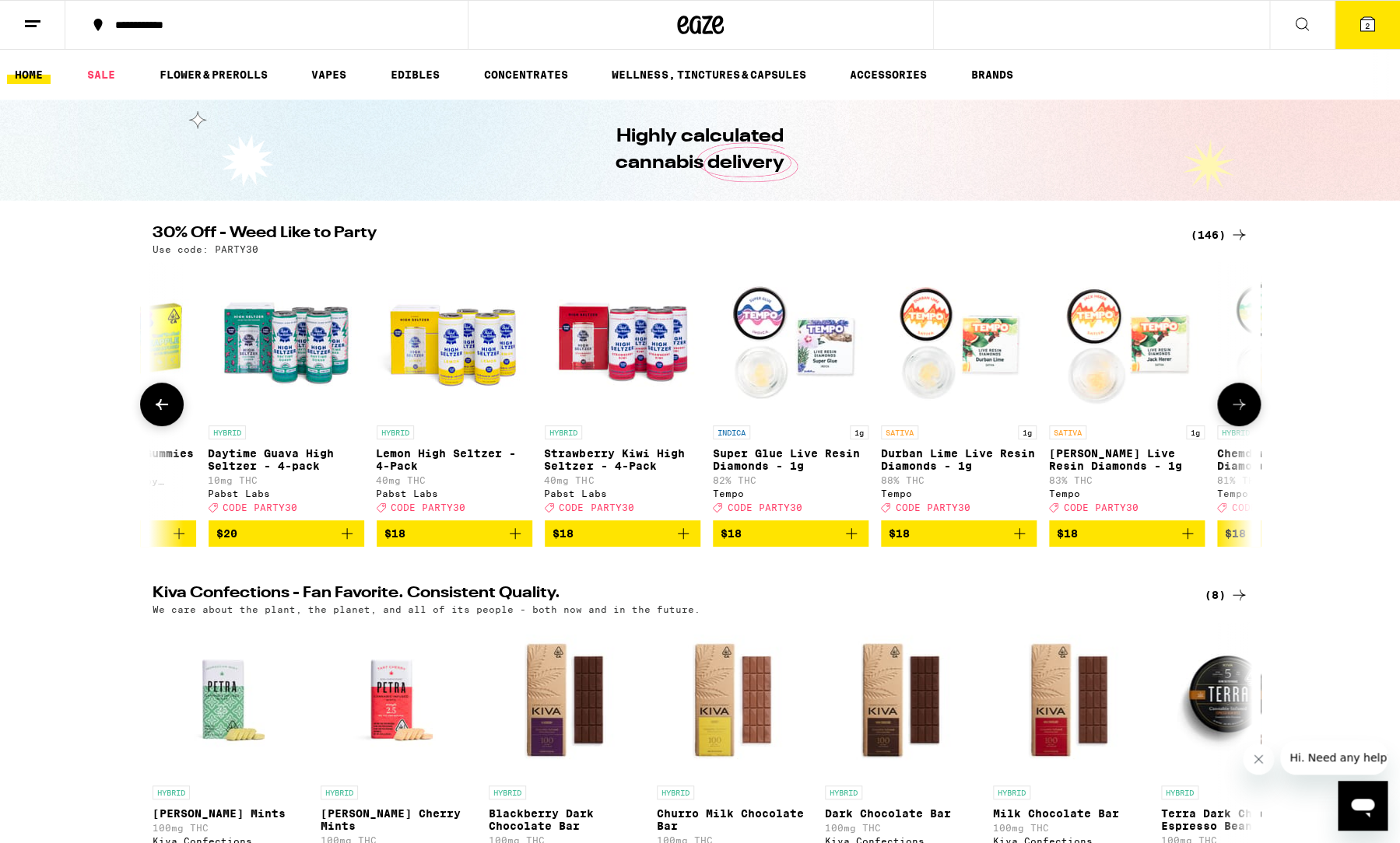
click at [1251, 416] on button at bounding box center [1239, 404] width 44 height 44
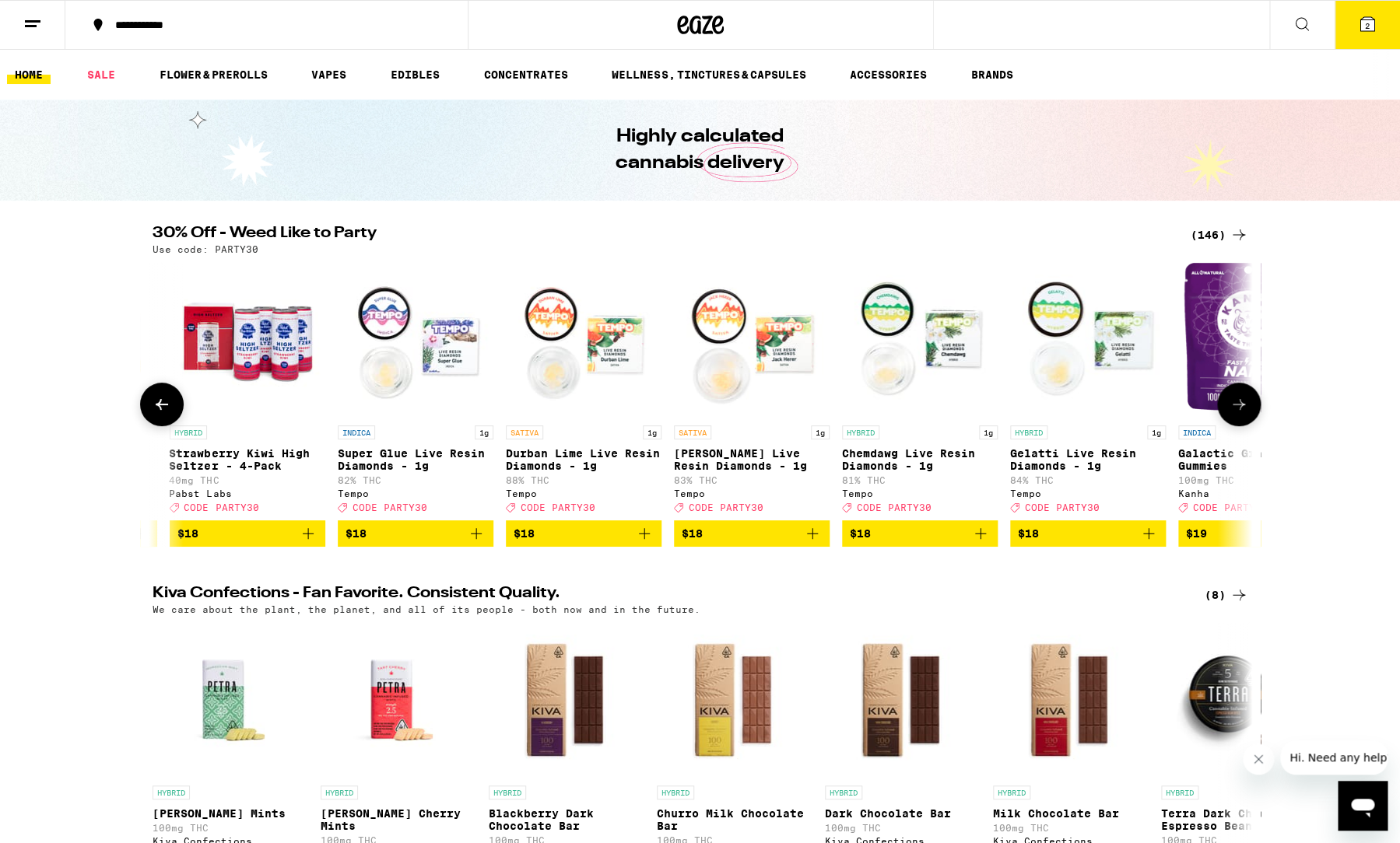
click at [1251, 416] on button at bounding box center [1239, 404] width 44 height 44
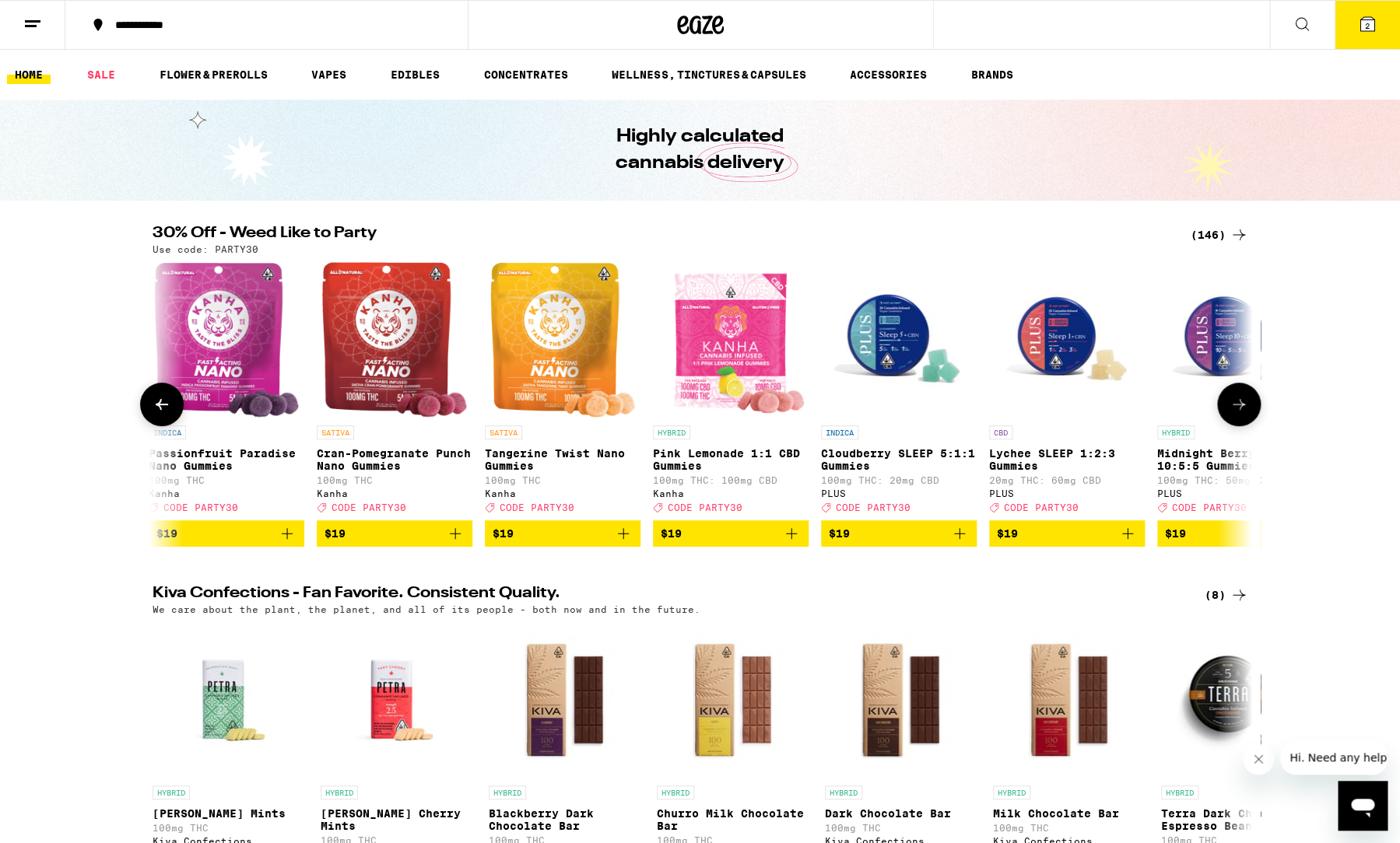
click at [1251, 416] on button at bounding box center [1239, 404] width 44 height 44
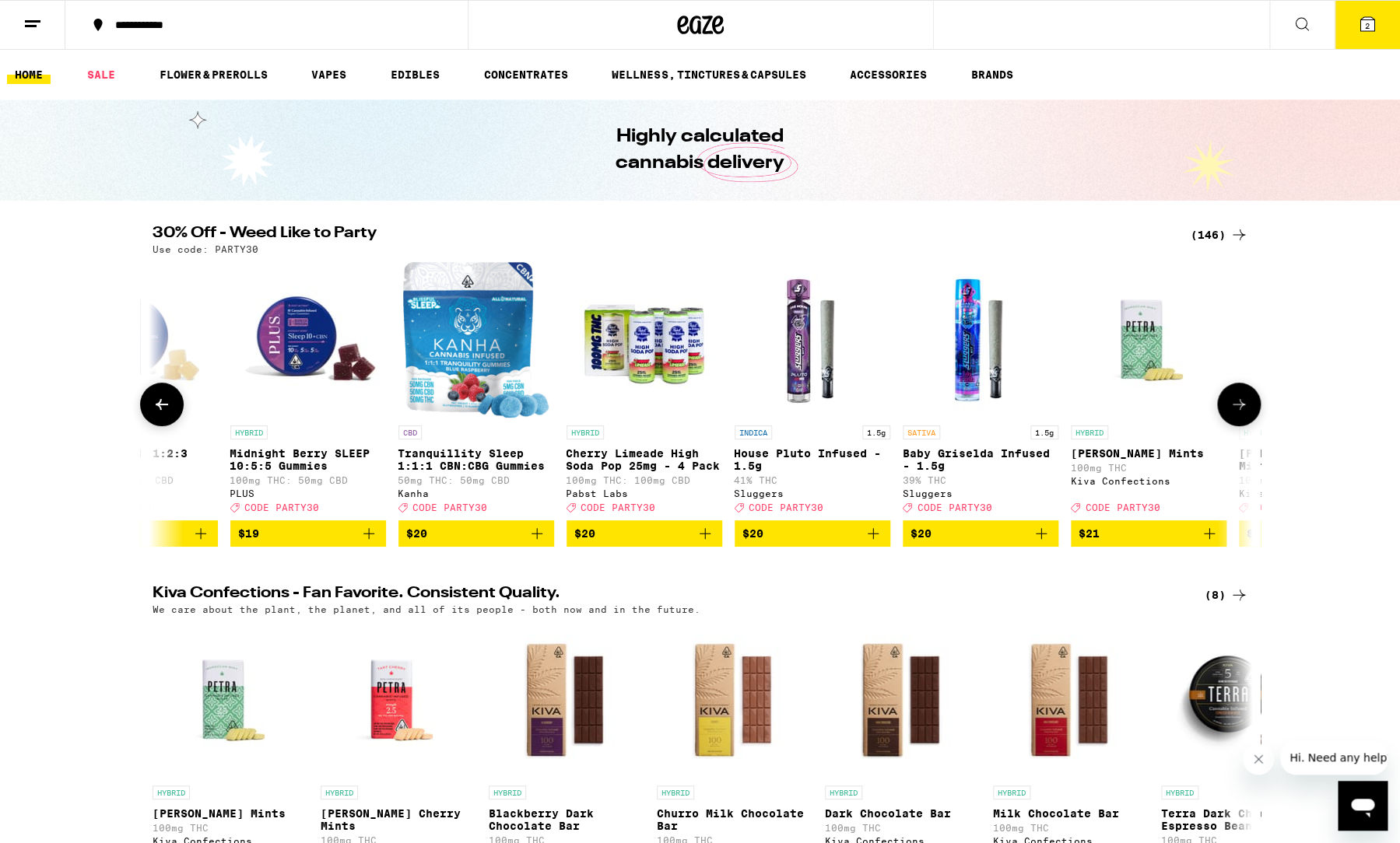
click at [156, 411] on icon at bounding box center [161, 404] width 19 height 19
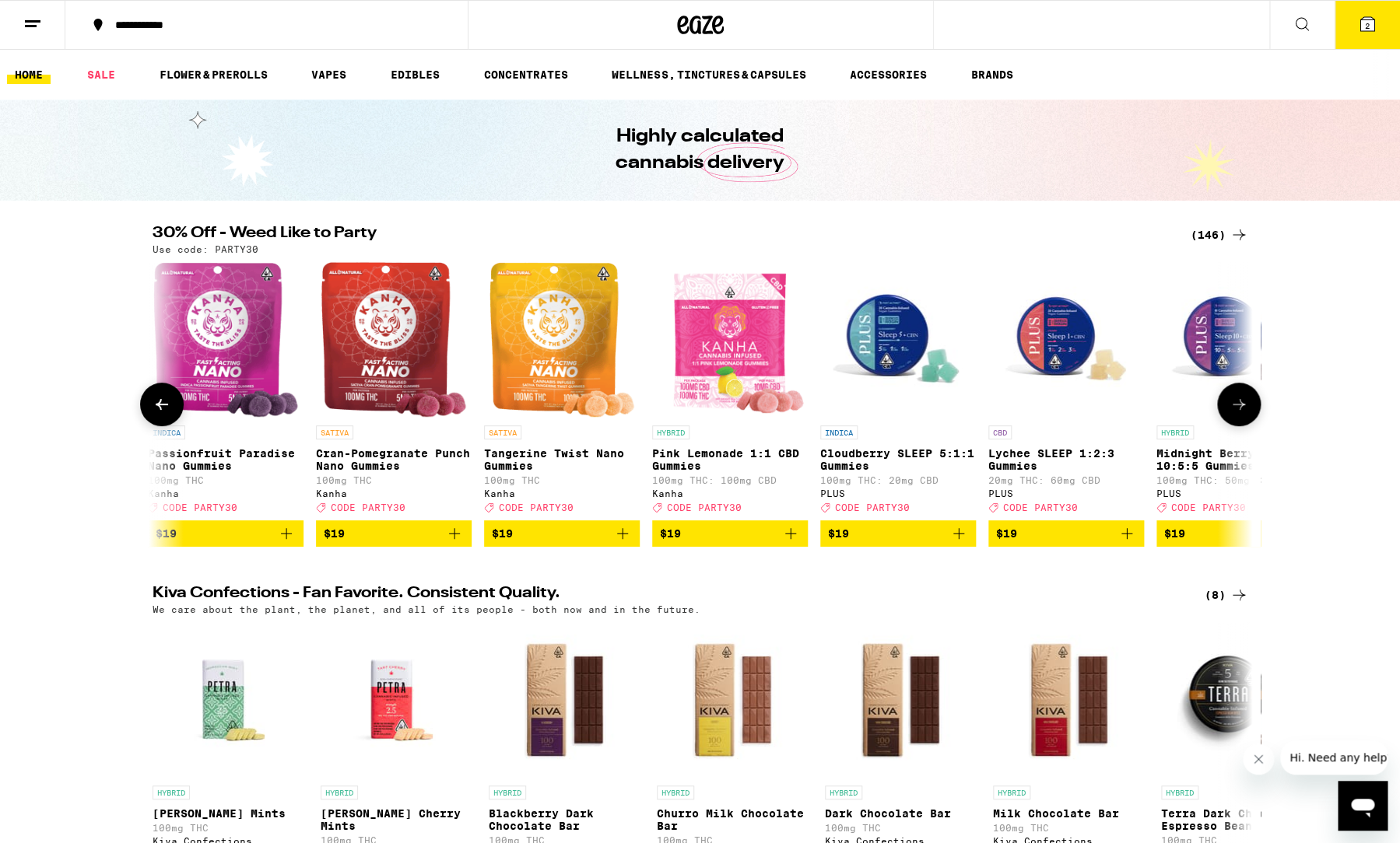
scroll to position [0, 6728]
click at [289, 542] on icon "Add to bag" at bounding box center [286, 533] width 19 height 19
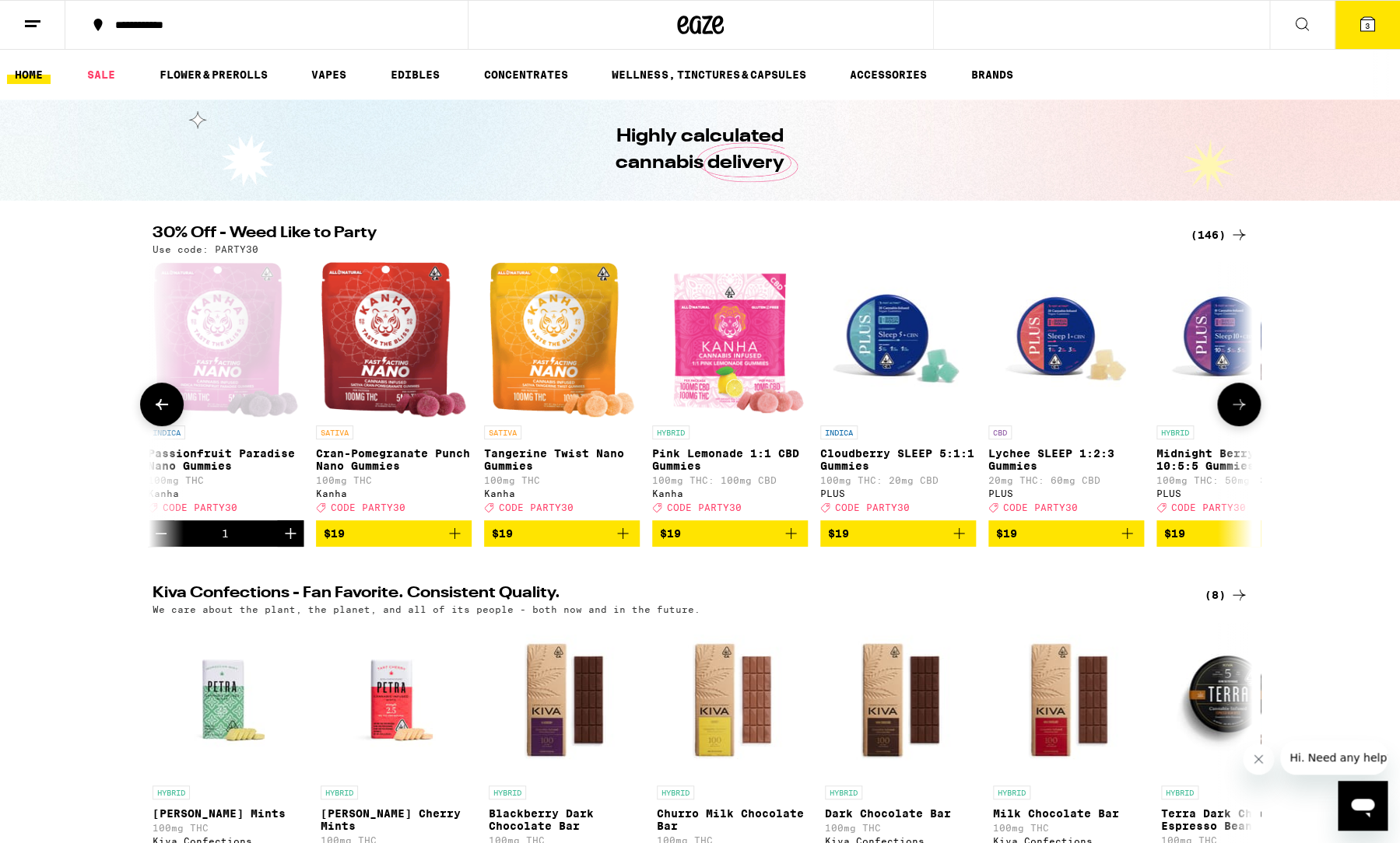
click at [626, 542] on icon "Add to bag" at bounding box center [622, 533] width 19 height 19
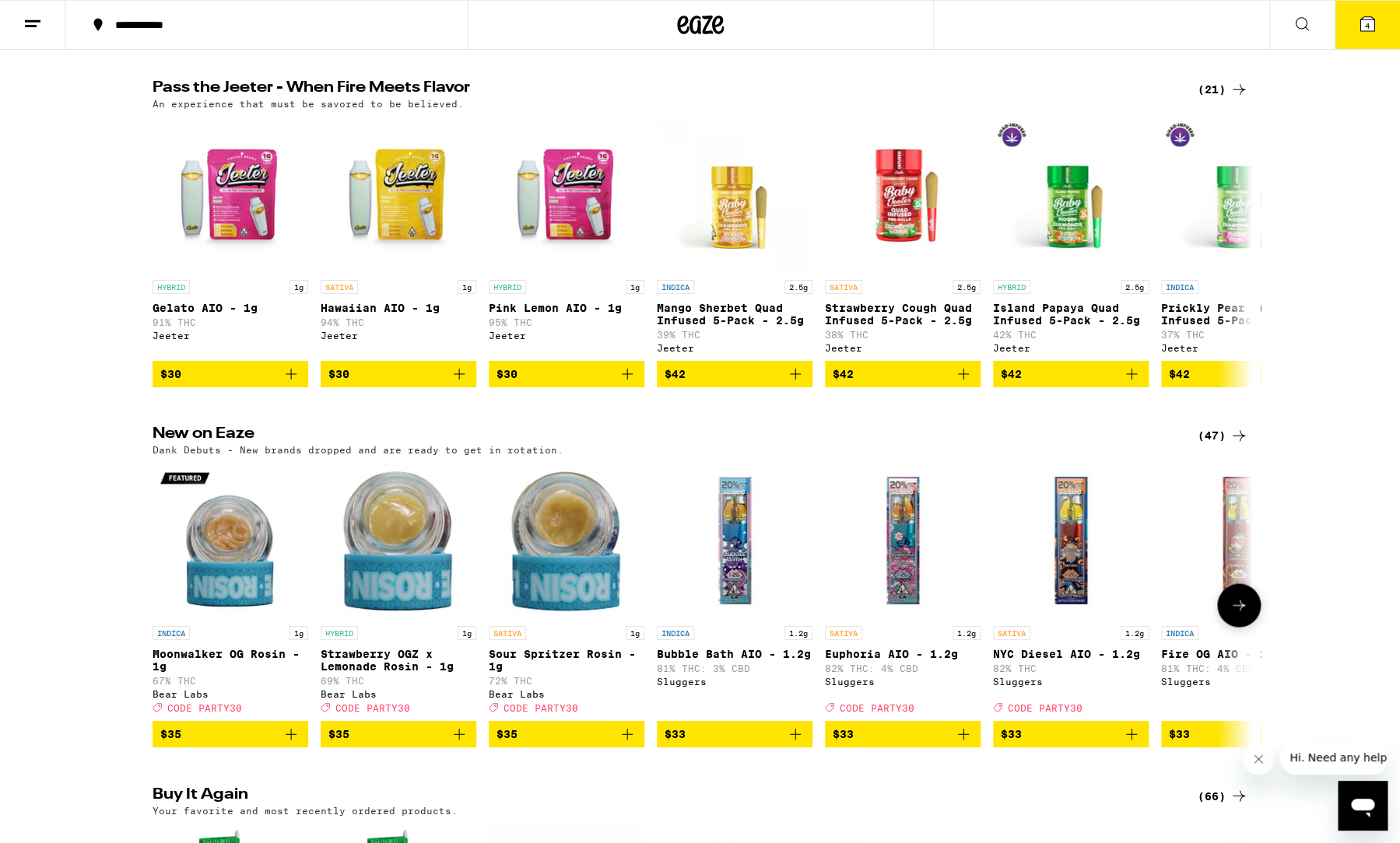
scroll to position [0, 2893]
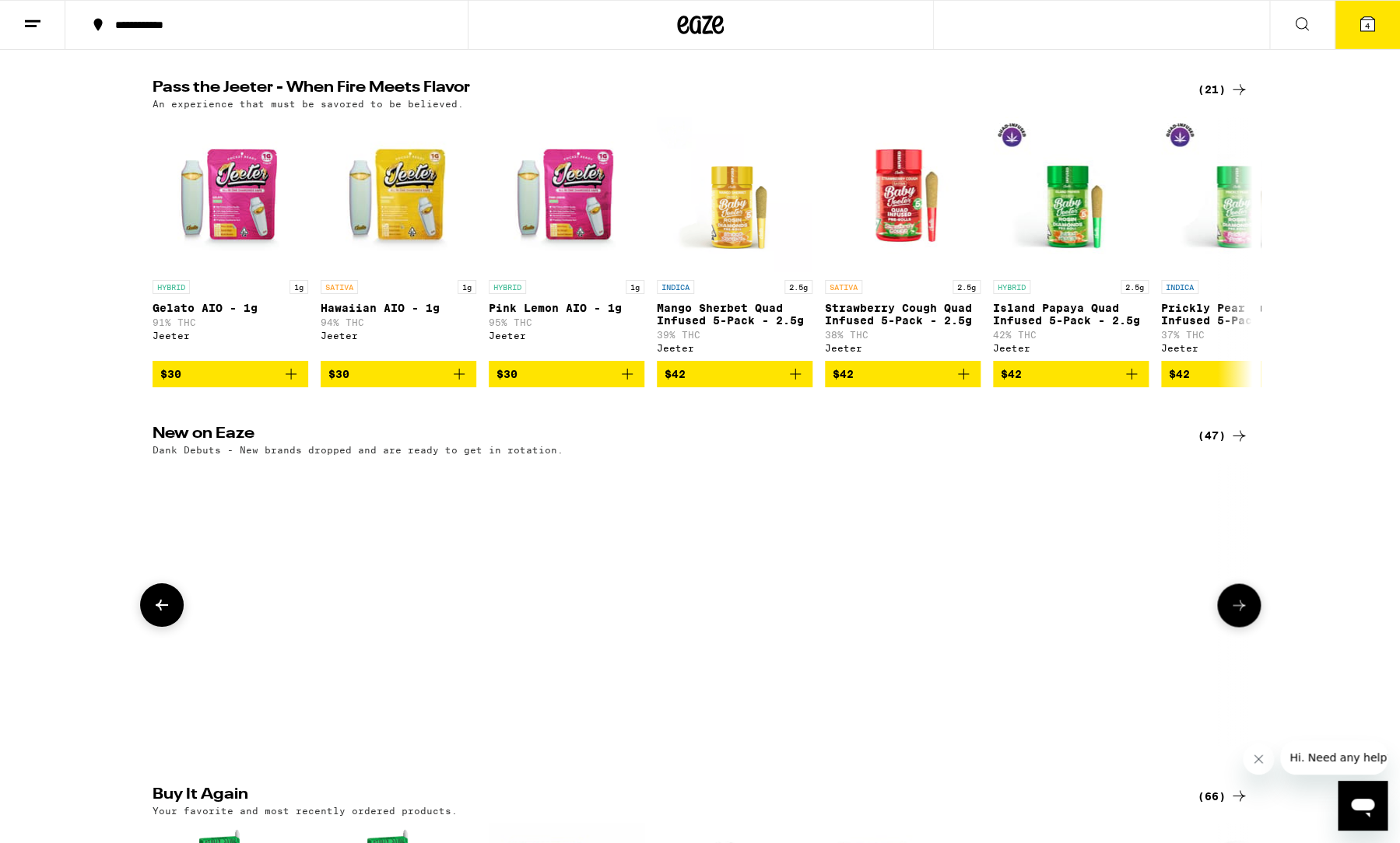
click at [642, 747] on div at bounding box center [699, 605] width 155 height 285
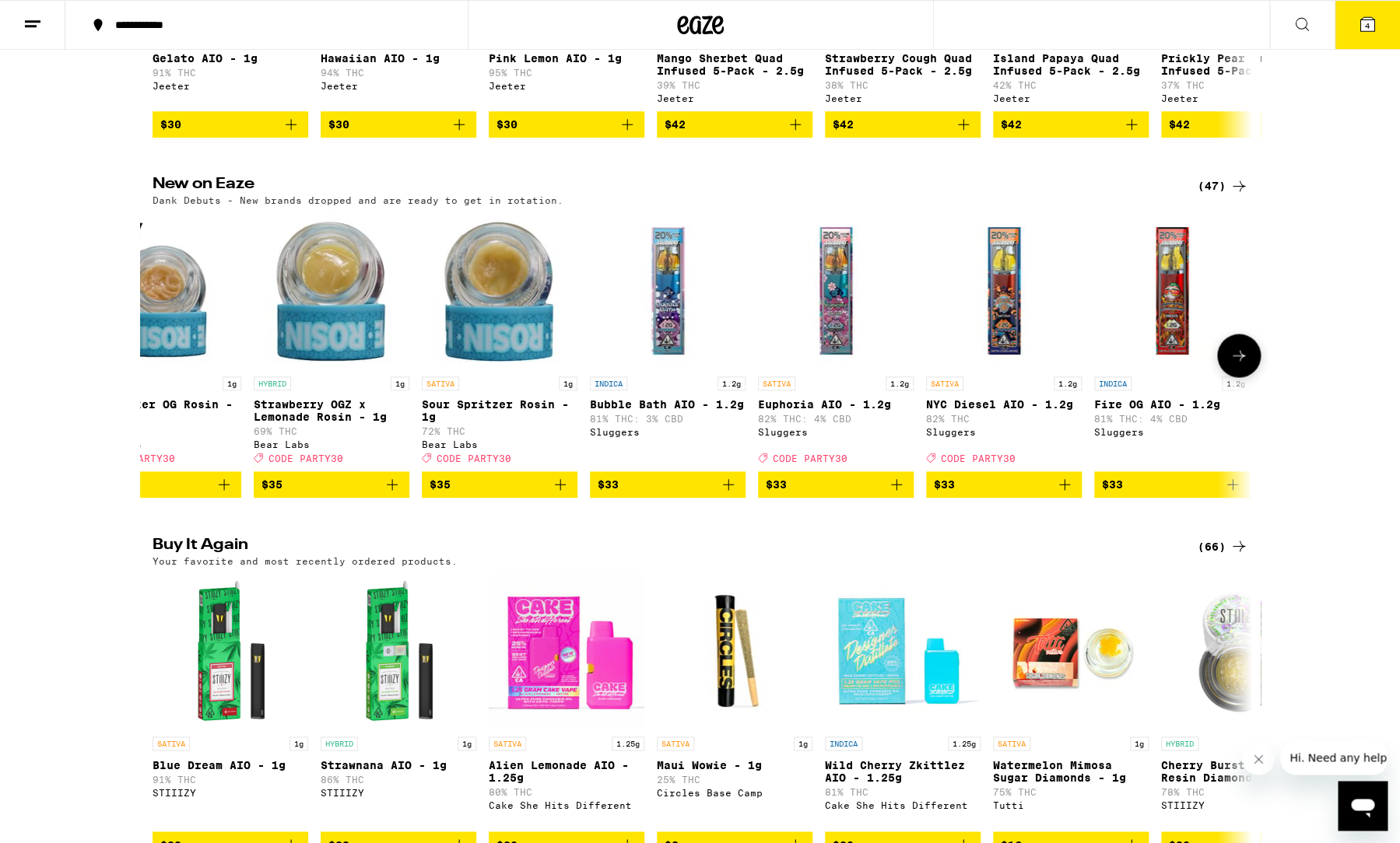
scroll to position [0, 0]
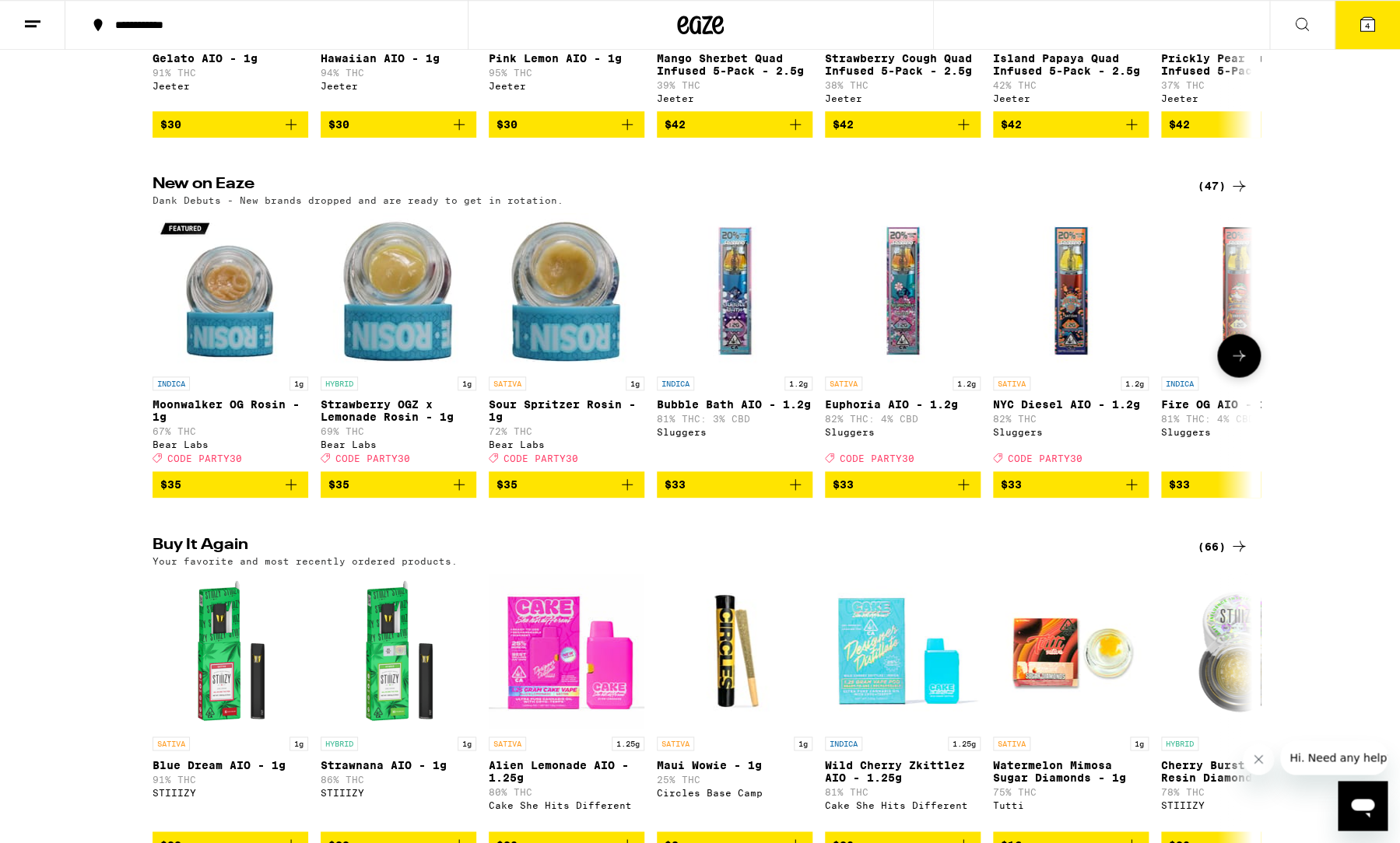
click at [622, 494] on icon "Add to bag" at bounding box center [626, 484] width 19 height 19
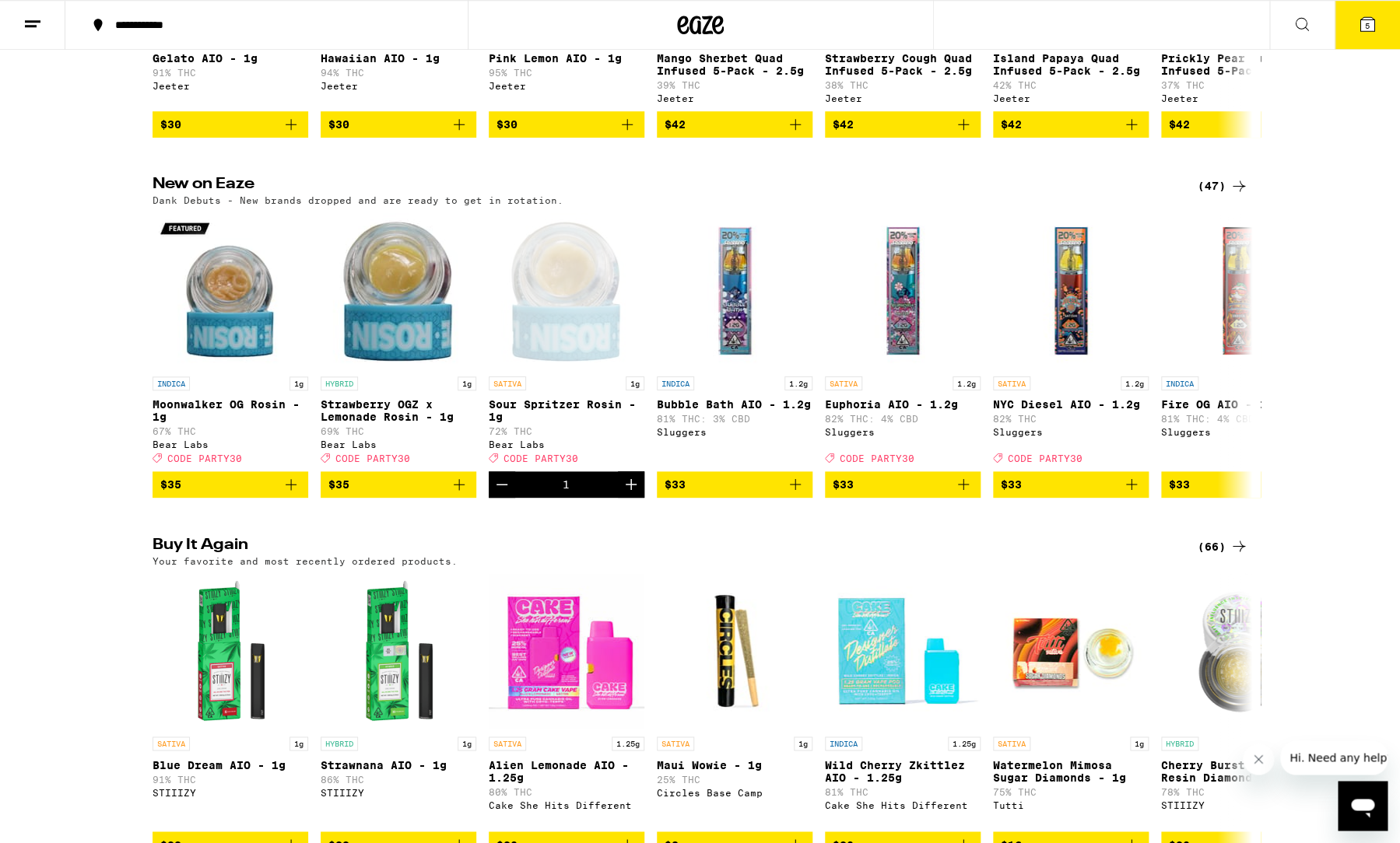
click at [1379, 19] on button "5" at bounding box center [1367, 25] width 66 height 48
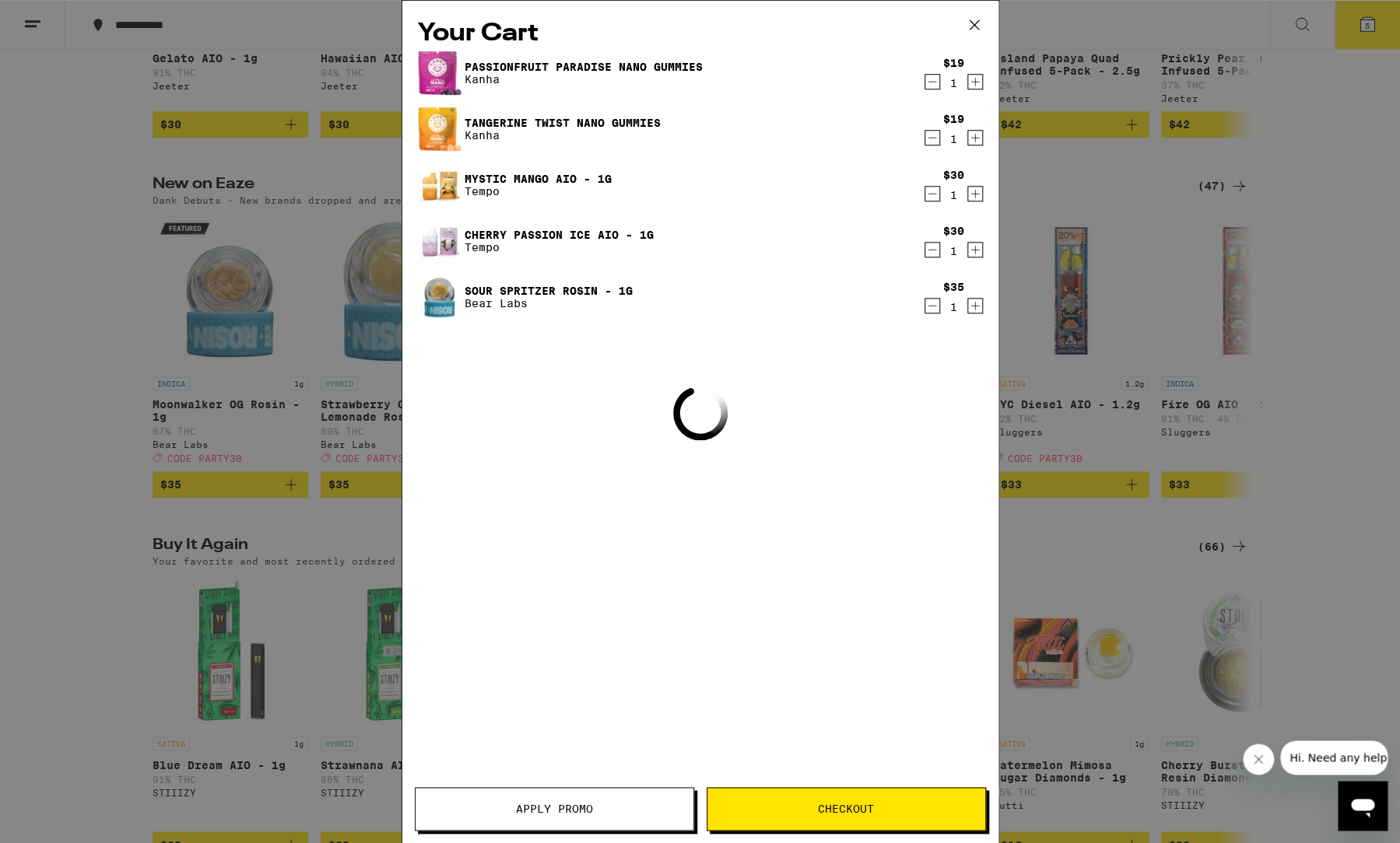
scroll to position [0, 6728]
click at [639, 829] on button "Apply Promo" at bounding box center [555, 809] width 280 height 44
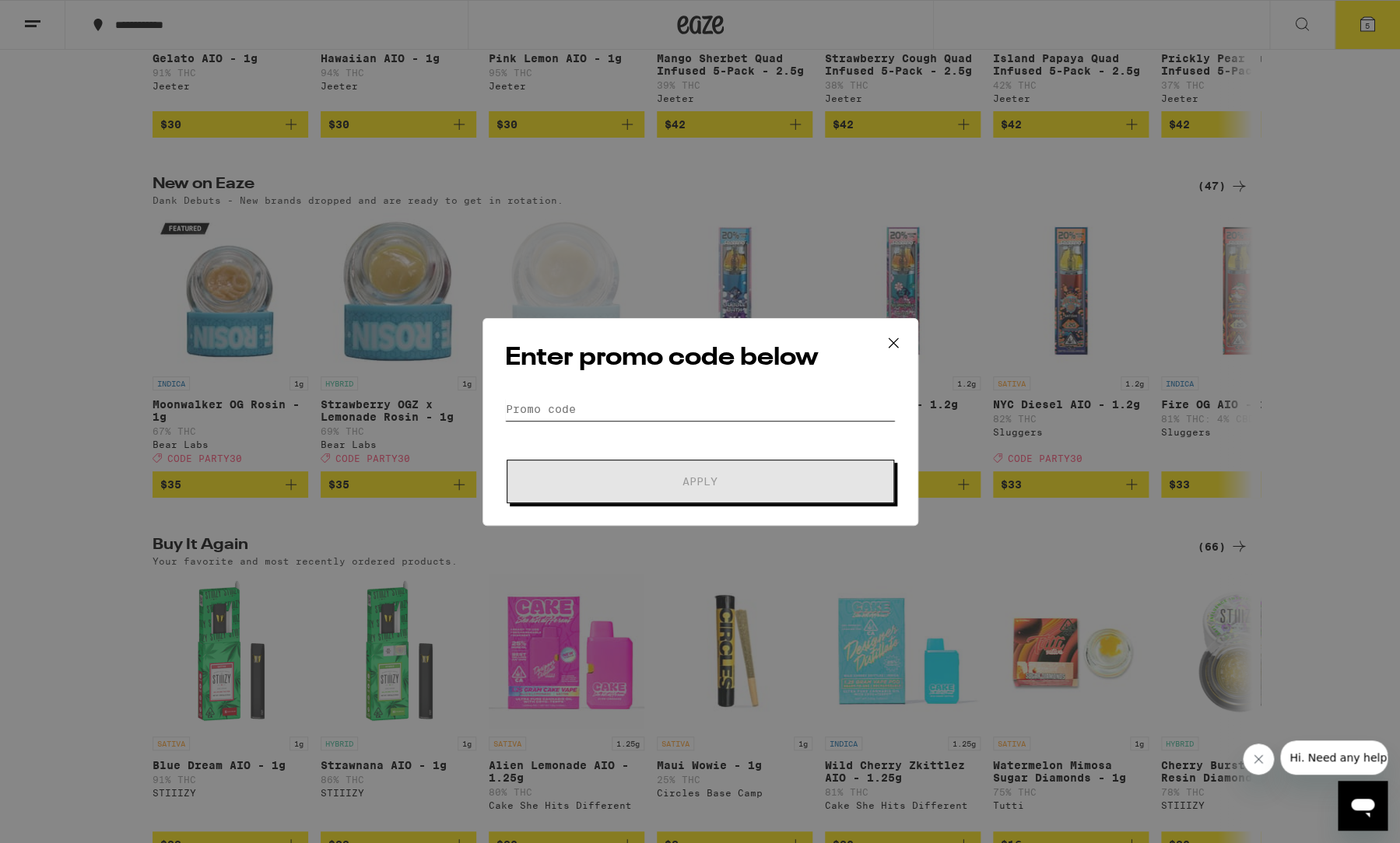
click at [592, 411] on input "Promo Code" at bounding box center [700, 408] width 390 height 23
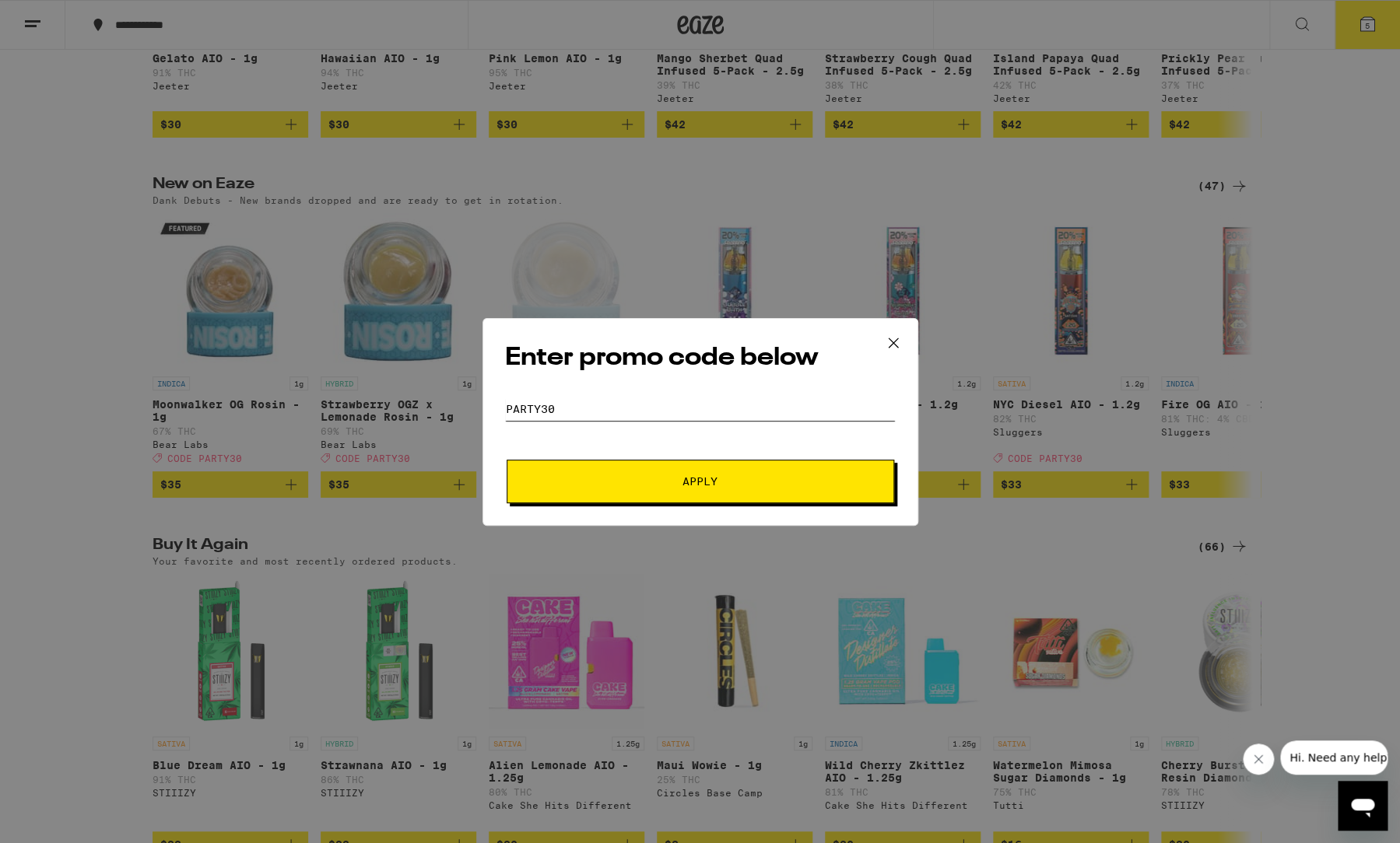
type input "PARTY30"
click at [507, 460] on button "Apply" at bounding box center [700, 482] width 387 height 44
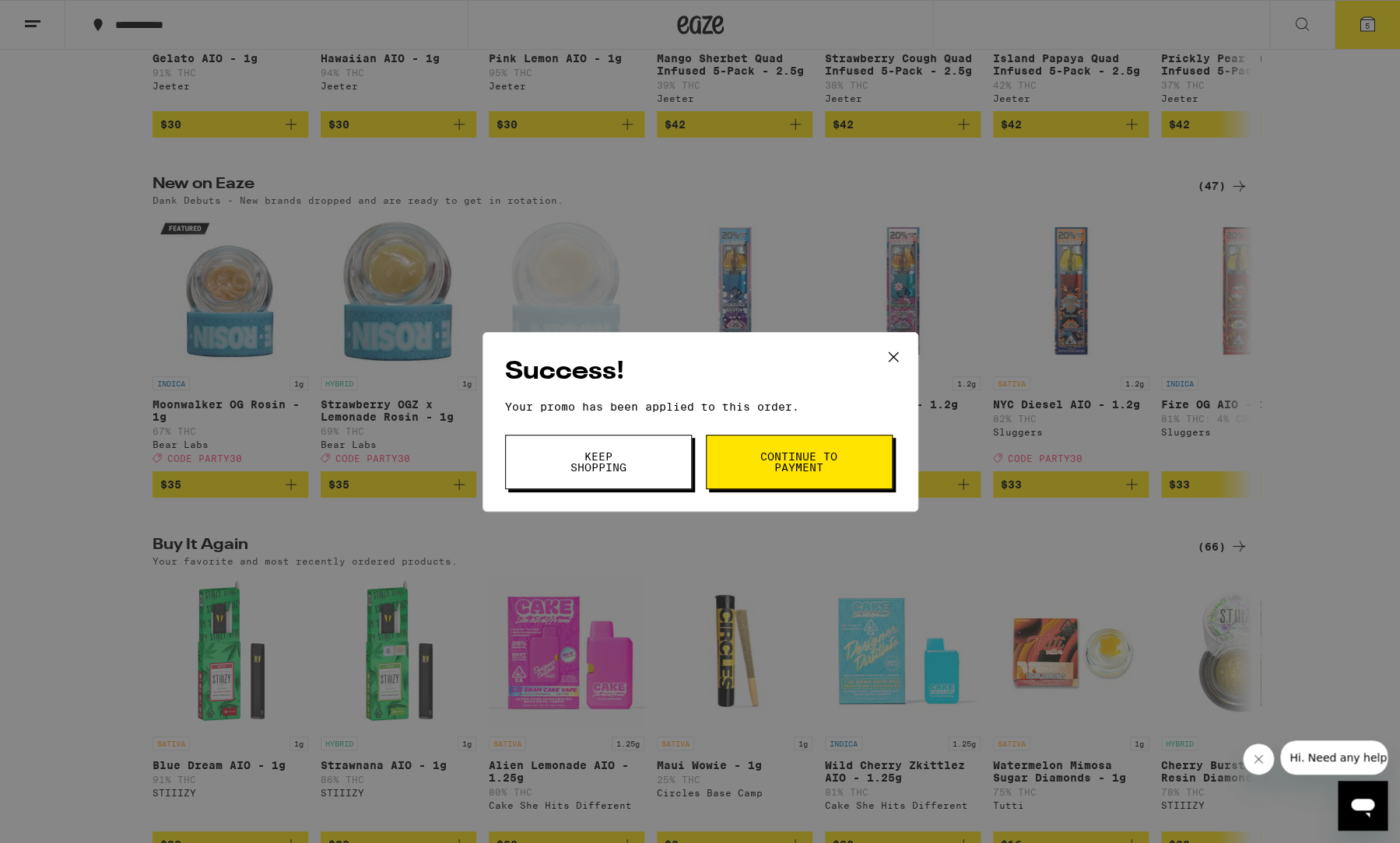
click at [806, 454] on span "Continue to payment" at bounding box center [800, 462] width 80 height 22
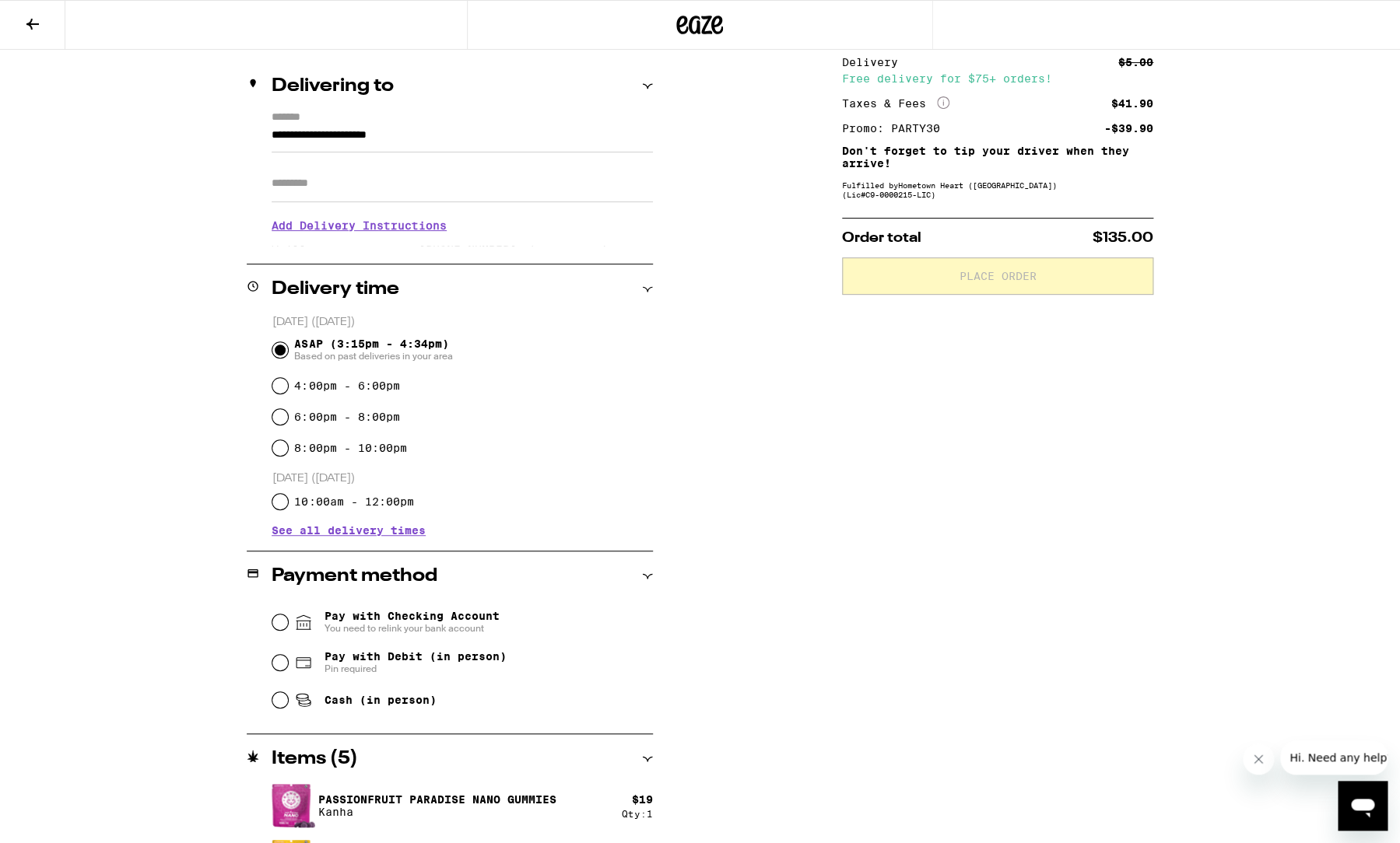
scroll to position [183, 0]
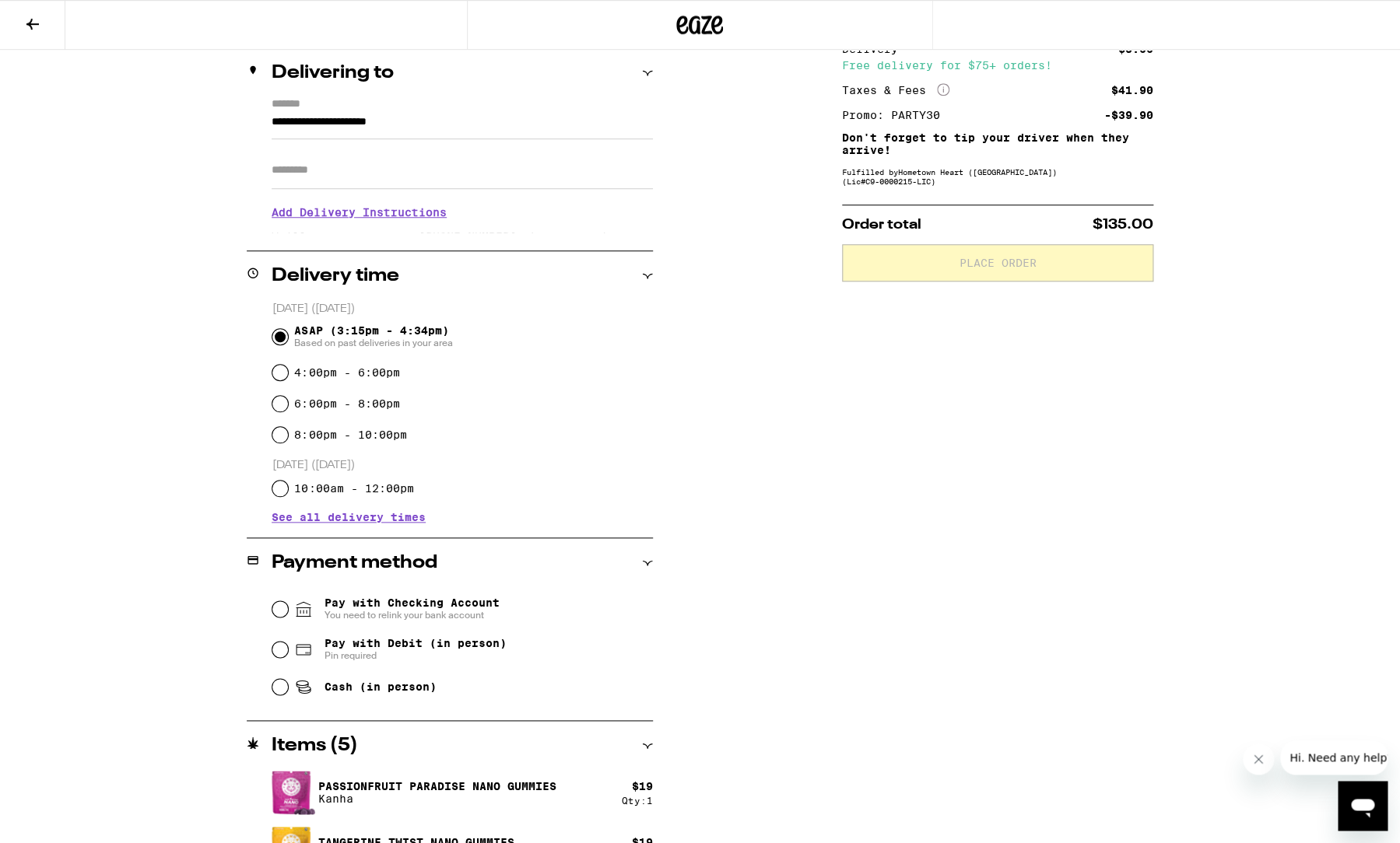
click at [327, 221] on h3 "Add Delivery Instructions" at bounding box center [462, 212] width 381 height 36
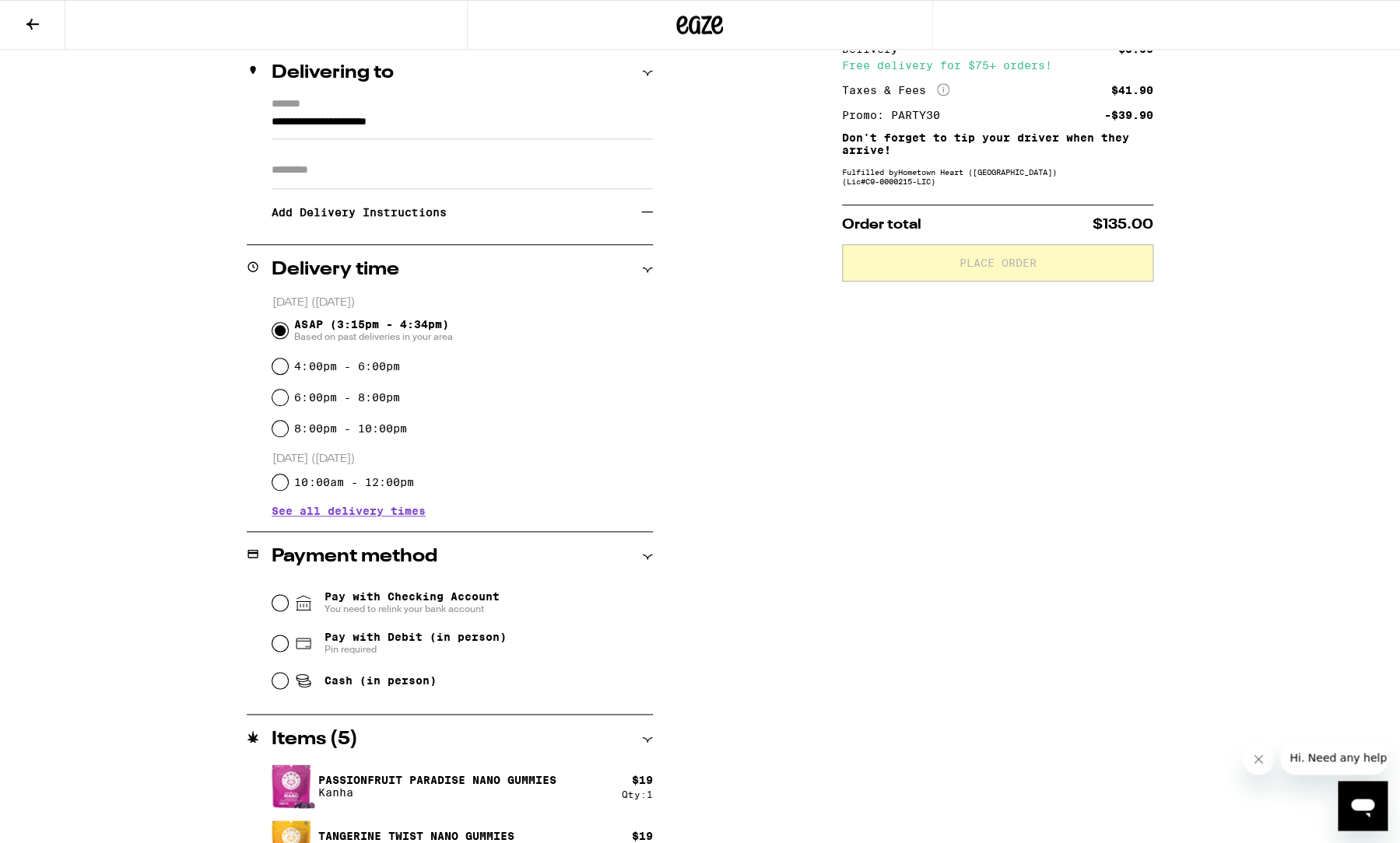
click at [348, 682] on span "Cash (in person)" at bounding box center [379, 681] width 113 height 13
click at [288, 682] on input "Cash (in person)" at bounding box center [281, 681] width 16 height 16
radio input "true"
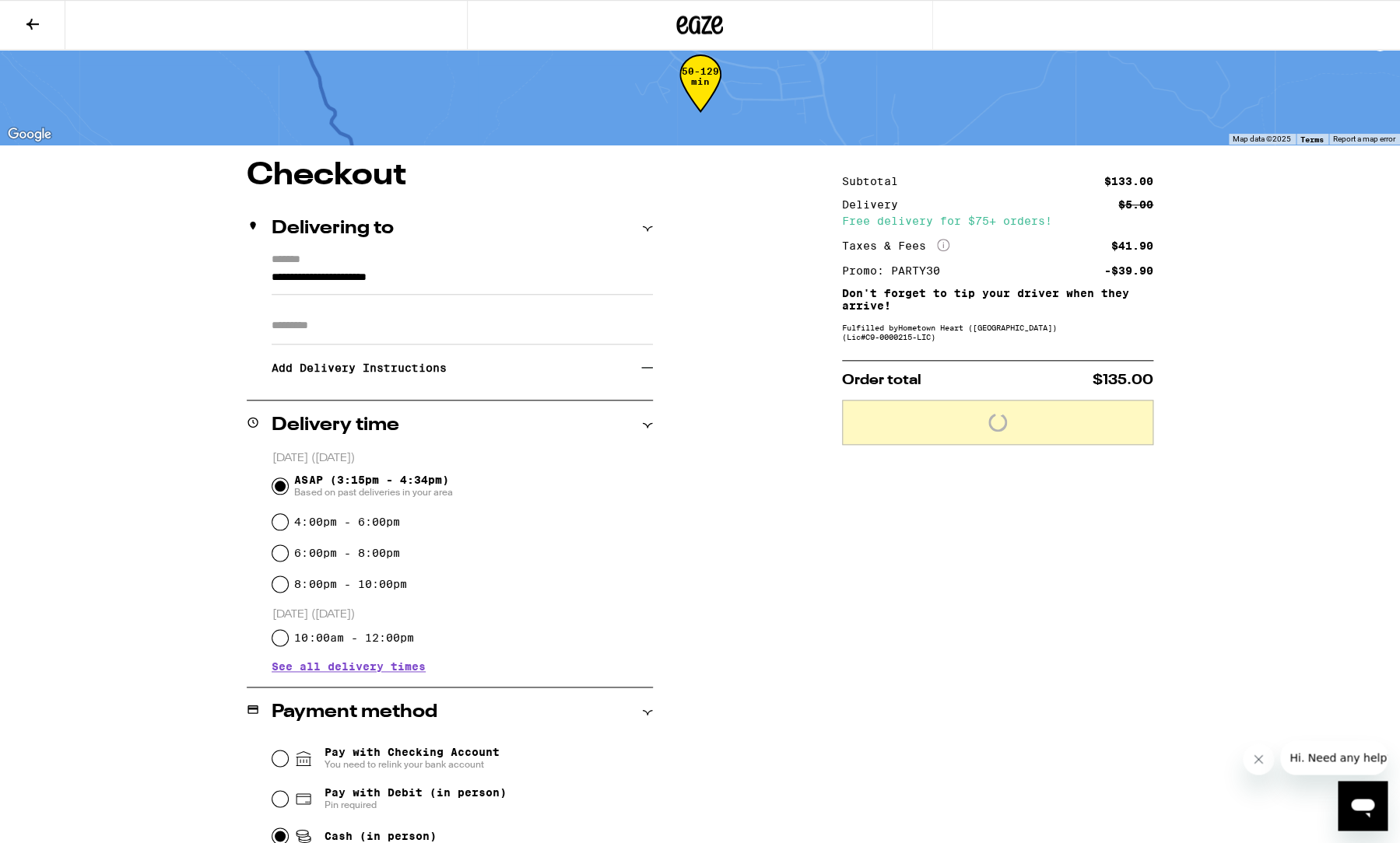
scroll to position [0, 0]
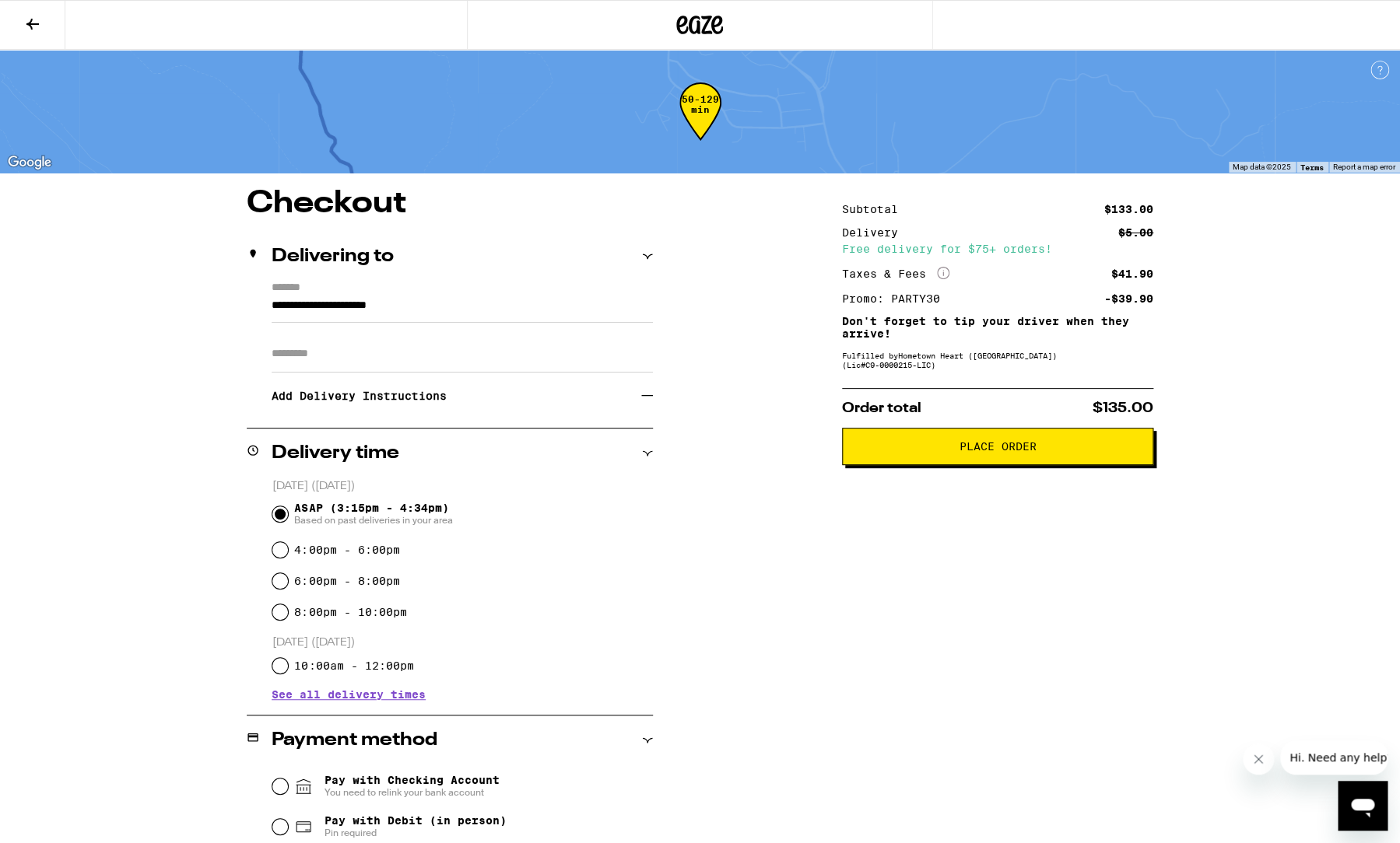
click at [624, 399] on h3 "Add Delivery Instructions" at bounding box center [456, 396] width 369 height 36
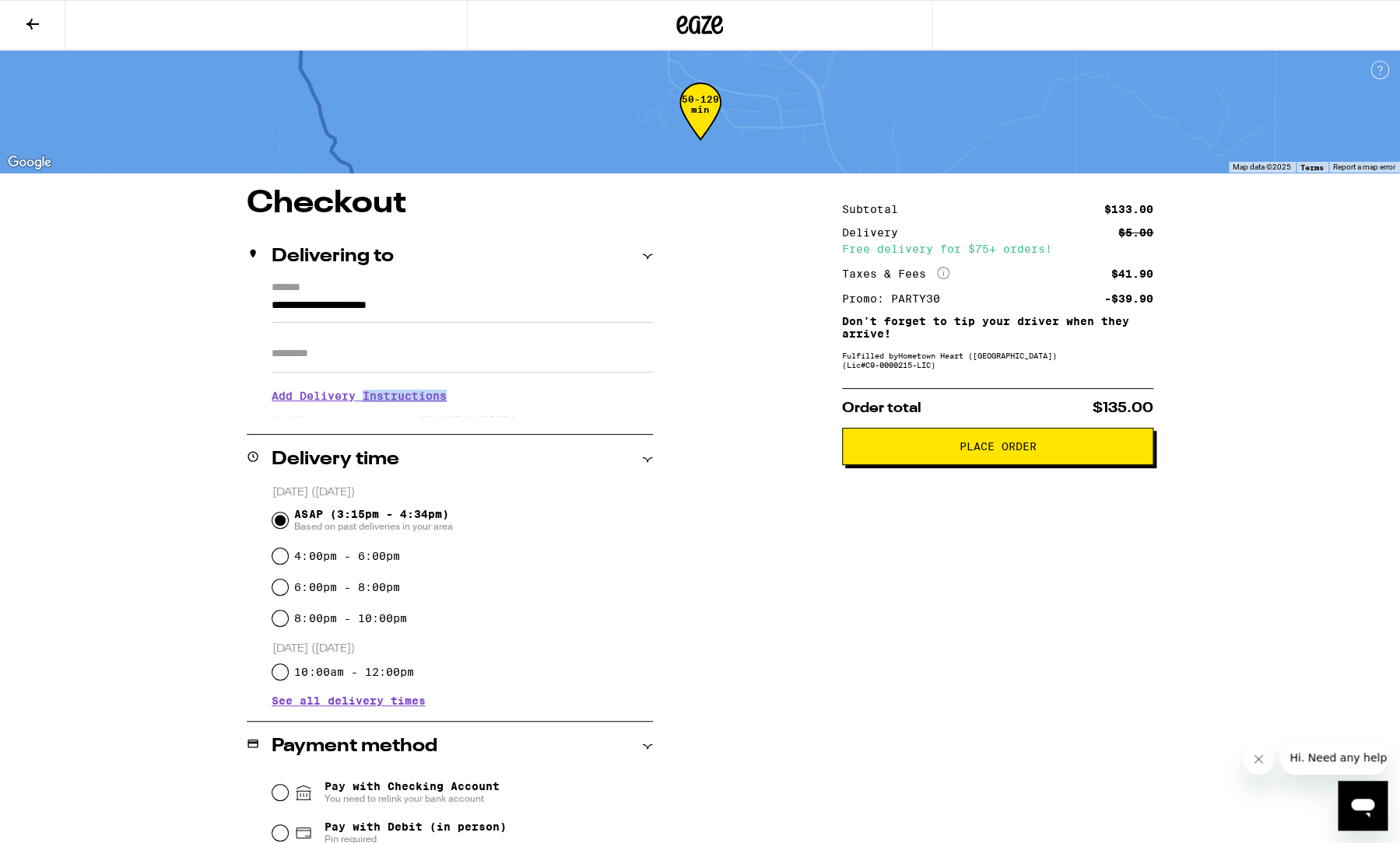
click at [625, 399] on h3 "Add Delivery Instructions" at bounding box center [462, 396] width 381 height 36
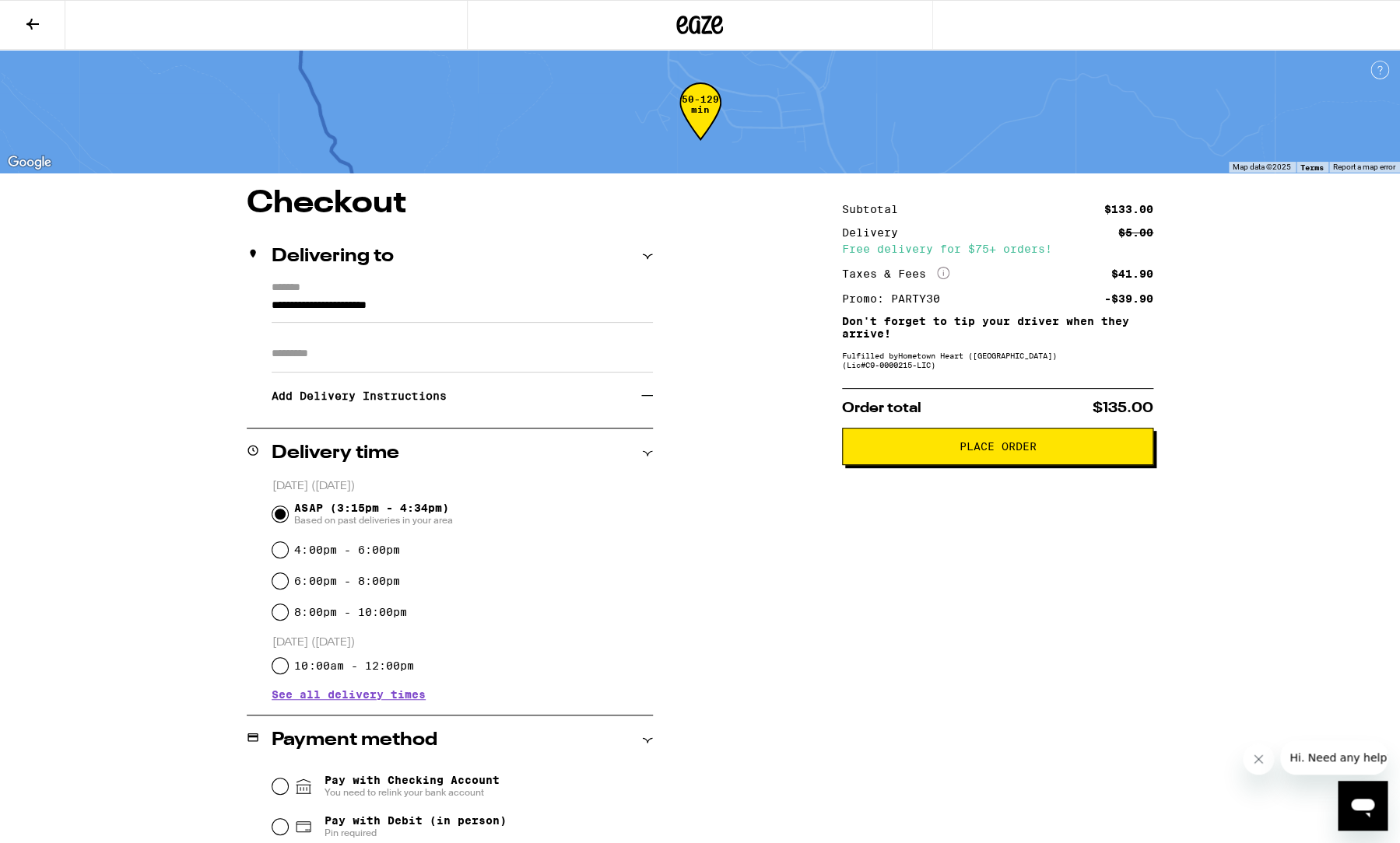
click at [625, 399] on h3 "Add Delivery Instructions" at bounding box center [456, 396] width 369 height 36
click at [600, 405] on h3 "Add Delivery Instructions" at bounding box center [456, 396] width 369 height 36
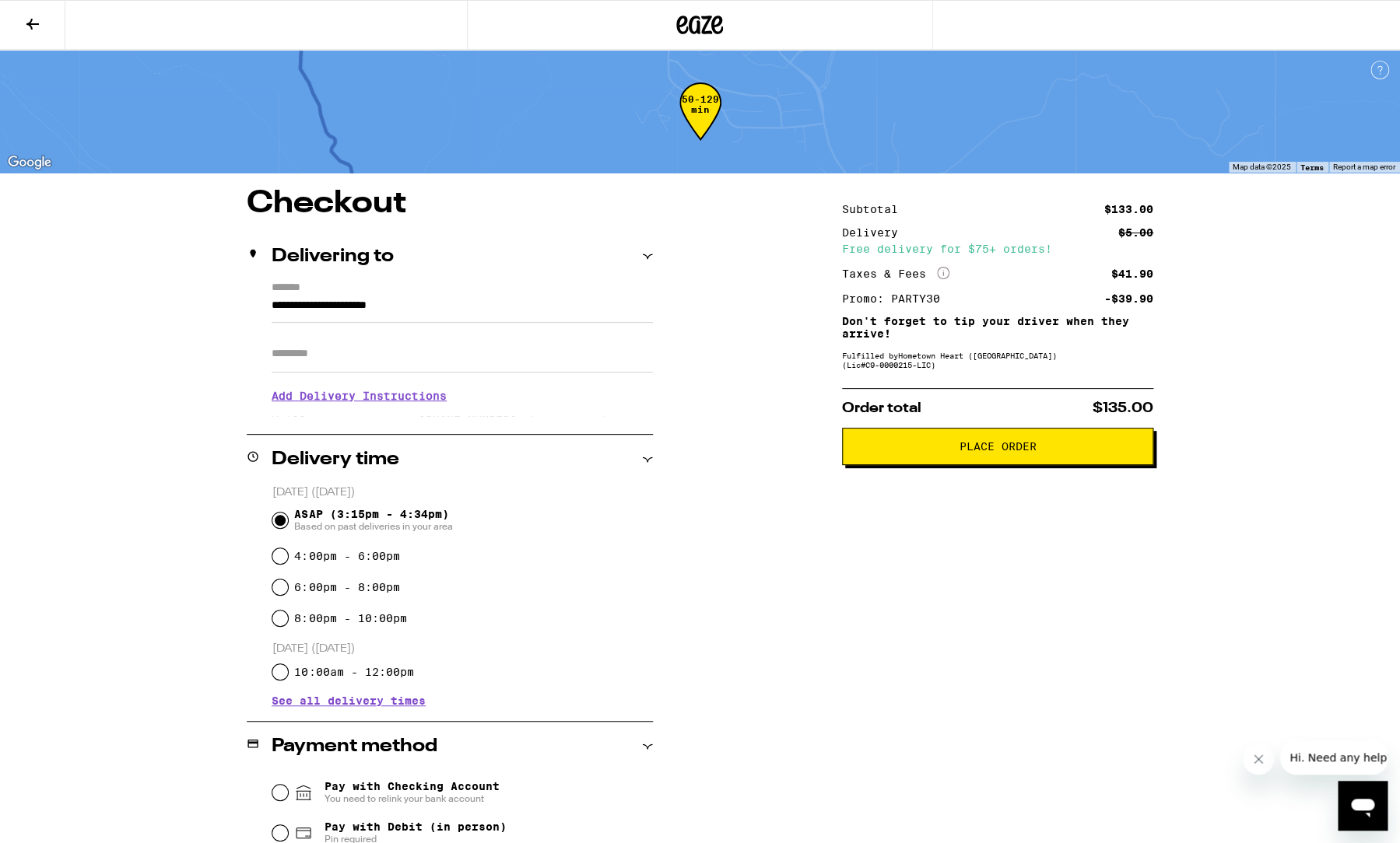
click at [959, 693] on div "Subtotal $133.00 Delivery $5.00 Free delivery for $75+ orders! Taxes & Fees Mor…" at bounding box center [998, 712] width 312 height 1047
click at [991, 452] on span "Place Order" at bounding box center [998, 446] width 77 height 11
